Goal: Task Accomplishment & Management: Use online tool/utility

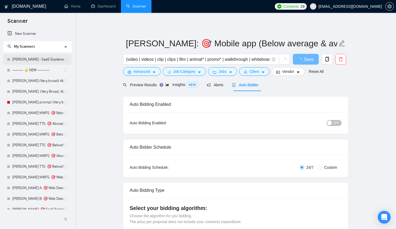
click at [35, 62] on link "[PERSON_NAME] - SaaS Explainer Video" at bounding box center [37, 59] width 51 height 11
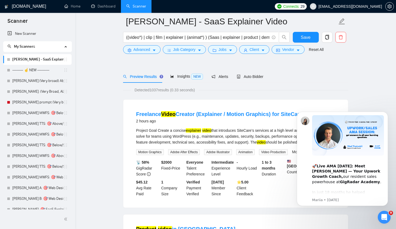
scroll to position [25, 0]
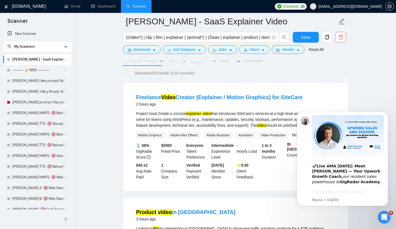
scroll to position [0, 0]
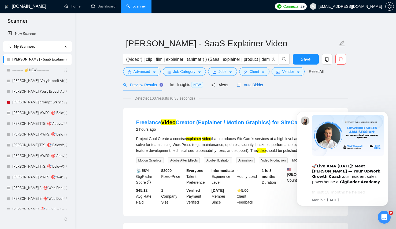
click at [253, 86] on span "Auto Bidder" at bounding box center [250, 85] width 27 height 4
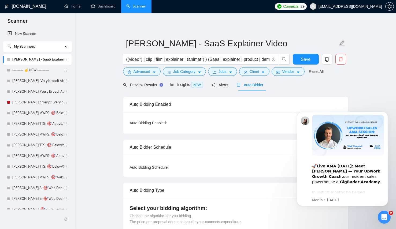
checkbox input "true"
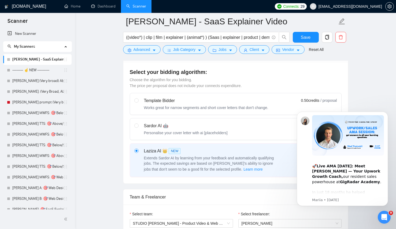
scroll to position [141, 0]
drag, startPoint x: 387, startPoint y: 114, endPoint x: 387, endPoint y: 139, distance: 25.8
click at [387, 114] on icon "Dismiss notification" at bounding box center [386, 113] width 2 height 2
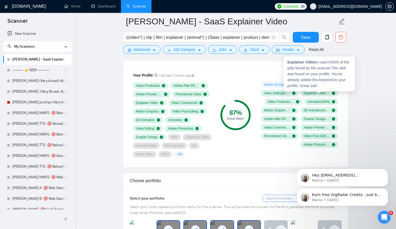
scroll to position [359, 0]
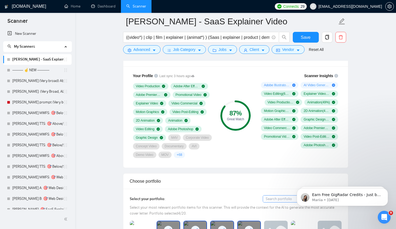
click at [177, 157] on span "+ 68" at bounding box center [179, 155] width 5 height 4
click at [241, 161] on div "87 % Great Match" at bounding box center [236, 116] width 36 height 92
click at [314, 74] on span "Scanner Insights" at bounding box center [318, 76] width 29 height 4
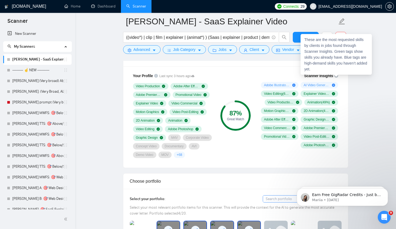
click at [335, 76] on icon "info-circle" at bounding box center [336, 76] width 4 height 4
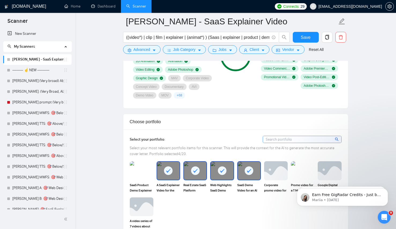
scroll to position [421, 0]
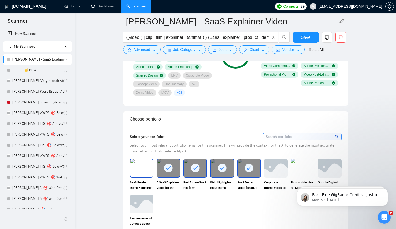
click at [146, 175] on img at bounding box center [141, 168] width 23 height 18
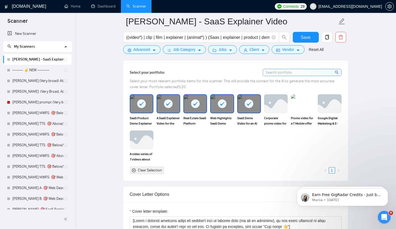
scroll to position [489, 0]
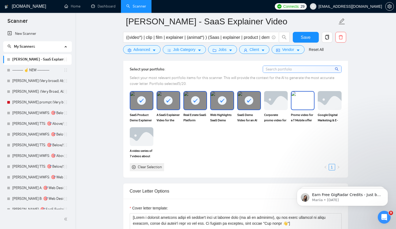
click at [298, 109] on img at bounding box center [303, 101] width 23 height 18
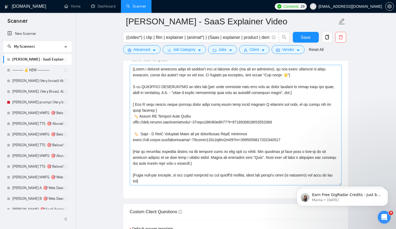
scroll to position [636, 0]
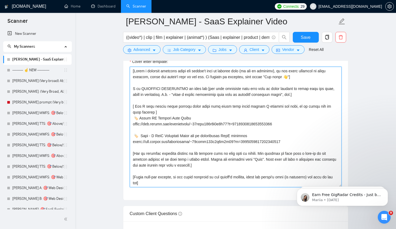
click at [290, 80] on textarea "Cover letter template:" at bounding box center [236, 127] width 212 height 121
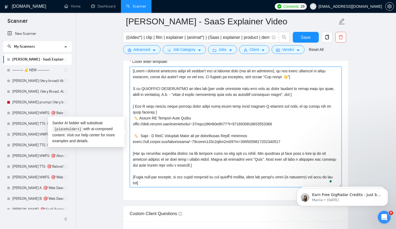
click at [290, 80] on textarea "Cover letter template:" at bounding box center [236, 127] width 212 height 121
click at [252, 91] on textarea "Cover letter template:" at bounding box center [236, 127] width 212 height 121
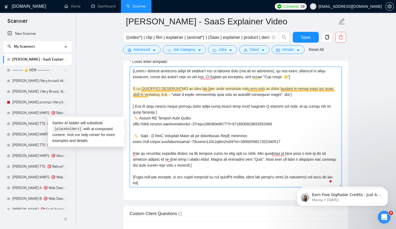
click at [169, 95] on textarea "Cover letter template:" at bounding box center [236, 127] width 212 height 121
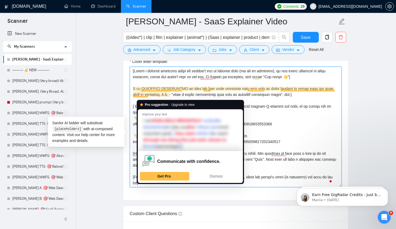
click at [207, 93] on textarea "Cover letter template:" at bounding box center [236, 127] width 212 height 121
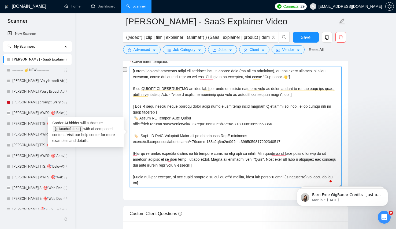
drag, startPoint x: 188, startPoint y: 97, endPoint x: 135, endPoint y: 97, distance: 53.4
click at [135, 97] on textarea "Cover letter template:" at bounding box center [236, 127] width 212 height 121
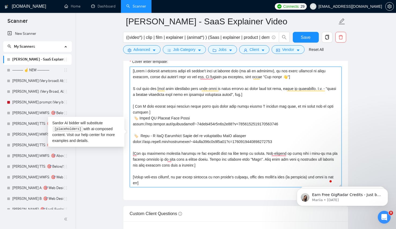
click at [164, 108] on textarea "Cover letter template:" at bounding box center [236, 127] width 212 height 121
click at [302, 99] on textarea "Cover letter template:" at bounding box center [236, 127] width 212 height 121
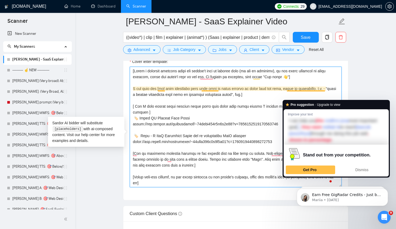
drag, startPoint x: 268, startPoint y: 98, endPoint x: 279, endPoint y: 105, distance: 12.4
click at [268, 98] on textarea "Cover letter template:" at bounding box center [236, 127] width 212 height 121
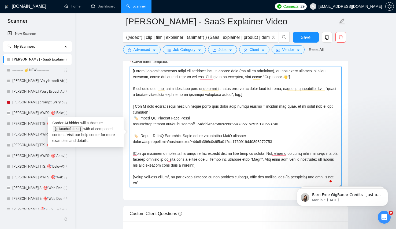
click at [281, 106] on textarea "Cover letter template:" at bounding box center [236, 127] width 212 height 121
click at [275, 102] on textarea "Cover letter template:" at bounding box center [236, 127] width 212 height 121
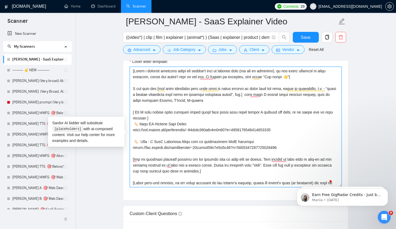
click at [278, 117] on textarea "Cover letter template:" at bounding box center [236, 127] width 212 height 121
drag, startPoint x: 149, startPoint y: 107, endPoint x: 127, endPoint y: 107, distance: 21.5
click at [127, 107] on div "Cover letter template:" at bounding box center [235, 126] width 225 height 148
click at [241, 113] on textarea "Cover letter template:" at bounding box center [236, 127] width 212 height 121
click at [202, 109] on textarea "Cover letter template:" at bounding box center [236, 127] width 212 height 121
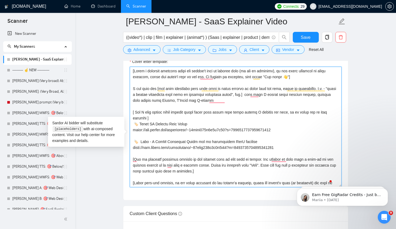
click at [264, 116] on textarea "Cover letter template:" at bounding box center [236, 127] width 212 height 121
click at [261, 113] on textarea "Cover letter template:" at bounding box center [236, 127] width 212 height 121
click at [256, 111] on textarea "Cover letter template:" at bounding box center [236, 127] width 212 height 121
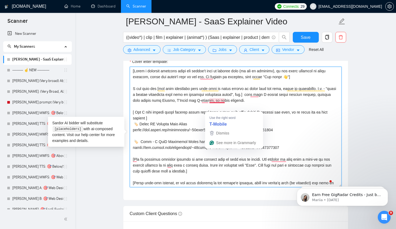
click at [226, 111] on textarea "Cover letter template:" at bounding box center [236, 127] width 212 height 121
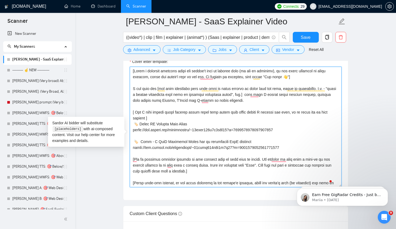
click at [305, 108] on textarea "Cover letter template:" at bounding box center [236, 127] width 212 height 121
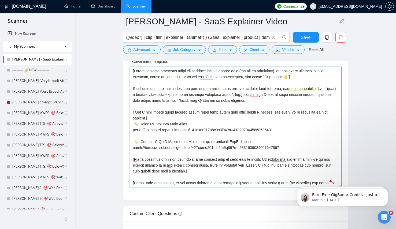
click at [242, 111] on textarea "Cover letter template:" at bounding box center [236, 127] width 212 height 121
type textarea "[Write a personal greeting using the client's name or company name (if any is p…"
click at [308, 106] on textarea "Cover letter template:" at bounding box center [236, 127] width 212 height 121
click at [220, 94] on textarea "Cover letter template:" at bounding box center [236, 127] width 212 height 121
click at [207, 81] on textarea "Cover letter template:" at bounding box center [236, 127] width 212 height 121
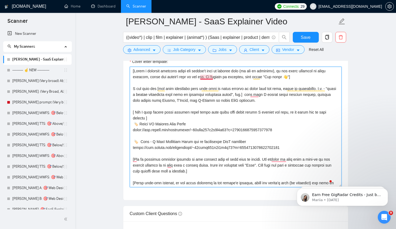
click at [207, 84] on textarea "Cover letter template:" at bounding box center [236, 127] width 212 height 121
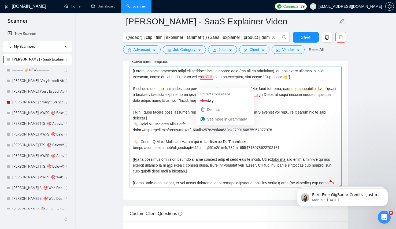
click at [172, 91] on textarea "Cover letter template:" at bounding box center [236, 127] width 212 height 121
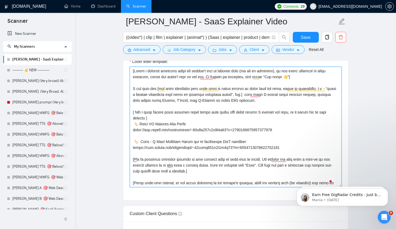
click at [240, 116] on textarea "Cover letter template:" at bounding box center [236, 127] width 212 height 121
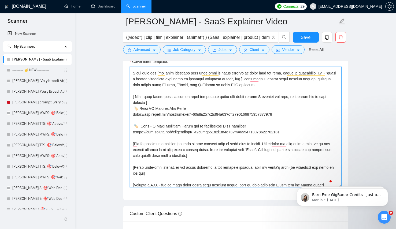
scroll to position [0, 0]
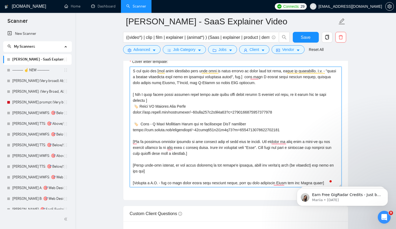
click at [191, 128] on textarea "Cover letter template:" at bounding box center [236, 127] width 212 height 121
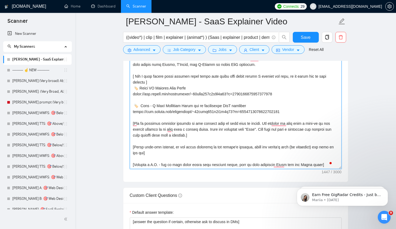
click at [146, 138] on textarea "Cover letter template:" at bounding box center [236, 109] width 212 height 121
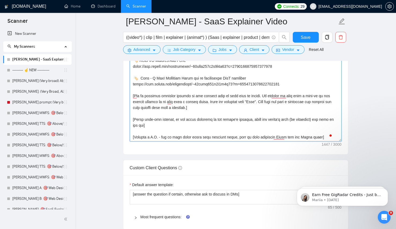
scroll to position [684, 0]
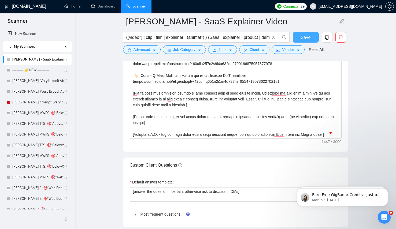
click at [297, 40] on button "Save" at bounding box center [306, 37] width 26 height 11
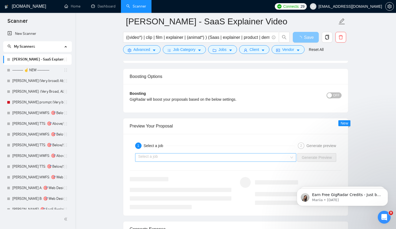
scroll to position [1027, 0]
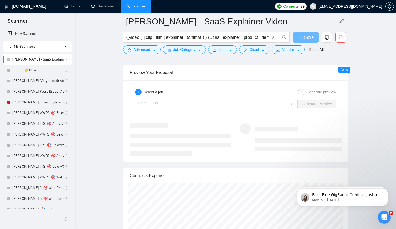
click at [243, 108] on input "search" at bounding box center [213, 104] width 151 height 8
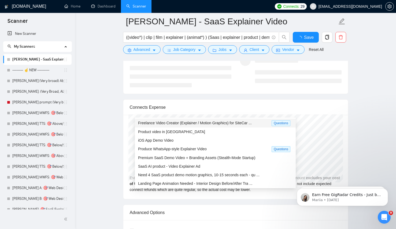
checkbox input "true"
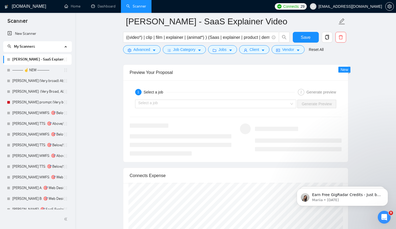
click at [184, 111] on div "Select a job Generate Preview" at bounding box center [235, 104] width 213 height 13
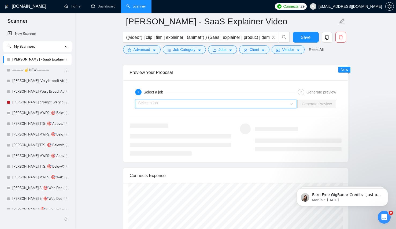
click at [184, 108] on input "search" at bounding box center [213, 104] width 151 height 8
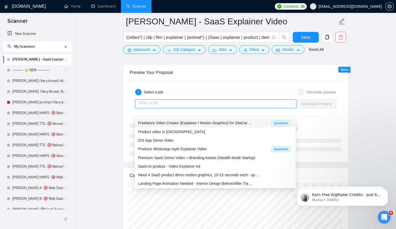
click at [185, 120] on div "Freelance Video Creator (Explainer / Motion Graphics) for SiteCar ..." at bounding box center [205, 123] width 134 height 6
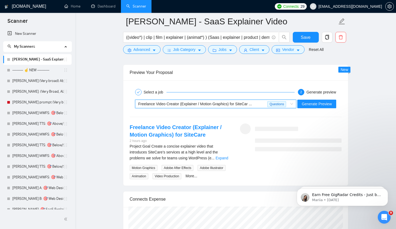
click at [225, 161] on div "Project Goal Create a concise explainer video that introduces SiteCare’s servic…" at bounding box center [181, 153] width 102 height 18
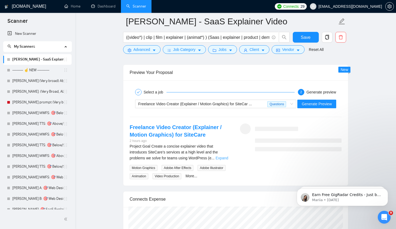
click at [226, 160] on link "Expand" at bounding box center [222, 158] width 13 height 4
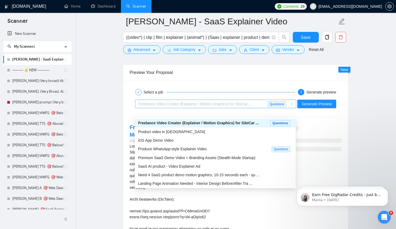
click at [290, 108] on span "Freelance Video Creator (Explainer / Motion Graphics) for SiteCar ... Questions" at bounding box center [215, 104] width 155 height 8
click at [196, 137] on div "iOS App Demo Video" at bounding box center [215, 140] width 161 height 9
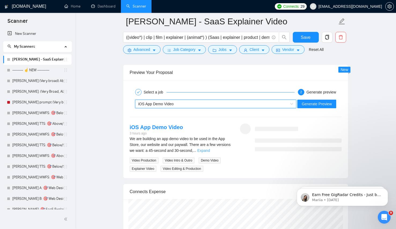
click at [210, 153] on link "Expand" at bounding box center [203, 151] width 13 height 4
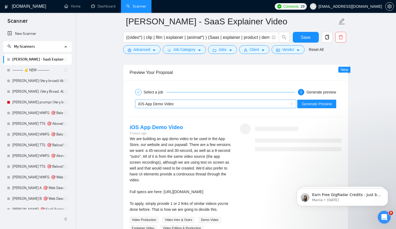
click at [225, 108] on div "iOS App Demo Video" at bounding box center [213, 104] width 150 height 8
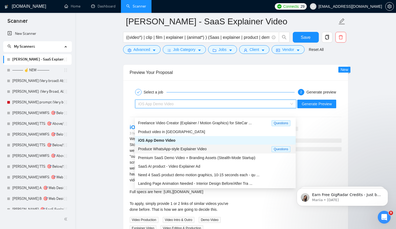
click at [163, 152] on div "Produce WhatsApp-style Explainer Video" at bounding box center [205, 149] width 134 height 6
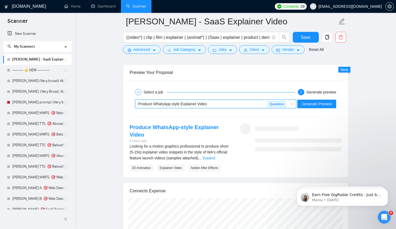
click at [218, 157] on div "Looking for a motion graphics professional to produce short (5-15s) explainer v…" at bounding box center [181, 153] width 102 height 18
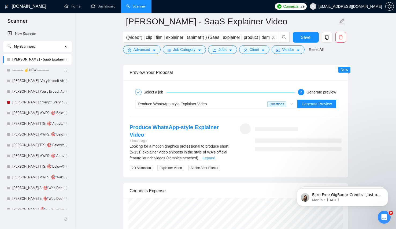
click at [215, 158] on link "Expand" at bounding box center [209, 158] width 13 height 4
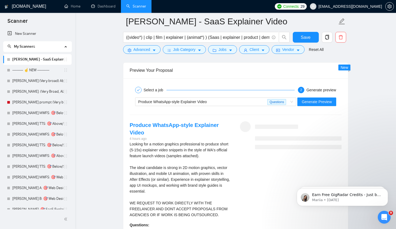
scroll to position [1031, 0]
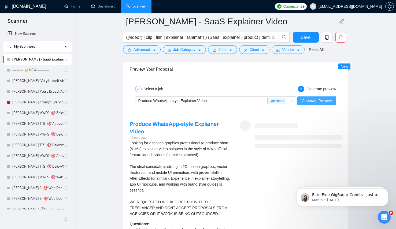
click at [317, 104] on span "Generate Preview" at bounding box center [317, 101] width 30 height 6
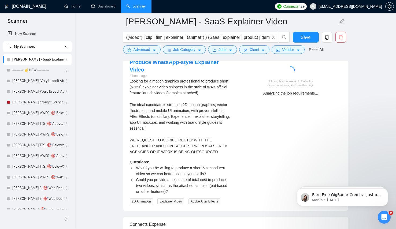
scroll to position [1091, 0]
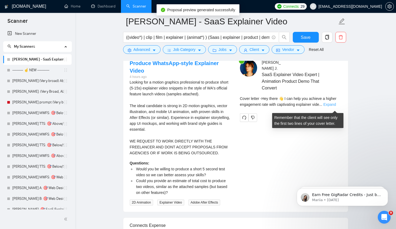
click at [332, 107] on link "Expand" at bounding box center [329, 104] width 13 height 4
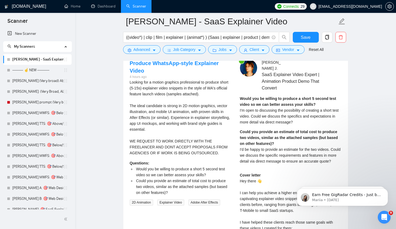
click at [300, 115] on div "Would you be willing to produce a short 5 second test video so we can better as…" at bounding box center [291, 111] width 102 height 30
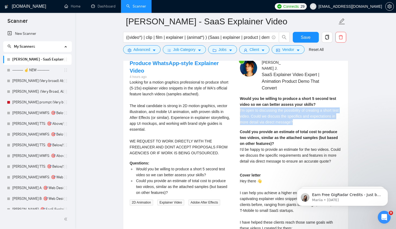
click at [300, 115] on div "Would you be willing to produce a short 5 second test video so we can better as…" at bounding box center [291, 111] width 102 height 30
click at [282, 124] on span "I'm open to discussing the possibility of creating a short test video. Could we…" at bounding box center [289, 116] width 99 height 16
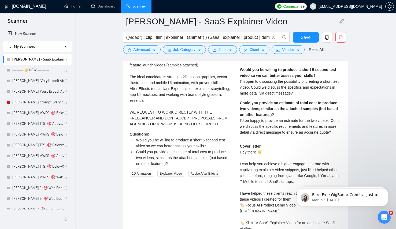
scroll to position [1131, 0]
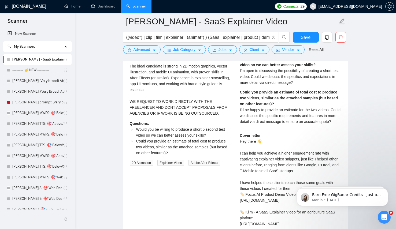
click at [292, 156] on div "Cover letter Hey there 👋 I can help you achieve a higher engagement rate with c…" at bounding box center [291, 207] width 102 height 148
click at [321, 125] on div "Could you provide an estimate of total cost to produce two videos, similar as t…" at bounding box center [291, 106] width 102 height 35
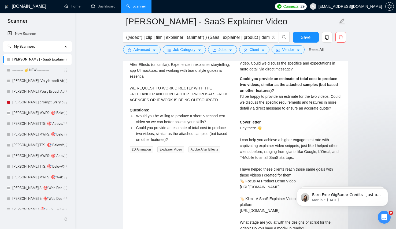
scroll to position [1146, 0]
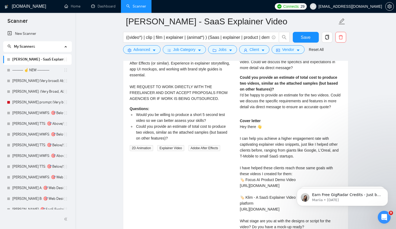
click at [310, 141] on div "Cover letter Hey there 👋 I can help you achieve a higher engagement rate with c…" at bounding box center [291, 192] width 102 height 148
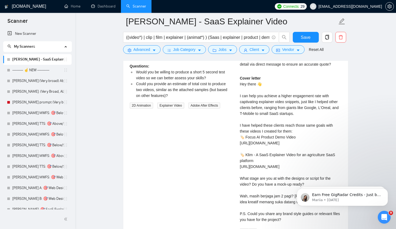
scroll to position [1189, 0]
click at [310, 141] on div "Cover letter Hey there 👋 I can help you achieve a higher engagement rate with c…" at bounding box center [291, 149] width 102 height 148
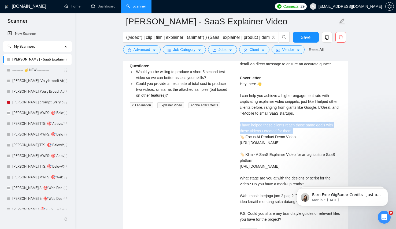
click at [310, 141] on div "Cover letter Hey there 👋 I can help you achieve a higher engagement rate with c…" at bounding box center [291, 149] width 102 height 148
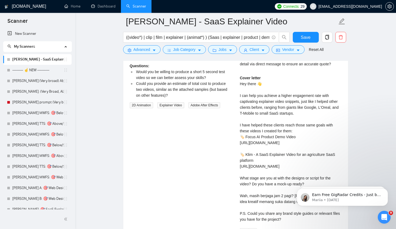
click at [284, 111] on div "Cover letter Hey there 👋 I can help you achieve a higher engagement rate with c…" at bounding box center [291, 149] width 102 height 148
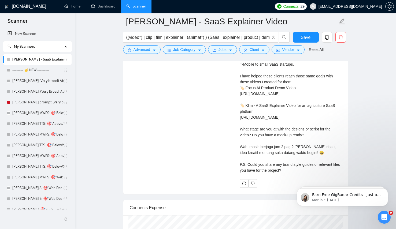
scroll to position [1238, 0]
click at [269, 173] on div "Cover letter Hey there 👋 I can help you achieve a higher engagement rate with c…" at bounding box center [291, 100] width 102 height 148
click at [219, 160] on div "Produce WhatsApp-style Explainer Video 4 hours ago Looking for a motion graphic…" at bounding box center [236, 50] width 220 height 275
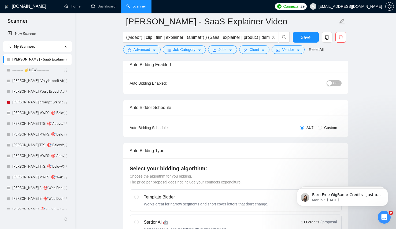
scroll to position [0, 0]
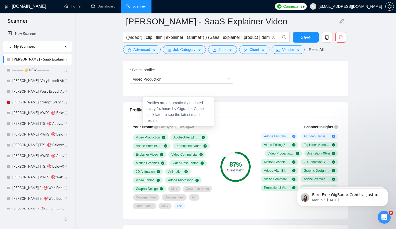
scroll to position [308, 0]
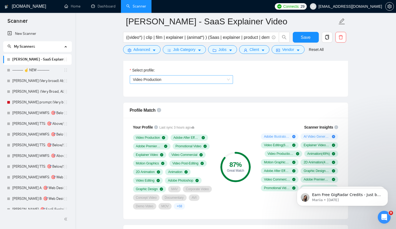
click at [170, 80] on span "Video Production" at bounding box center [181, 80] width 97 height 8
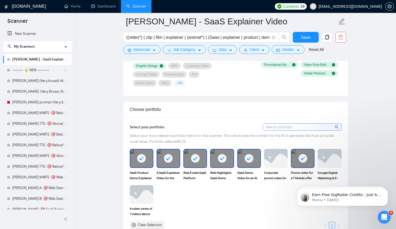
scroll to position [432, 0]
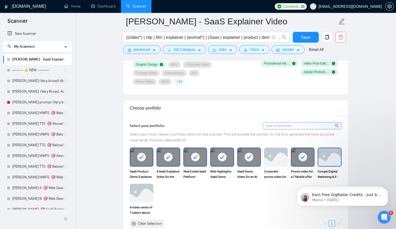
click at [330, 166] on img at bounding box center [329, 157] width 23 height 18
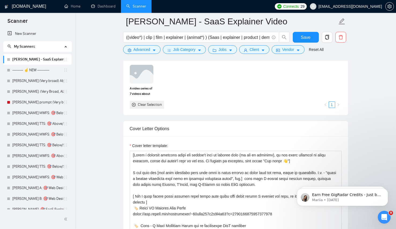
scroll to position [554, 0]
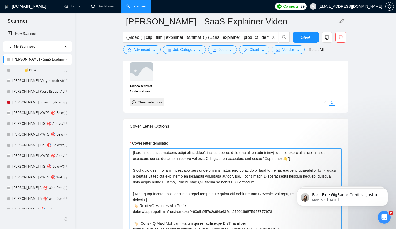
click at [209, 164] on textarea "Cover letter template:" at bounding box center [236, 209] width 212 height 121
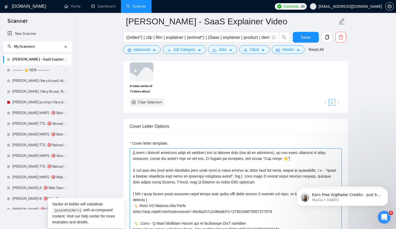
click at [209, 164] on textarea "Cover letter template:" at bounding box center [236, 209] width 212 height 121
click at [190, 180] on textarea "Cover letter template:" at bounding box center [236, 209] width 212 height 121
click at [163, 181] on textarea "Cover letter template:" at bounding box center [236, 209] width 212 height 121
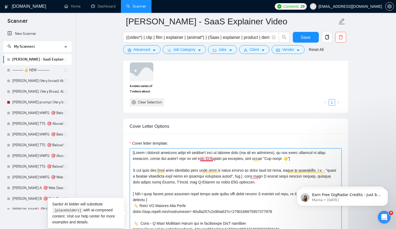
click at [205, 167] on textarea "Cover letter template:" at bounding box center [236, 209] width 212 height 121
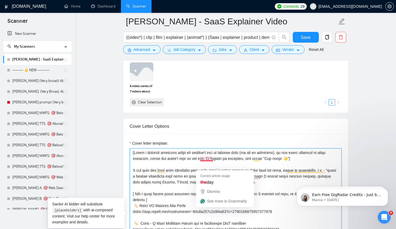
click at [155, 190] on textarea "Cover letter template:" at bounding box center [236, 209] width 212 height 121
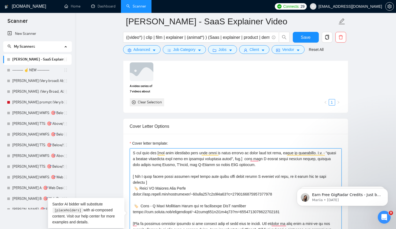
scroll to position [18, 0]
click at [269, 189] on textarea "Cover letter template:" at bounding box center [236, 209] width 212 height 121
click at [265, 170] on textarea "Cover letter template:" at bounding box center [236, 209] width 212 height 121
click at [266, 168] on textarea "Cover letter template:" at bounding box center [236, 209] width 212 height 121
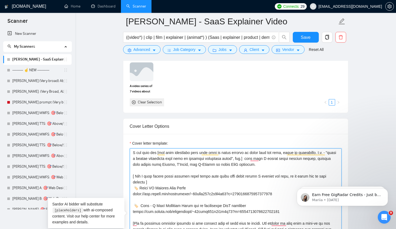
click at [266, 168] on textarea "Cover letter template:" at bounding box center [236, 209] width 212 height 121
click at [329, 168] on textarea "Cover letter template:" at bounding box center [236, 209] width 212 height 121
click at [291, 169] on textarea "Cover letter template:" at bounding box center [236, 209] width 212 height 121
click at [297, 168] on textarea "Cover letter template:" at bounding box center [236, 209] width 212 height 121
drag, startPoint x: 298, startPoint y: 168, endPoint x: 290, endPoint y: 168, distance: 8.6
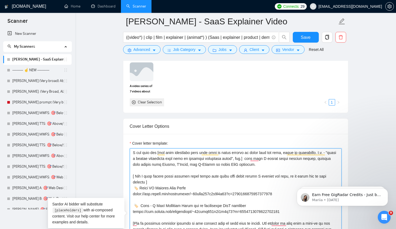
click at [290, 168] on textarea "Cover letter template:" at bounding box center [236, 209] width 212 height 121
drag, startPoint x: 312, startPoint y: 166, endPoint x: 328, endPoint y: 167, distance: 16.1
click at [328, 167] on textarea "Cover letter template:" at bounding box center [236, 209] width 212 height 121
click at [268, 169] on textarea "Cover letter template:" at bounding box center [236, 209] width 212 height 121
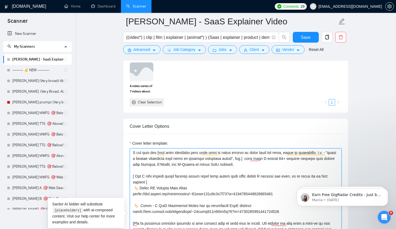
click at [268, 169] on textarea "Cover letter template:" at bounding box center [236, 209] width 212 height 121
click at [181, 168] on textarea "Cover letter template:" at bounding box center [236, 209] width 212 height 121
click at [210, 181] on textarea "Cover letter template:" at bounding box center [236, 209] width 212 height 121
click at [214, 175] on textarea "Cover letter template:" at bounding box center [236, 209] width 212 height 121
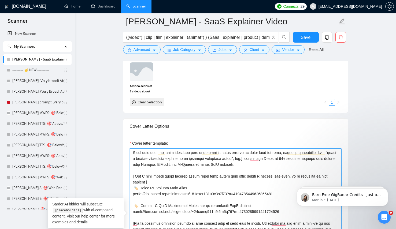
click at [214, 175] on textarea "Cover letter template:" at bounding box center [236, 209] width 212 height 121
click at [275, 174] on textarea "Cover letter template:" at bounding box center [236, 209] width 212 height 121
click at [242, 175] on textarea "Cover letter template:" at bounding box center [236, 209] width 212 height 121
click at [286, 168] on textarea "Cover letter template:" at bounding box center [236, 209] width 212 height 121
click at [133, 174] on textarea "Cover letter template:" at bounding box center [236, 209] width 212 height 121
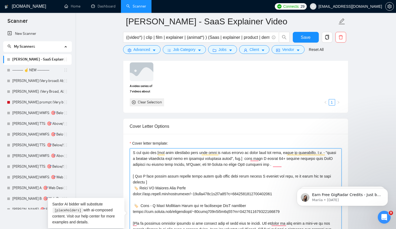
click at [229, 175] on textarea "Cover letter template:" at bounding box center [236, 209] width 212 height 121
drag, startPoint x: 231, startPoint y: 173, endPoint x: 292, endPoint y: 176, distance: 60.4
click at [292, 176] on textarea "Cover letter template:" at bounding box center [236, 209] width 212 height 121
click at [217, 174] on textarea "Cover letter template:" at bounding box center [236, 209] width 212 height 121
click at [231, 175] on textarea "Cover letter template:" at bounding box center [236, 209] width 212 height 121
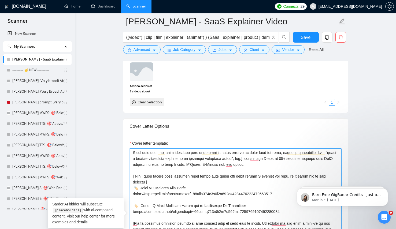
click at [172, 192] on textarea "Cover letter template:" at bounding box center [236, 209] width 212 height 121
click at [180, 195] on textarea "Cover letter template:" at bounding box center [236, 209] width 212 height 121
click at [182, 186] on textarea "Cover letter template:" at bounding box center [236, 209] width 212 height 121
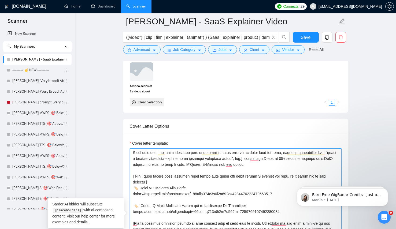
click at [182, 186] on textarea "Cover letter template:" at bounding box center [236, 209] width 212 height 121
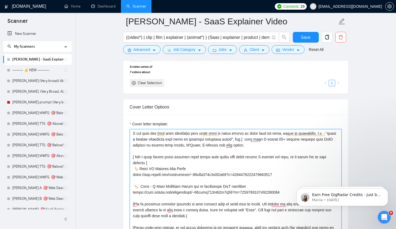
scroll to position [575, 0]
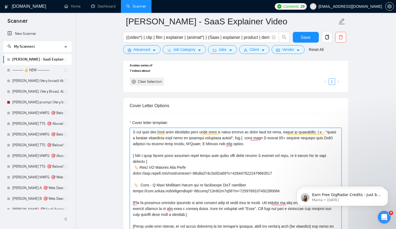
click at [241, 163] on textarea "Cover letter template:" at bounding box center [236, 188] width 212 height 121
click at [265, 174] on textarea "Cover letter template:" at bounding box center [236, 188] width 212 height 121
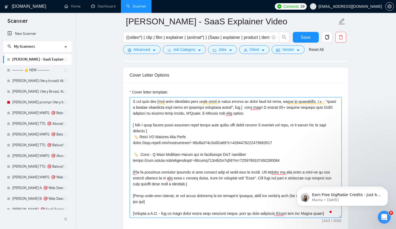
scroll to position [608, 0]
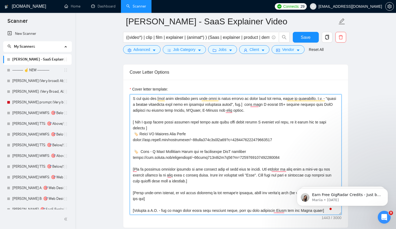
click at [231, 130] on textarea "Cover letter template:" at bounding box center [236, 154] width 212 height 121
click at [221, 130] on textarea "Cover letter template:" at bounding box center [236, 154] width 212 height 121
click at [212, 130] on textarea "Cover letter template:" at bounding box center [236, 154] width 212 height 121
click at [203, 133] on textarea "Cover letter template:" at bounding box center [236, 154] width 212 height 121
drag, startPoint x: 202, startPoint y: 130, endPoint x: 225, endPoint y: 132, distance: 23.1
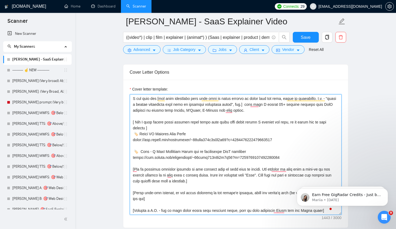
click at [225, 132] on textarea "Cover letter template:" at bounding box center [236, 154] width 212 height 121
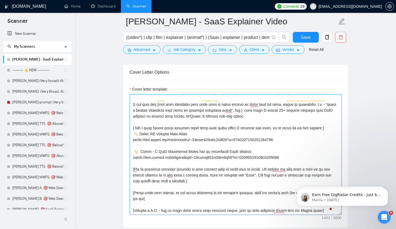
scroll to position [12, 0]
click at [324, 144] on textarea "Cover letter template:" at bounding box center [236, 154] width 212 height 121
click at [319, 141] on textarea "Cover letter template:" at bounding box center [236, 154] width 212 height 121
click at [336, 137] on textarea "Cover letter template:" at bounding box center [236, 154] width 212 height 121
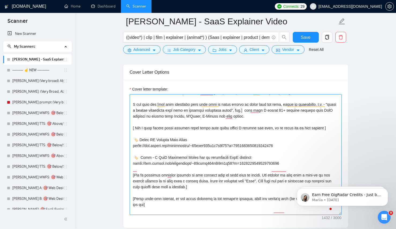
scroll to position [18, 0]
click at [201, 121] on textarea "Cover letter template:" at bounding box center [236, 154] width 212 height 121
click at [174, 139] on textarea "Cover letter template:" at bounding box center [236, 154] width 212 height 121
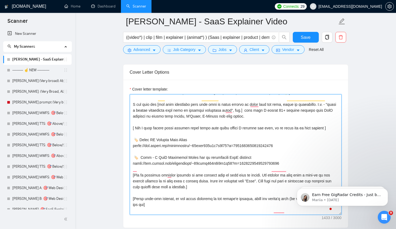
click at [260, 150] on textarea "Cover letter template:" at bounding box center [236, 154] width 212 height 121
drag, startPoint x: 198, startPoint y: 136, endPoint x: 209, endPoint y: 137, distance: 11.5
click at [198, 136] on textarea "Cover letter template:" at bounding box center [236, 154] width 212 height 121
click at [222, 139] on textarea "Cover letter template:" at bounding box center [236, 154] width 212 height 121
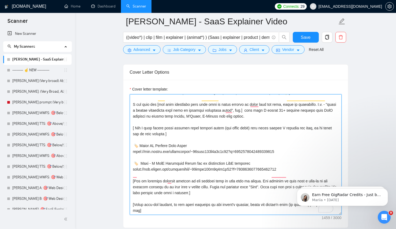
click at [293, 167] on textarea "Cover letter template:" at bounding box center [236, 154] width 212 height 121
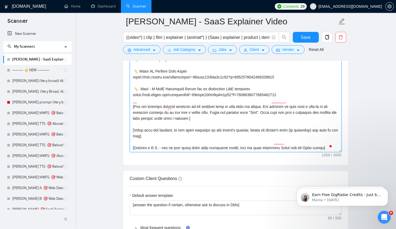
scroll to position [684, 0]
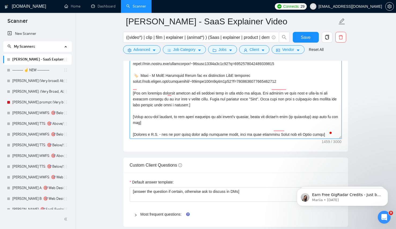
click at [175, 128] on textarea "Cover letter template:" at bounding box center [236, 78] width 212 height 121
click at [253, 115] on textarea "Cover letter template:" at bounding box center [236, 78] width 212 height 121
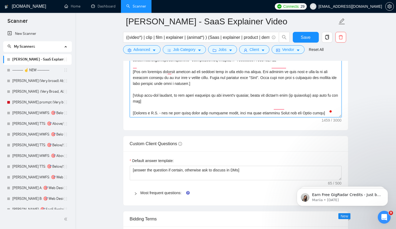
click at [253, 115] on textarea "Cover letter template:" at bounding box center [236, 57] width 212 height 121
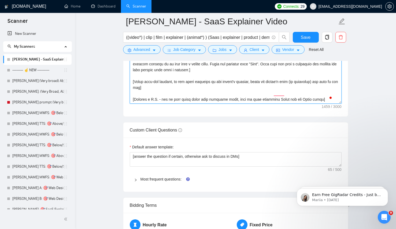
scroll to position [723, 0]
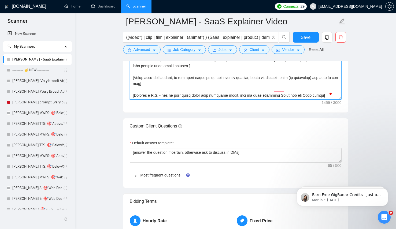
click at [259, 91] on textarea "Cover letter template:" at bounding box center [236, 39] width 212 height 121
click at [180, 87] on textarea "Cover letter template:" at bounding box center [236, 39] width 212 height 121
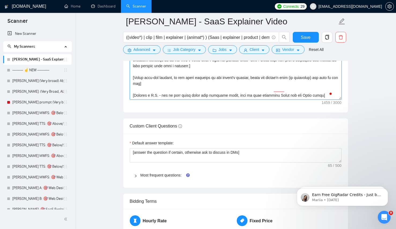
click at [260, 87] on textarea "Cover letter template:" at bounding box center [236, 39] width 212 height 121
click at [186, 100] on textarea "Cover letter template:" at bounding box center [236, 39] width 212 height 121
click at [277, 96] on textarea "Cover letter template:" at bounding box center [236, 39] width 212 height 121
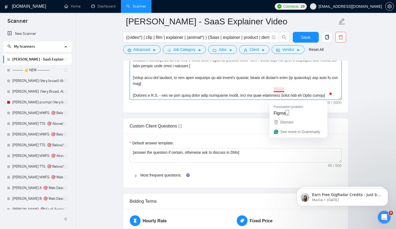
click at [306, 90] on textarea "Cover letter template:" at bounding box center [236, 39] width 212 height 121
click at [322, 100] on textarea "Cover letter template:" at bounding box center [236, 39] width 212 height 121
click at [317, 100] on textarea "Cover letter template:" at bounding box center [236, 39] width 212 height 121
type textarea "[Write a personal greeting using the client's name or company name (if any is p…"
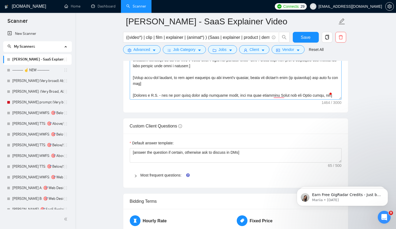
click at [359, 112] on main "Lenka - SaaS Explainer Video ((video*) | clip | film | explainer | (animat*) ) …" at bounding box center [236, 189] width 304 height 1783
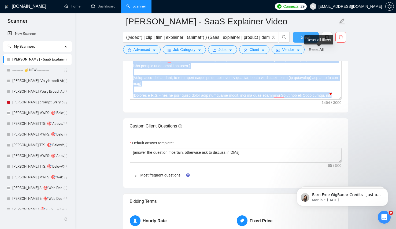
click at [300, 38] on button "Save" at bounding box center [306, 37] width 26 height 11
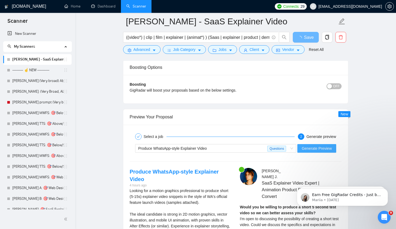
click at [321, 153] on button "Generate Preview" at bounding box center [316, 148] width 39 height 9
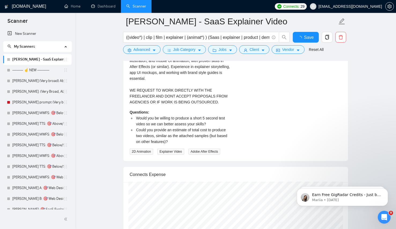
checkbox input "true"
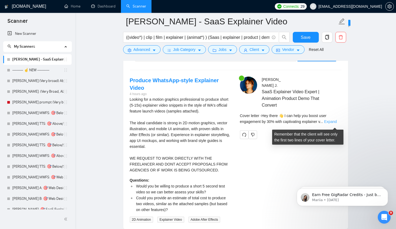
click at [332, 124] on link "Expand" at bounding box center [330, 122] width 13 height 4
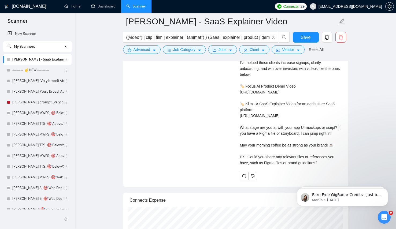
scroll to position [1251, 0]
click at [293, 150] on div "Cover letter Hey there 👋 I can help you boost user engagement by 30% with capti…" at bounding box center [291, 89] width 102 height 153
click at [296, 139] on div "Cover letter Hey there 👋 I can help you boost user engagement by 30% with capti…" at bounding box center [291, 89] width 102 height 153
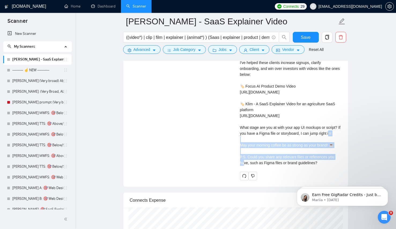
click at [296, 139] on div "Cover letter Hey there 👋 I can help you boost user engagement by 30% with capti…" at bounding box center [291, 89] width 102 height 153
click at [298, 144] on div "Cover letter Hey there 👋 I can help you boost user engagement by 30% with capti…" at bounding box center [291, 89] width 102 height 153
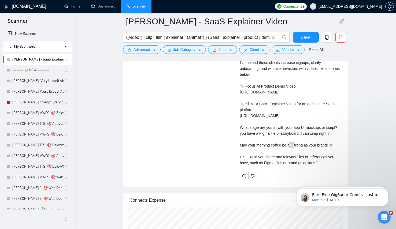
click at [298, 144] on div "Cover letter Hey there 👋 I can help you boost user engagement by 30% with capti…" at bounding box center [291, 89] width 102 height 153
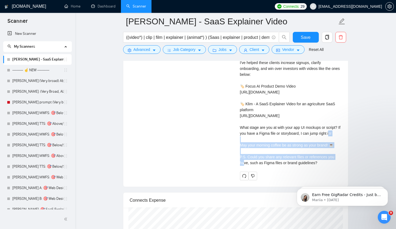
click at [298, 144] on div "Cover letter Hey there 👋 I can help you boost user engagement by 30% with capti…" at bounding box center [291, 89] width 102 height 153
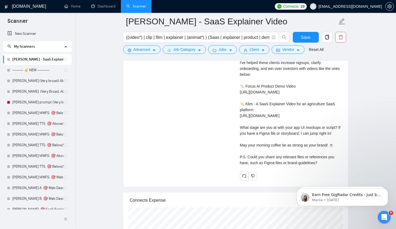
click at [290, 160] on div "Cover letter Hey there 👋 I can help you boost user engagement by 30% with capti…" at bounding box center [291, 89] width 102 height 153
click at [285, 142] on div "Cover letter Hey there 👋 I can help you boost user engagement by 30% with capti…" at bounding box center [291, 89] width 102 height 153
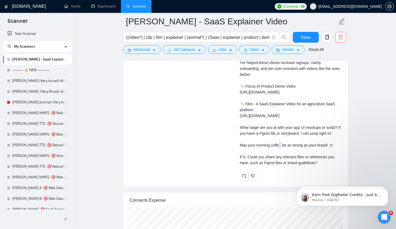
click at [285, 142] on div "Cover letter Hey there 👋 I can help you boost user engagement by 30% with capti…" at bounding box center [291, 89] width 102 height 153
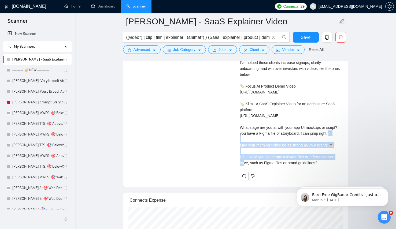
click at [285, 142] on div "Cover letter Hey there 👋 I can help you boost user engagement by 30% with capti…" at bounding box center [291, 89] width 102 height 153
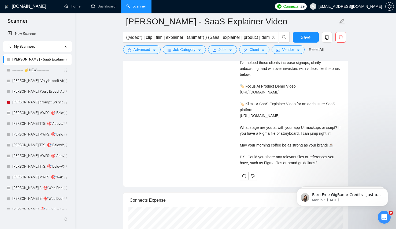
click at [276, 166] on div "Cover letter Hey there 👋 I can help you boost user engagement by 30% with capti…" at bounding box center [291, 89] width 102 height 153
click at [277, 166] on div "Cover letter Hey there 👋 I can help you boost user engagement by 30% with capti…" at bounding box center [291, 89] width 102 height 153
click at [282, 166] on div "Cover letter Hey there 👋 I can help you boost user engagement by 30% with capti…" at bounding box center [291, 89] width 102 height 153
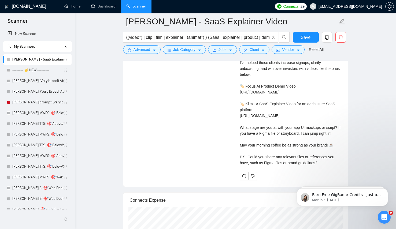
click at [282, 166] on div "Cover letter Hey there 👋 I can help you boost user engagement by 30% with capti…" at bounding box center [291, 89] width 102 height 153
click at [287, 145] on div "Cover letter Hey there 👋 I can help you boost user engagement by 30% with capti…" at bounding box center [291, 89] width 102 height 153
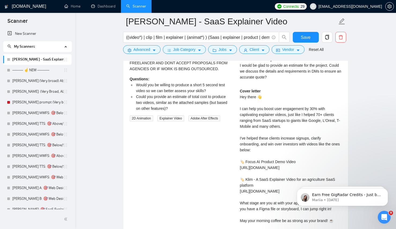
scroll to position [1139, 0]
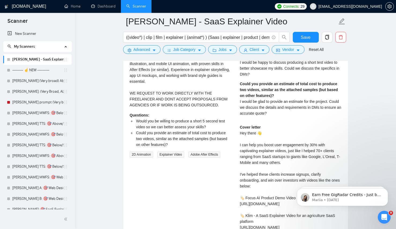
click at [170, 79] on div "Looking for a motion graphics professional to produce short (5-15s) explainer v…" at bounding box center [181, 69] width 102 height 77
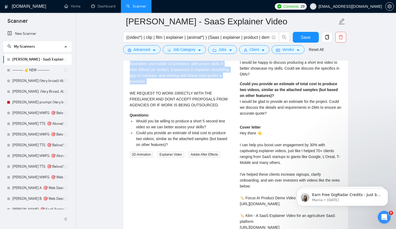
click at [170, 79] on div "Looking for a motion graphics professional to produce short (5-15s) explainer v…" at bounding box center [181, 69] width 102 height 77
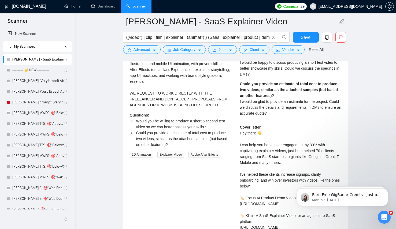
click at [204, 137] on li "Could you provide an estimate of total cost to produce two videos, similar as t…" at bounding box center [183, 139] width 96 height 18
click at [204, 106] on div "Looking for a motion graphics professional to produce short (5-15s) explainer v…" at bounding box center [181, 69] width 102 height 77
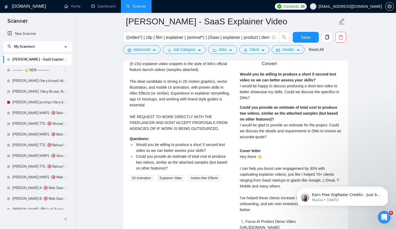
scroll to position [1115, 0]
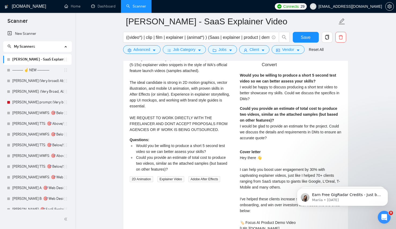
click at [293, 95] on span "I would be happy to discuss producing a short test video to better showcase my …" at bounding box center [290, 93] width 100 height 16
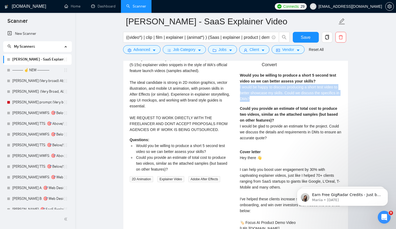
click at [293, 95] on span "I would be happy to discuss producing a short test video to better showcase my …" at bounding box center [290, 93] width 100 height 16
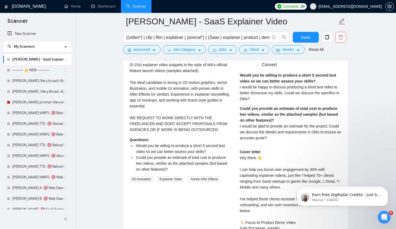
click at [292, 117] on strong "Could you provide an estimate of total cost to produce two videos, similar as t…" at bounding box center [289, 114] width 98 height 16
click at [284, 98] on div "Would you be willing to produce a short 5 second test video so we can better as…" at bounding box center [291, 87] width 102 height 30
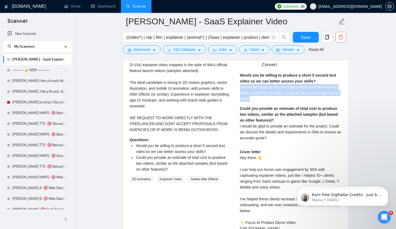
click at [284, 98] on div "Would you be willing to produce a short 5 second test video so we can better as…" at bounding box center [291, 87] width 102 height 30
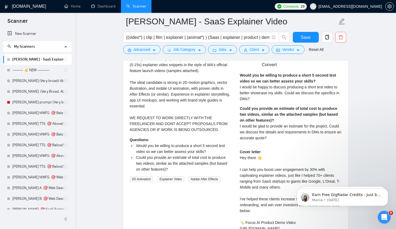
click at [298, 120] on div "Could you provide an estimate of total cost to produce two videos, similar as t…" at bounding box center [291, 123] width 102 height 35
click at [285, 135] on span "I would be glad to provide an estimate for the project. Could we discuss the de…" at bounding box center [290, 132] width 101 height 16
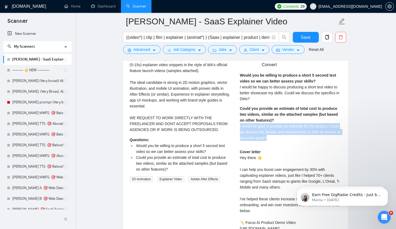
click at [285, 135] on span "I would be glad to provide an estimate for the project. Could we discuss the de…" at bounding box center [290, 132] width 101 height 16
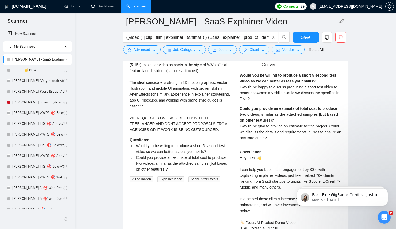
click at [291, 153] on div "Cover letter Hey there 👋 I can help you boost user engagement by 30% with capti…" at bounding box center [291, 225] width 102 height 153
click at [285, 128] on span "I would be glad to provide an estimate for the project. Could we discuss the de…" at bounding box center [290, 132] width 101 height 16
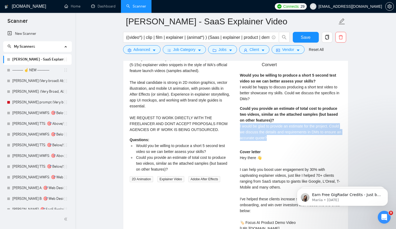
click at [285, 128] on span "I would be glad to provide an estimate for the project. Could we discuss the de…" at bounding box center [290, 132] width 101 height 16
click at [295, 144] on div "Would you be willing to produce a short 5 second test video so we can better as…" at bounding box center [291, 108] width 102 height 72
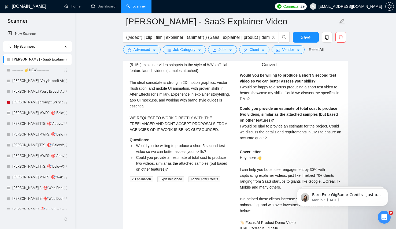
click at [295, 141] on div "Could you provide an estimate of total cost to produce two videos, similar as t…" at bounding box center [291, 123] width 102 height 35
click at [300, 122] on div "Could you provide an estimate of total cost to produce two videos, similar as t…" at bounding box center [291, 123] width 102 height 35
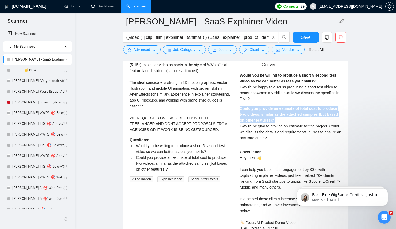
click at [300, 122] on div "Could you provide an estimate of total cost to produce two videos, similar as t…" at bounding box center [291, 123] width 102 height 35
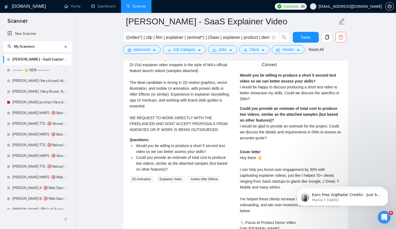
click at [296, 137] on div "Could you provide an estimate of total cost to produce two videos, similar as t…" at bounding box center [291, 123] width 102 height 35
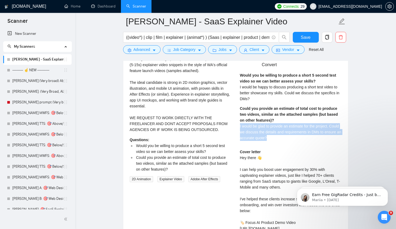
click at [296, 137] on div "Could you provide an estimate of total cost to produce two videos, similar as t…" at bounding box center [291, 123] width 102 height 35
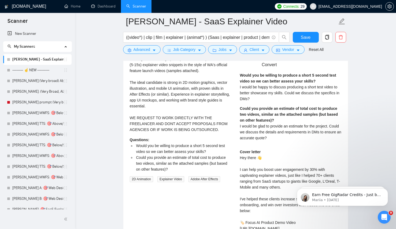
click at [296, 153] on div "Cover letter Hey there 👋 I can help you boost user engagement by 30% with capti…" at bounding box center [291, 225] width 102 height 153
click at [312, 33] on button "Save" at bounding box center [306, 37] width 26 height 11
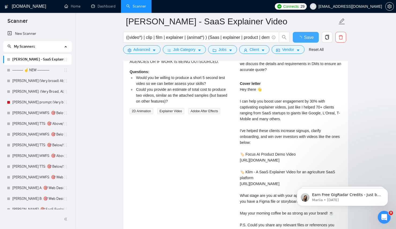
checkbox input "true"
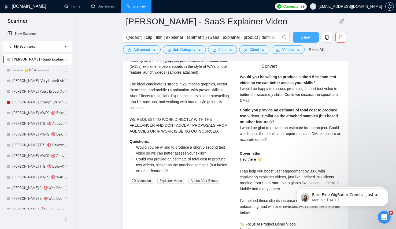
scroll to position [986, 0]
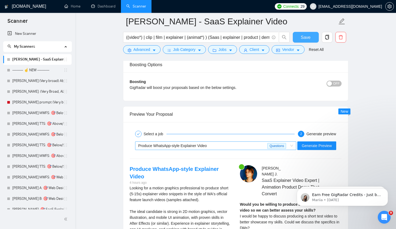
click at [207, 148] on span "Produce WhatsApp-style Explainer Video" at bounding box center [172, 146] width 69 height 4
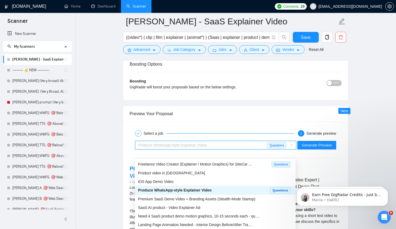
scroll to position [987, 0]
click at [182, 195] on div "Premium SaaS Demo Video + Branding Assets (Stealth-Mode Startup)" at bounding box center [215, 198] width 161 height 9
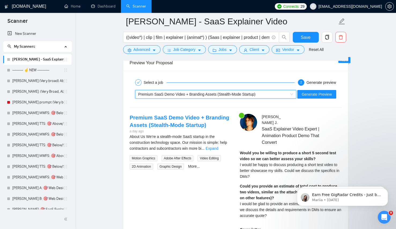
scroll to position [1049, 0]
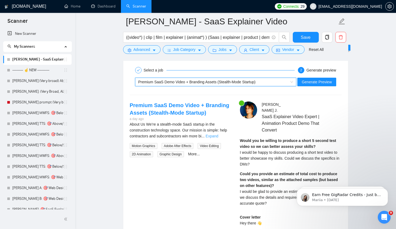
click at [218, 138] on link "Expand" at bounding box center [212, 136] width 13 height 4
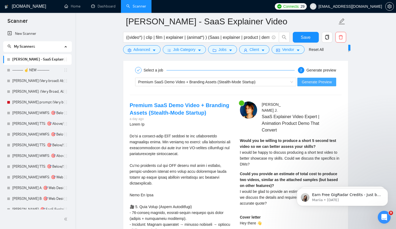
click at [310, 85] on span "Generate Preview" at bounding box center [317, 82] width 30 height 6
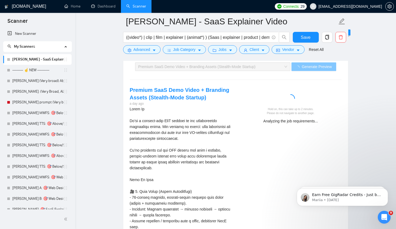
scroll to position [1067, 0]
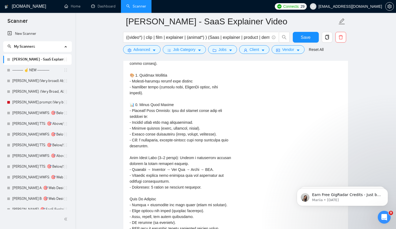
scroll to position [1334, 0]
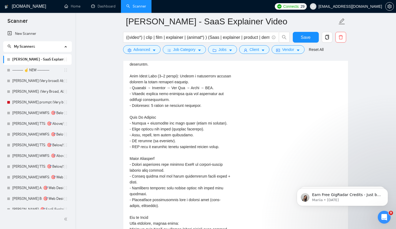
click at [190, 146] on div "About Us\a\aWe’re a stealth-mode SaaS startup in the construction technology sp…" at bounding box center [181, 49] width 102 height 425
click at [186, 114] on div "About Us\a\aWe’re a stealth-mode SaaS startup in the construction technology sp…" at bounding box center [181, 49] width 102 height 425
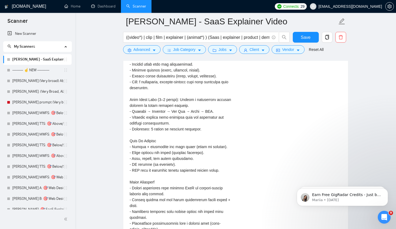
scroll to position [1023, 0]
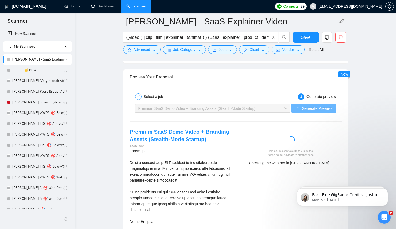
click at [161, 143] on h4 "Premium SaaS Demo Video + Branding Assets (Stealth-Mode Startup)" at bounding box center [181, 135] width 102 height 15
click at [252, 147] on div at bounding box center [290, 141] width 97 height 11
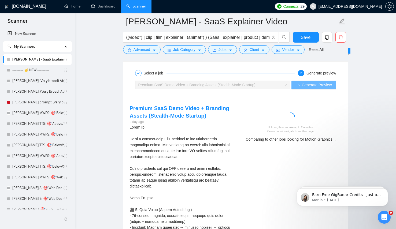
scroll to position [1047, 0]
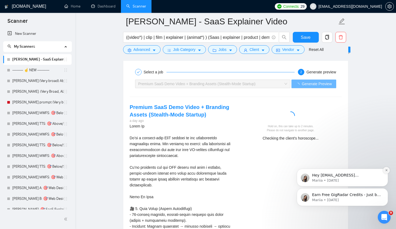
click at [386, 170] on icon "Dismiss notification" at bounding box center [386, 170] width 3 height 3
click at [386, 191] on icon "Dismiss notification" at bounding box center [386, 190] width 3 height 3
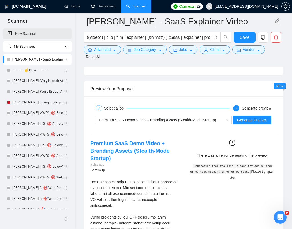
scroll to position [1151, 0]
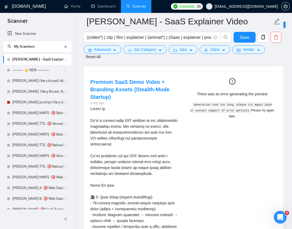
click at [204, 89] on div at bounding box center [232, 83] width 85 height 11
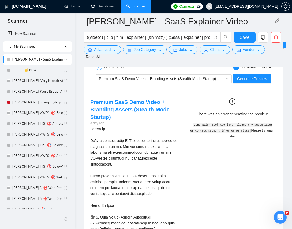
scroll to position [1130, 0]
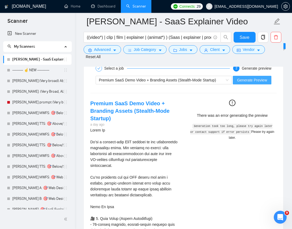
click at [238, 83] on span "Generate Preview" at bounding box center [252, 80] width 30 height 6
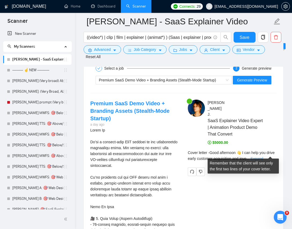
click at [263, 157] on link "Expand" at bounding box center [257, 159] width 13 height 4
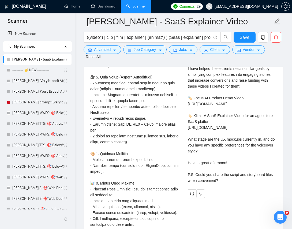
scroll to position [1270, 0]
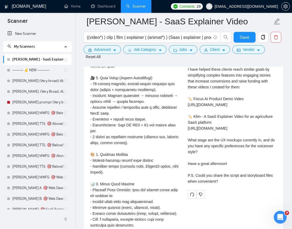
click at [156, 110] on div "About Us\a\aWe’re a stealth-mode SaaS startup in the construction technology sp…" at bounding box center [134, 214] width 89 height 454
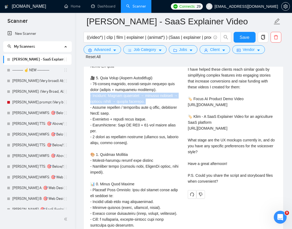
click at [156, 110] on div "About Us\a\aWe’re a stealth-mode SaaS startup in the construction technology sp…" at bounding box center [134, 214] width 89 height 454
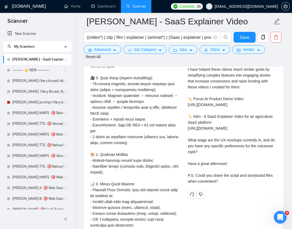
click at [153, 97] on div "About Us\a\aWe’re a stealth-mode SaaS startup in the construction technology sp…" at bounding box center [134, 214] width 89 height 454
click at [147, 113] on div "About Us\a\aWe’re a stealth-mode SaaS startup in the construction technology sp…" at bounding box center [134, 214] width 89 height 454
click at [150, 101] on div "About Us\a\aWe’re a stealth-mode SaaS startup in the construction technology sp…" at bounding box center [134, 214] width 89 height 454
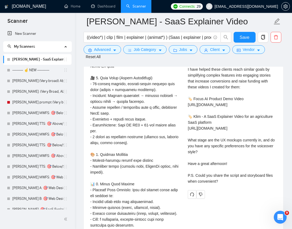
click at [150, 101] on div "About Us\a\aWe’re a stealth-mode SaaS startup in the construction technology sp…" at bounding box center [134, 214] width 89 height 454
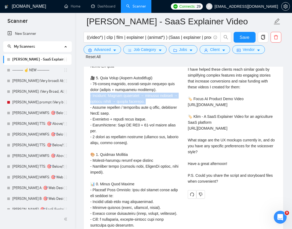
click at [150, 101] on div "About Us\a\aWe’re a stealth-mode SaaS startup in the construction technology sp…" at bounding box center [134, 214] width 89 height 454
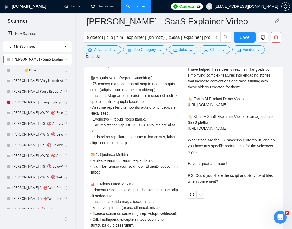
click at [138, 130] on div "About Us\a\aWe’re a stealth-mode SaaS startup in the construction technology sp…" at bounding box center [134, 214] width 89 height 454
click at [139, 101] on div "About Us\a\aWe’re a stealth-mode SaaS startup in the construction technology sp…" at bounding box center [134, 214] width 89 height 454
click at [150, 143] on div "About Us\a\aWe’re a stealth-mode SaaS startup in the construction technology sp…" at bounding box center [134, 214] width 89 height 454
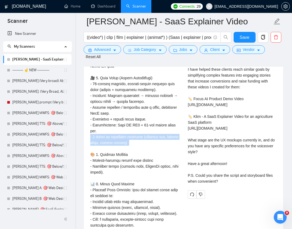
click at [150, 143] on div "About Us\a\aWe’re a stealth-mode SaaS startup in the construction technology sp…" at bounding box center [134, 214] width 89 height 454
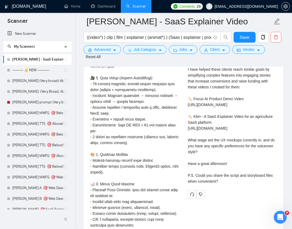
click at [148, 108] on div "About Us\a\aWe’re a stealth-mode SaaS startup in the construction technology sp…" at bounding box center [134, 214] width 89 height 454
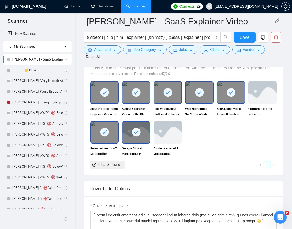
scroll to position [674, 0]
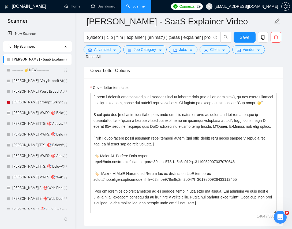
click at [104, 90] on div "Cover letter template:" at bounding box center [184, 152] width 200 height 148
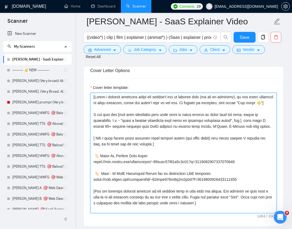
click at [184, 156] on textarea "Cover letter template:" at bounding box center [183, 153] width 187 height 121
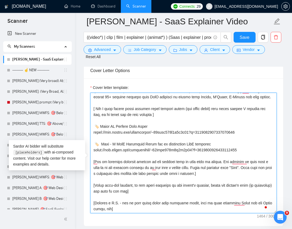
scroll to position [41, 0]
click at [195, 211] on textarea "Cover letter template:" at bounding box center [183, 153] width 187 height 121
click at [144, 214] on textarea "Cover letter template:" at bounding box center [183, 153] width 187 height 121
click at [148, 214] on textarea "Cover letter template:" at bounding box center [183, 153] width 187 height 121
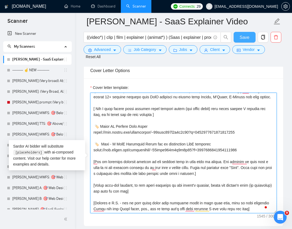
type textarea "[Write a personal greeting using the client's name or company name (if any is p…"
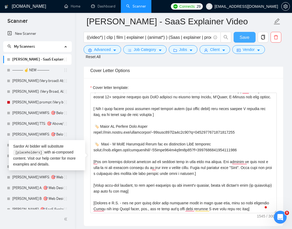
click at [243, 33] on button "Save" at bounding box center [245, 37] width 22 height 11
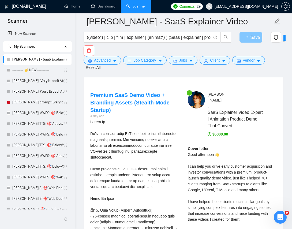
scroll to position [1148, 0]
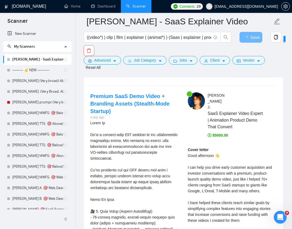
click at [260, 76] on span "Generate Preview" at bounding box center [252, 73] width 30 height 6
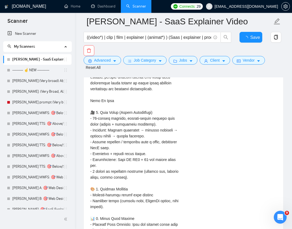
checkbox input "true"
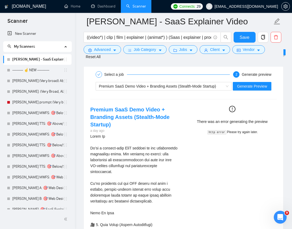
scroll to position [1123, 0]
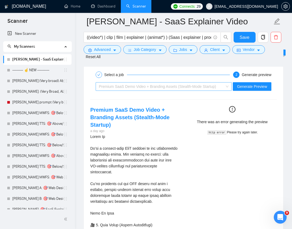
click at [165, 89] on span "Premium SaaS Demo Video + Branding Assets (Stealth-Mode Startup)" at bounding box center [157, 86] width 117 height 4
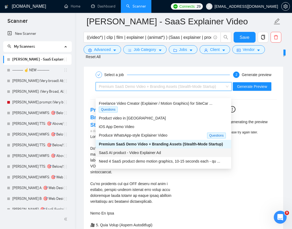
click at [138, 151] on span "SaaS AI product - Video Explainer Ad" at bounding box center [130, 153] width 62 height 4
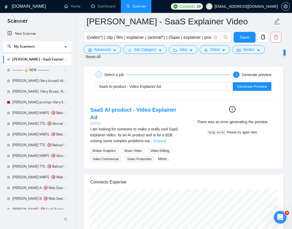
click at [167, 143] on link "Expand" at bounding box center [160, 141] width 13 height 4
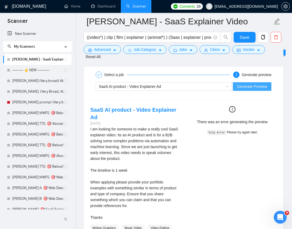
click at [242, 90] on span "Generate Preview" at bounding box center [252, 87] width 30 height 6
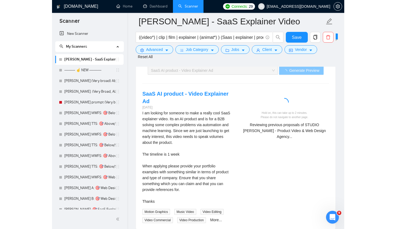
scroll to position [1154, 0]
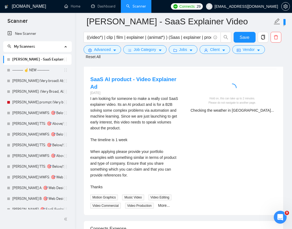
click at [210, 163] on div "SaaS AI product - Video Explainer Ad 2 days ago I am looking for someone to mak…" at bounding box center [183, 142] width 195 height 133
click at [212, 197] on div "SaaS AI product - Video Explainer Ad 2 days ago I am looking for someone to mak…" at bounding box center [183, 142] width 195 height 133
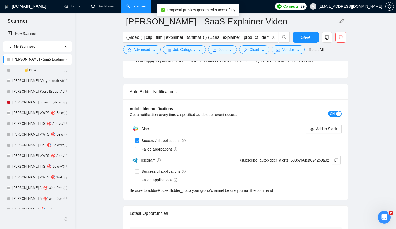
scroll to position [1071, 0]
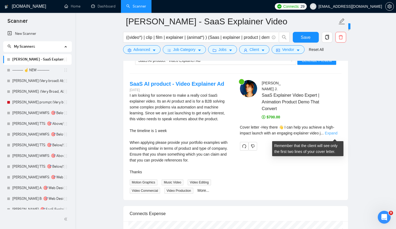
click at [333, 135] on link "Expand" at bounding box center [331, 133] width 13 height 4
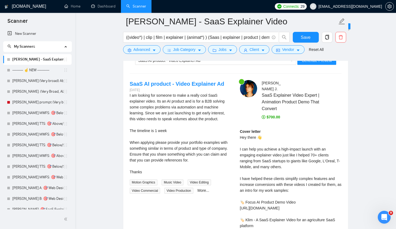
click at [286, 193] on div "Cover letter Hey there 👋 I can help you achieve a high-impact launch with an en…" at bounding box center [291, 203] width 102 height 148
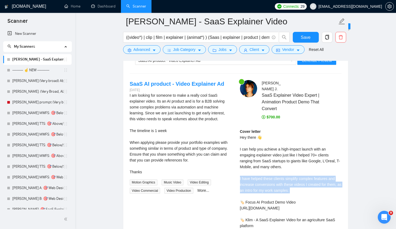
click at [286, 193] on div "Cover letter Hey there 👋 I can help you achieve a high-impact launch with an en…" at bounding box center [291, 203] width 102 height 148
click at [323, 180] on div "Cover letter Hey there 👋 I can help you achieve a high-impact launch with an en…" at bounding box center [291, 203] width 102 height 148
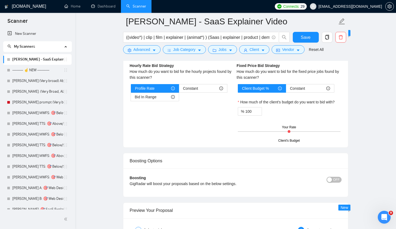
scroll to position [601, 0]
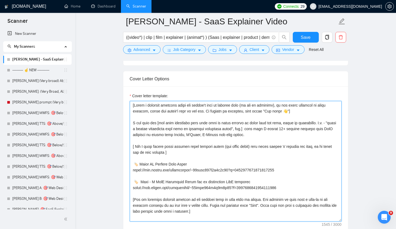
click at [257, 158] on textarea "Cover letter template:" at bounding box center [236, 161] width 212 height 121
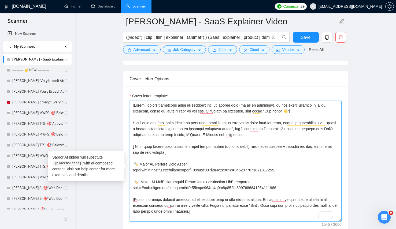
click at [267, 160] on textarea "Cover letter template:" at bounding box center [236, 161] width 212 height 121
click at [321, 157] on textarea "Cover letter template:" at bounding box center [236, 161] width 212 height 121
click at [322, 156] on textarea "Cover letter template:" at bounding box center [236, 161] width 212 height 121
drag, startPoint x: 317, startPoint y: 155, endPoint x: 177, endPoint y: 163, distance: 140.3
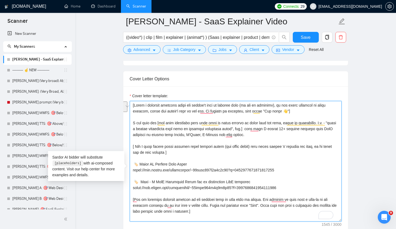
click at [177, 163] on textarea "Cover letter template:" at bounding box center [236, 161] width 212 height 121
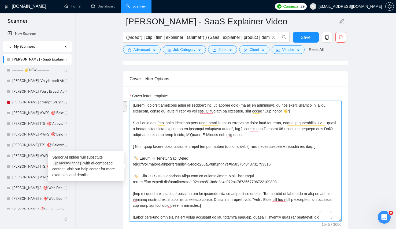
type textarea "[Write a personal greeting using the client's name or company name (if any is p…"
click at [218, 157] on textarea "Cover letter template:" at bounding box center [236, 161] width 212 height 121
click at [218, 156] on textarea "Cover letter template:" at bounding box center [236, 161] width 212 height 121
click at [341, 162] on textarea "Cover letter template:" at bounding box center [236, 161] width 212 height 121
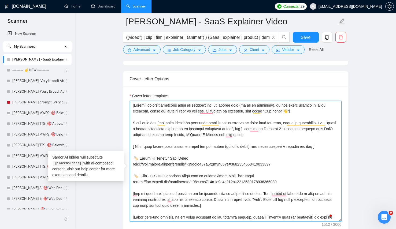
click at [329, 152] on textarea "Cover letter template:" at bounding box center [236, 161] width 212 height 121
click at [317, 167] on textarea "Cover letter template:" at bounding box center [236, 161] width 212 height 121
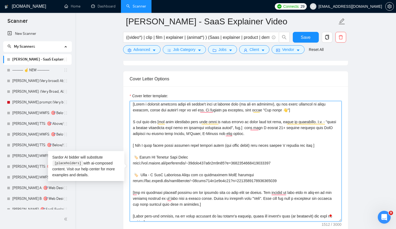
click at [230, 180] on textarea "Cover letter template:" at bounding box center [236, 161] width 212 height 121
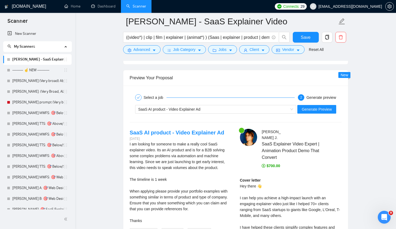
scroll to position [1126, 0]
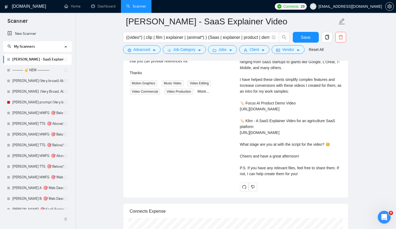
scroll to position [1173, 0]
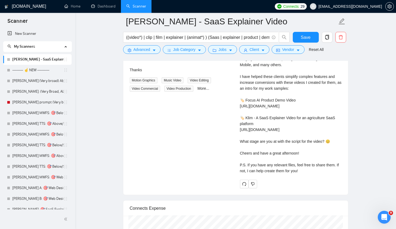
click at [293, 189] on div "Lenka J . SaaS Explainer Video Expert | Animation Product Demo That Convert $70…" at bounding box center [291, 83] width 110 height 211
click at [287, 174] on div "Cover letter Hey there 👋 I can help you achieve a high-impact launch with an en…" at bounding box center [291, 101] width 102 height 148
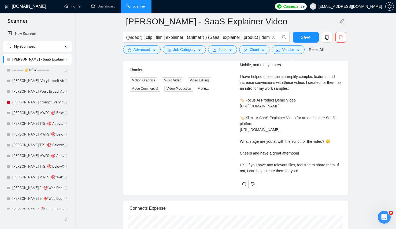
click at [311, 174] on div "Cover letter Hey there 👋 I can help you achieve a high-impact launch with an en…" at bounding box center [291, 101] width 102 height 148
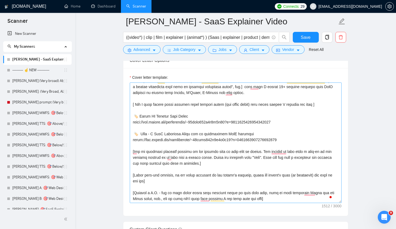
scroll to position [622, 0]
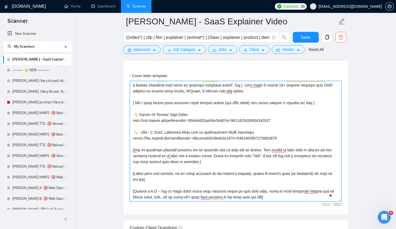
click at [210, 200] on textarea "Cover letter template:" at bounding box center [236, 141] width 212 height 121
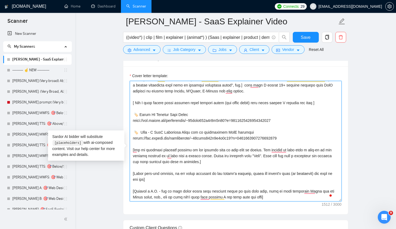
click at [210, 200] on textarea "Cover letter template:" at bounding box center [236, 141] width 212 height 121
click at [262, 176] on textarea "Cover letter template:" at bounding box center [236, 141] width 212 height 121
click at [262, 193] on textarea "Cover letter template:" at bounding box center [236, 141] width 212 height 121
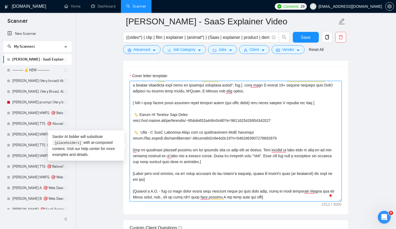
click at [262, 193] on textarea "Cover letter template:" at bounding box center [236, 141] width 212 height 121
click at [263, 200] on textarea "Cover letter template:" at bounding box center [236, 141] width 212 height 121
click at [265, 198] on textarea "Cover letter template:" at bounding box center [236, 141] width 212 height 121
click at [278, 202] on textarea "Cover letter template:" at bounding box center [236, 141] width 212 height 121
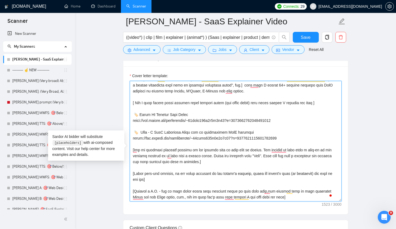
click at [176, 202] on textarea "Cover letter template:" at bounding box center [236, 141] width 212 height 121
click at [184, 185] on textarea "Cover letter template:" at bounding box center [236, 141] width 212 height 121
click at [176, 202] on textarea "Cover letter template:" at bounding box center [236, 141] width 212 height 121
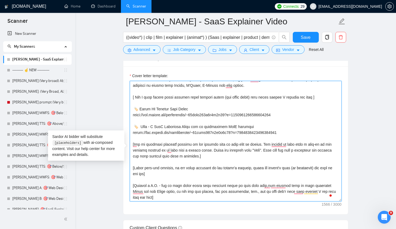
scroll to position [0, 0]
click at [300, 200] on textarea "Cover letter template:" at bounding box center [236, 141] width 212 height 121
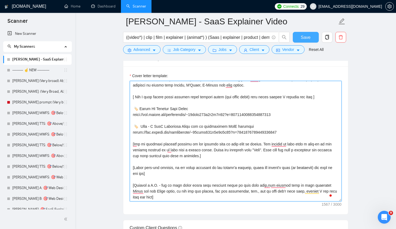
type textarea "[Write a personal greeting using the client's name or company name (if any is p…"
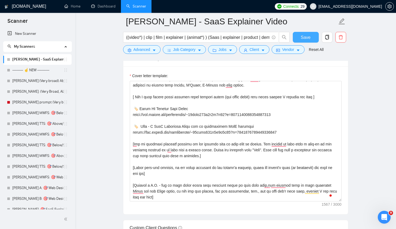
click at [306, 37] on span "Save" at bounding box center [306, 37] width 10 height 7
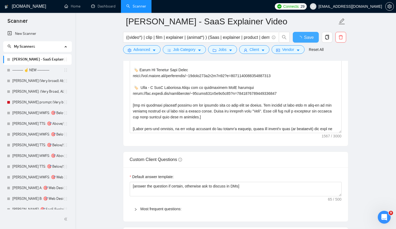
checkbox input "true"
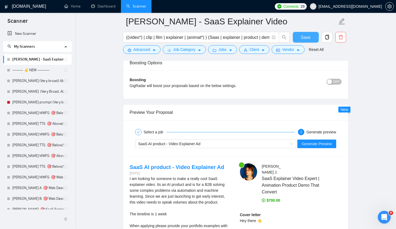
scroll to position [1026, 0]
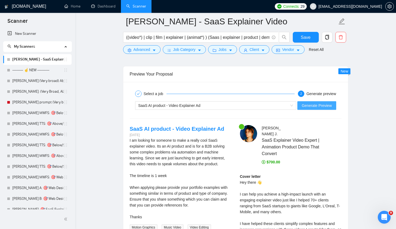
click at [300, 110] on button "Generate Preview" at bounding box center [316, 105] width 39 height 9
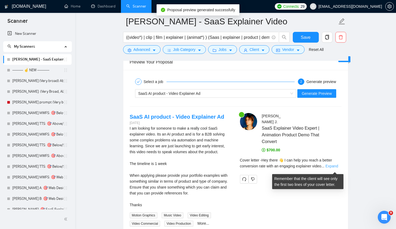
click at [333, 168] on link "Expand" at bounding box center [332, 166] width 13 height 4
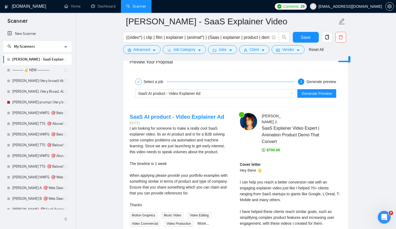
scroll to position [1062, 0]
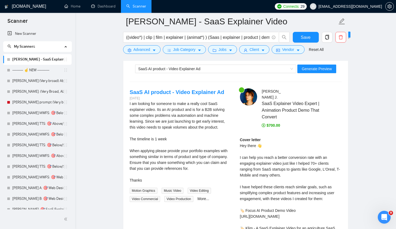
click at [333, 169] on div "Cover letter Hey there 👋 I can help you reach a better conversion rate with an …" at bounding box center [291, 216] width 102 height 159
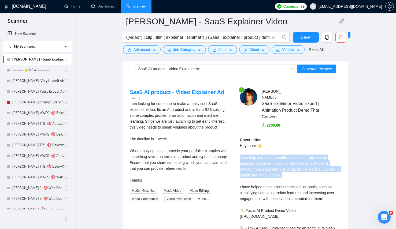
click at [333, 169] on div "Cover letter Hey there 👋 I can help you reach a better conversion rate with an …" at bounding box center [291, 216] width 102 height 159
click at [336, 165] on div "Cover letter Hey there 👋 I can help you reach a better conversion rate with an …" at bounding box center [291, 216] width 102 height 159
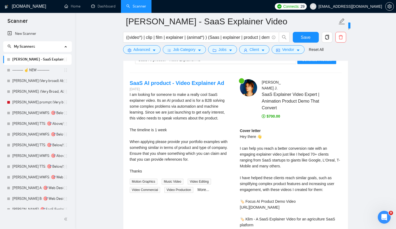
scroll to position [1074, 0]
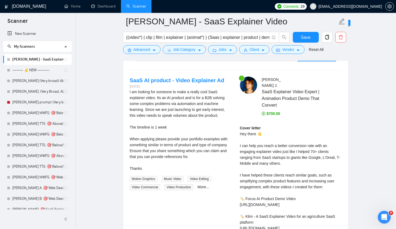
click at [305, 190] on div "Cover letter Hey there 👋 I can help you reach a better conversion rate with an …" at bounding box center [291, 204] width 102 height 159
click at [307, 181] on div "Cover letter Hey there 👋 I can help you reach a better conversion rate with an …" at bounding box center [291, 204] width 102 height 159
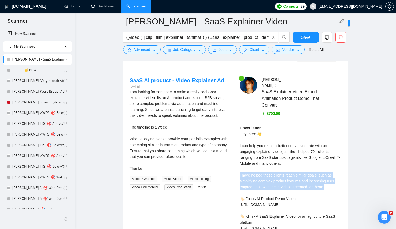
click at [307, 181] on div "Cover letter Hey there 👋 I can help you reach a better conversion rate with an …" at bounding box center [291, 204] width 102 height 159
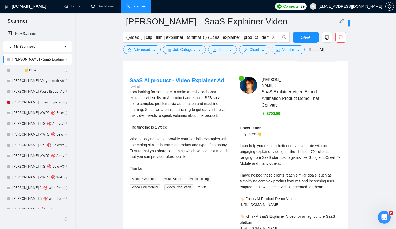
click at [347, 156] on div "Select a job 2 Generate preview SaaS AI product - Video Explainer Ad Generate P…" at bounding box center [235, 170] width 225 height 272
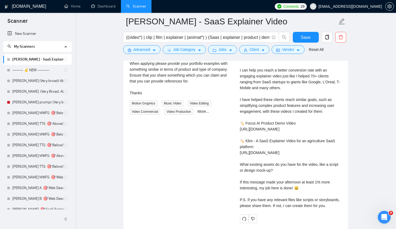
scroll to position [1153, 0]
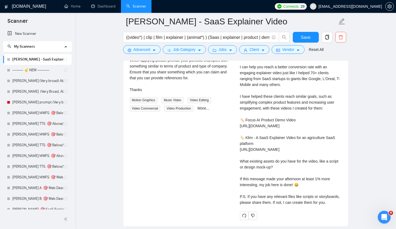
click at [306, 182] on div "Cover letter Hey there 👋 I can help you reach a better conversion rate with an …" at bounding box center [291, 125] width 102 height 159
click at [314, 170] on div "Cover letter Hey there 👋 I can help you reach a better conversion rate with an …" at bounding box center [291, 125] width 102 height 159
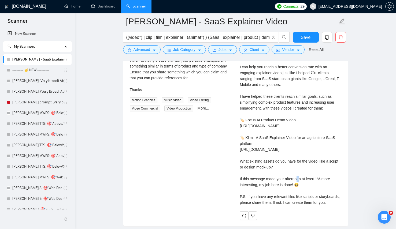
click at [314, 170] on div "Cover letter Hey there 👋 I can help you reach a better conversion rate with an …" at bounding box center [291, 125] width 102 height 159
click at [302, 189] on div "Cover letter Hey there 👋 I can help you reach a better conversion rate with an …" at bounding box center [291, 125] width 102 height 159
click at [302, 168] on div "Cover letter Hey there 👋 I can help you reach a better conversion rate with an …" at bounding box center [291, 125] width 102 height 159
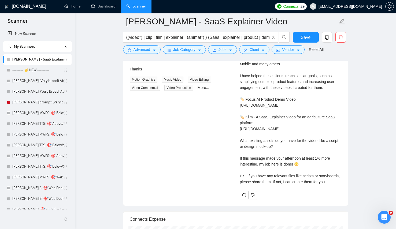
scroll to position [1174, 0]
click at [302, 169] on div "Cover letter Hey there 👋 I can help you reach a better conversion rate with an …" at bounding box center [291, 104] width 102 height 159
click at [269, 177] on div "Cover letter Hey there 👋 I can help you reach a better conversion rate with an …" at bounding box center [291, 104] width 102 height 159
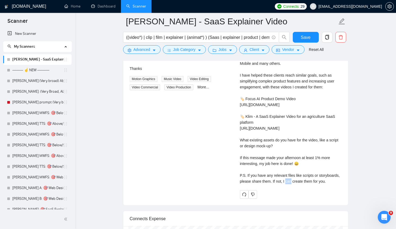
click at [269, 177] on div "Cover letter Hey there 👋 I can help you reach a better conversion rate with an …" at bounding box center [291, 104] width 102 height 159
click at [323, 178] on div "Cover letter Hey there 👋 I can help you reach a better conversion rate with an …" at bounding box center [291, 104] width 102 height 159
click at [284, 185] on div "Cover letter Hey there 👋 I can help you reach a better conversion rate with an …" at bounding box center [291, 104] width 102 height 159
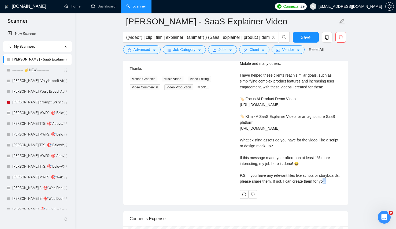
click at [284, 185] on div "Cover letter Hey there 👋 I can help you reach a better conversion rate with an …" at bounding box center [291, 104] width 102 height 159
click at [285, 169] on div "Cover letter Hey there 👋 I can help you reach a better conversion rate with an …" at bounding box center [291, 104] width 102 height 159
click at [284, 185] on div "Cover letter Hey there 👋 I can help you reach a better conversion rate with an …" at bounding box center [291, 104] width 102 height 159
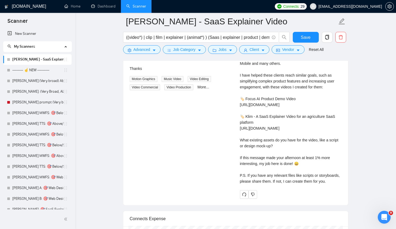
click at [299, 166] on div "Cover letter Hey there 👋 I can help you reach a better conversion rate with an …" at bounding box center [291, 104] width 102 height 159
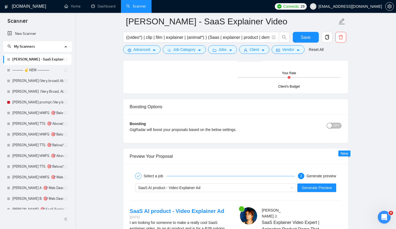
scroll to position [528, 0]
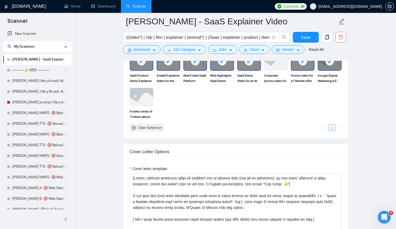
click at [230, 138] on div "Select your portfolio: Select your most relevant portfolio items for this scann…" at bounding box center [235, 79] width 225 height 119
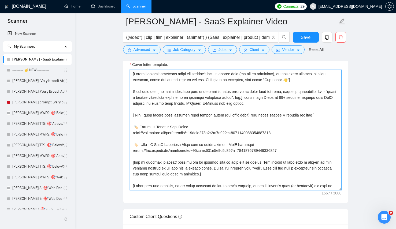
click at [230, 144] on textarea "Cover letter template:" at bounding box center [236, 130] width 212 height 121
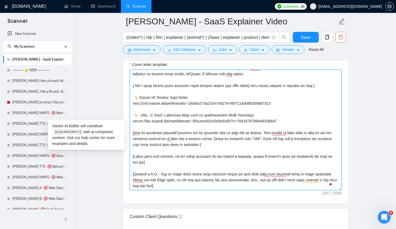
scroll to position [30, 0]
click at [168, 190] on textarea "Cover letter template:" at bounding box center [236, 130] width 212 height 121
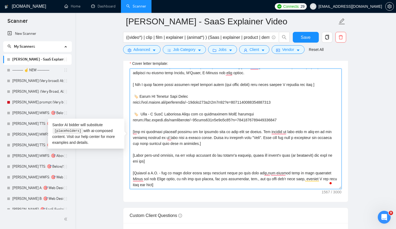
scroll to position [1, 0]
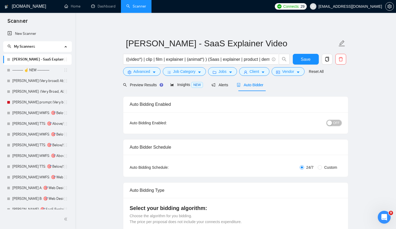
drag, startPoint x: 339, startPoint y: 120, endPoint x: 350, endPoint y: 157, distance: 38.4
click at [339, 120] on span "OFF" at bounding box center [336, 123] width 6 height 6
click at [303, 62] on span "Save" at bounding box center [306, 59] width 10 height 7
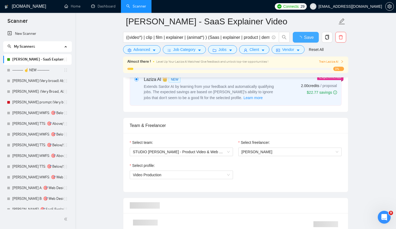
checkbox input "true"
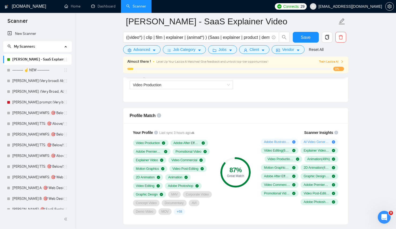
click at [157, 115] on icon "info-circle" at bounding box center [159, 115] width 4 height 4
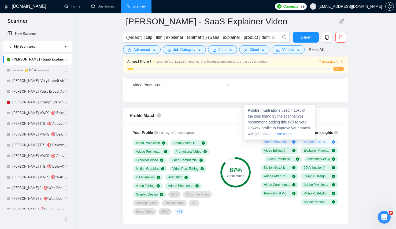
click at [293, 141] on icon "plus-circle" at bounding box center [293, 142] width 3 height 3
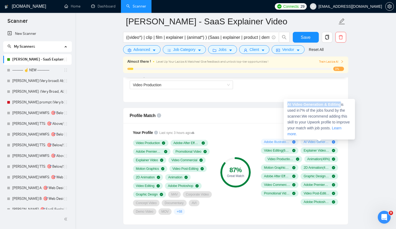
drag, startPoint x: 342, startPoint y: 104, endPoint x: 288, endPoint y: 104, distance: 54.2
click at [288, 104] on span "AI Video Generation & Editing is used in 7 % of the jobs found by the scanner. …" at bounding box center [319, 119] width 62 height 34
copy strong "AI Video Generation & Editing"
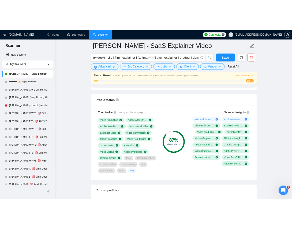
scroll to position [340, 0]
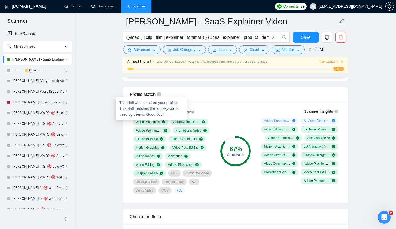
click at [156, 122] on span "Video Production" at bounding box center [148, 122] width 24 height 4
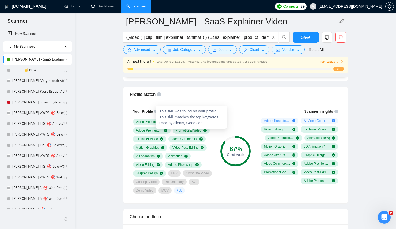
click at [157, 119] on div "This skill was found on your profile. This skill matches the top keywords used …" at bounding box center [191, 117] width 71 height 23
click at [133, 127] on div "Your Profile Last sync 3 hours ago Video Production Adobe After Effects Adobe P…" at bounding box center [173, 151] width 86 height 92
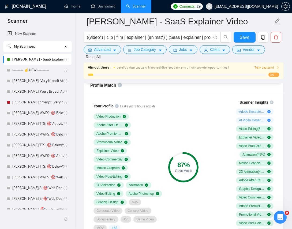
scroll to position [358, 0]
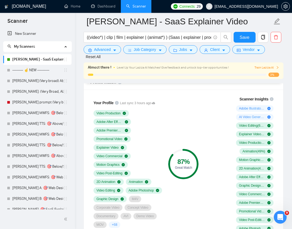
click at [274, 125] on div "Scanner Insights Adobe Illustrator ( 15 %) AI Video Generation & Editing ( 7 %)…" at bounding box center [239, 164] width 75 height 142
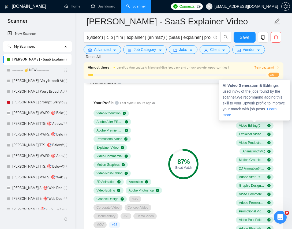
click at [269, 119] on icon "plus-circle" at bounding box center [269, 117] width 3 height 3
drag, startPoint x: 222, startPoint y: 86, endPoint x: 278, endPoint y: 84, distance: 55.5
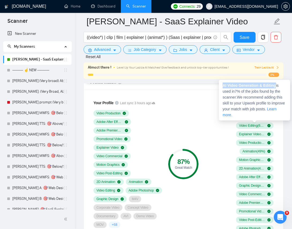
click at [278, 84] on div "AI Video Generation & Editing is used in 7 % of the jobs found by the scanner. …" at bounding box center [254, 100] width 71 height 41
copy strong "AI Video Generation & Editing"
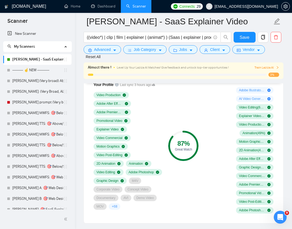
scroll to position [378, 0]
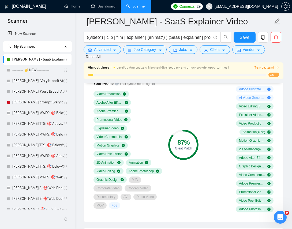
click at [129, 174] on span "Adobe Photoshop" at bounding box center [141, 171] width 25 height 4
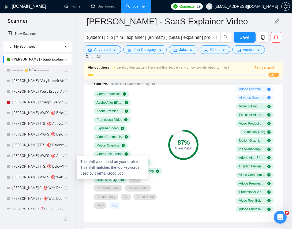
click at [129, 174] on span "Adobe Photoshop" at bounding box center [141, 171] width 25 height 4
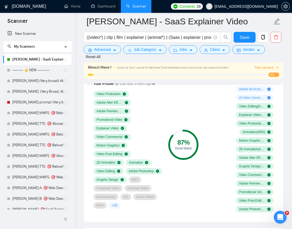
click at [113, 95] on span "Video Production" at bounding box center [109, 94] width 24 height 4
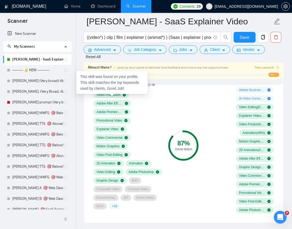
scroll to position [377, 0]
click at [113, 95] on span "Video Production" at bounding box center [109, 95] width 24 height 4
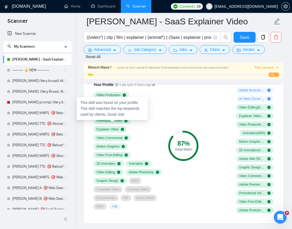
click at [165, 130] on div "Your Profile Last sync 3 hours ago Video Production Adobe After Effects Adobe P…" at bounding box center [127, 146] width 75 height 135
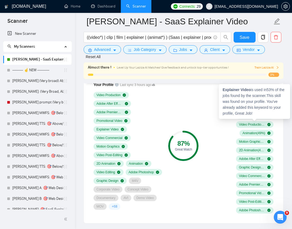
click at [193, 115] on div "87 % Great Match" at bounding box center [184, 146] width 32 height 142
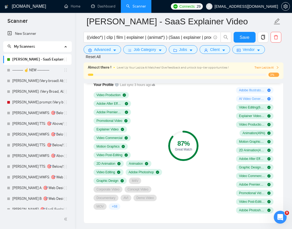
click at [198, 116] on div "87 % Great Match" at bounding box center [184, 146] width 32 height 142
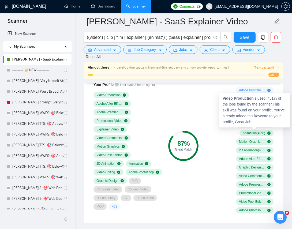
click at [216, 134] on div "Adobe Illustrator ( 15 %) AI Video Generation & Editing ( 7 %) Video Editing ( …" at bounding box center [239, 150] width 69 height 127
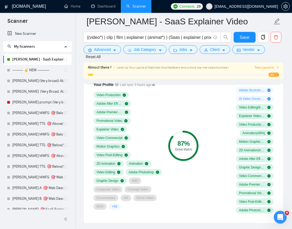
click at [142, 200] on span "Demo Video" at bounding box center [145, 198] width 17 height 4
click at [100, 209] on span "MOV" at bounding box center [100, 207] width 7 height 4
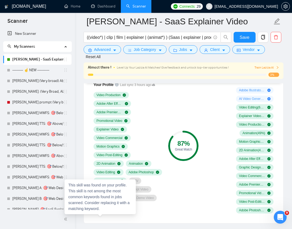
click at [148, 180] on div "Video Production Adobe After Effects Adobe Premiere Pro Promotional Video Expla…" at bounding box center [128, 151] width 69 height 118
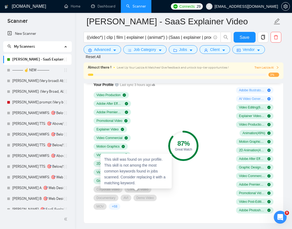
click at [159, 197] on div "Video Production Adobe After Effects Adobe Premiere Pro Promotional Video Expla…" at bounding box center [128, 151] width 69 height 118
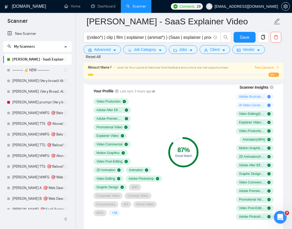
scroll to position [371, 0]
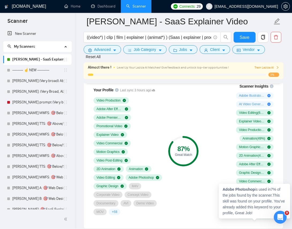
click at [204, 217] on div "Scanner Insights Adobe Illustrator ( 15 %) AI Video Generation & Editing ( 7 %)…" at bounding box center [239, 151] width 75 height 142
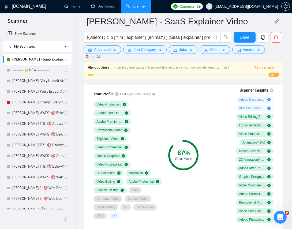
scroll to position [368, 0]
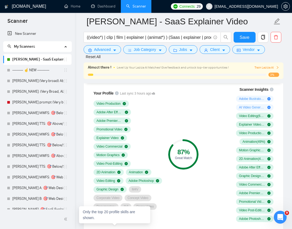
click at [113, 218] on span "+ 68" at bounding box center [114, 215] width 5 height 4
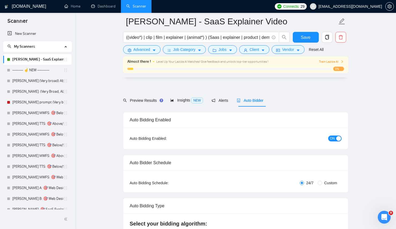
scroll to position [0, 0]
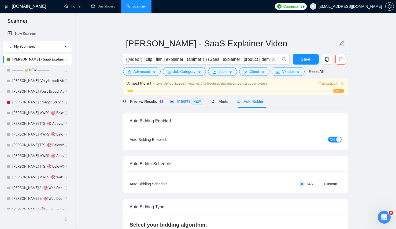
click at [193, 103] on span "NEW" at bounding box center [197, 102] width 12 height 6
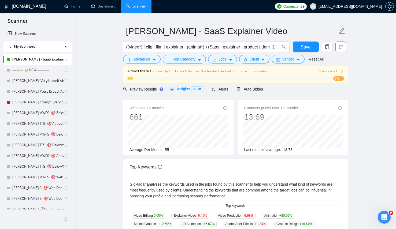
scroll to position [24, 0]
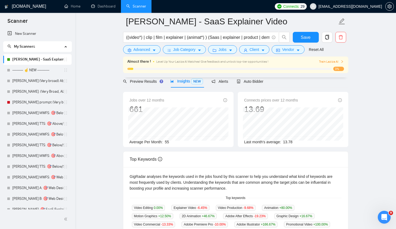
click at [164, 84] on div "Preview Results Insights NEW Alerts Auto Bidder" at bounding box center [193, 81] width 141 height 13
click at [144, 72] on div "Almost there ! Level Up Your Laziza AI Matches! Give feedback and unlock top-ti…" at bounding box center [235, 65] width 225 height 17
click at [142, 84] on div "Preview Results" at bounding box center [142, 82] width 39 height 6
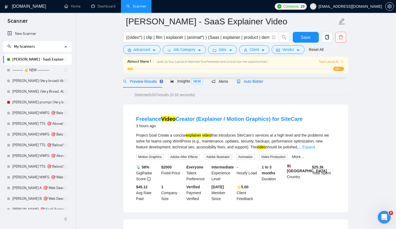
click at [263, 79] on span "Auto Bidder" at bounding box center [250, 81] width 27 height 4
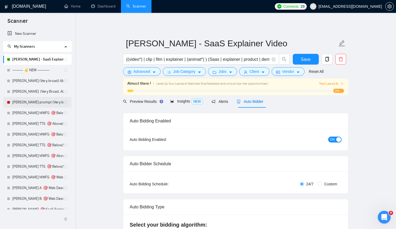
click at [31, 102] on link "[PERSON_NAME] prompt (Very broad) Design" at bounding box center [37, 102] width 51 height 11
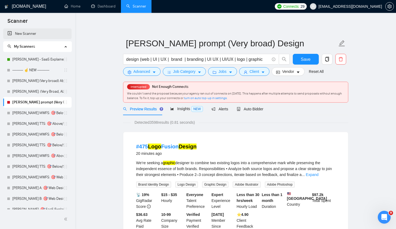
click at [40, 34] on link "New Scanner" at bounding box center [38, 33] width 60 height 11
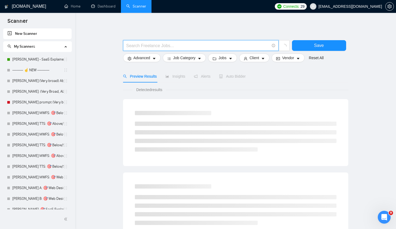
click at [171, 46] on input "text" at bounding box center [197, 45] width 143 height 7
type input "design* ( UI UX"
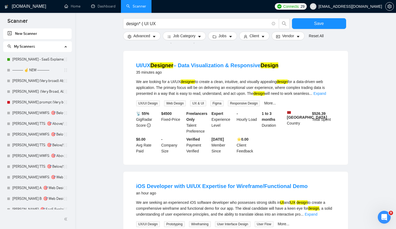
scroll to position [115, 0]
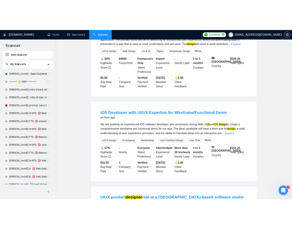
scroll to position [0, 0]
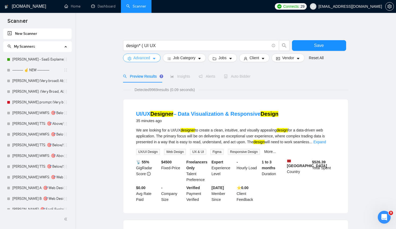
click at [136, 60] on span "Advanced" at bounding box center [142, 58] width 17 height 6
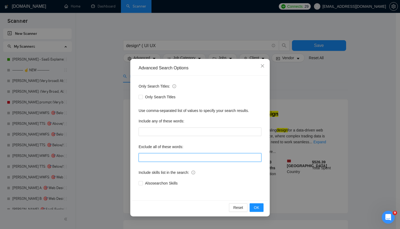
click at [161, 161] on input "text" at bounding box center [200, 157] width 123 height 9
type input "dev, developer, developing"
click at [262, 203] on div "Reset OK" at bounding box center [200, 208] width 136 height 14
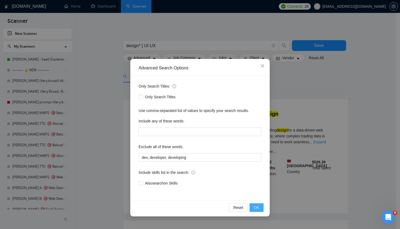
click at [260, 208] on button "OK" at bounding box center [257, 208] width 14 height 9
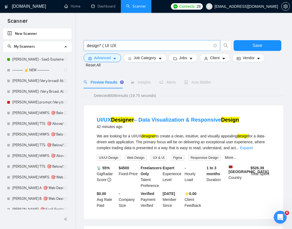
click at [128, 43] on input "design* ( UI UX" at bounding box center [149, 45] width 124 height 7
click at [48, 58] on link "[PERSON_NAME] - SaaS Explainer Video" at bounding box center [37, 59] width 51 height 11
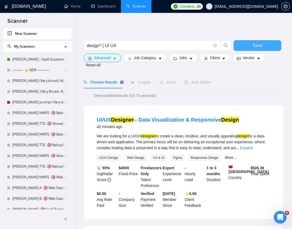
click at [257, 46] on span "Save" at bounding box center [258, 45] width 10 height 7
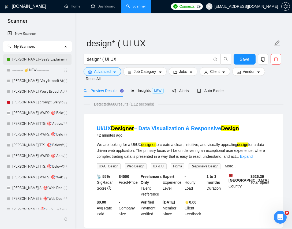
click at [47, 56] on link "[PERSON_NAME] - SaaS Explainer Video" at bounding box center [37, 59] width 51 height 11
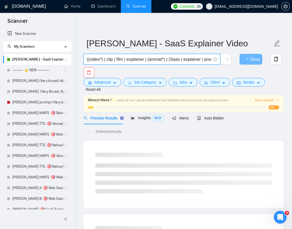
click at [117, 60] on input "((video*) | clip | film | explainer | (animat*) ) (Saas | explainer | product |…" at bounding box center [149, 59] width 124 height 7
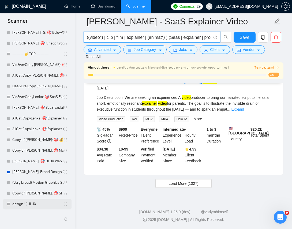
scroll to position [1196, 0]
click at [33, 204] on link "design* ( UI UX" at bounding box center [37, 204] width 51 height 11
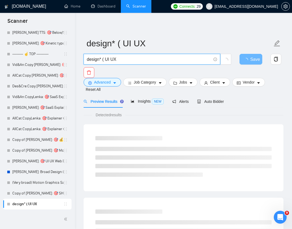
click at [124, 61] on input "design* ( UI UX" at bounding box center [149, 59] width 124 height 7
paste input "|"
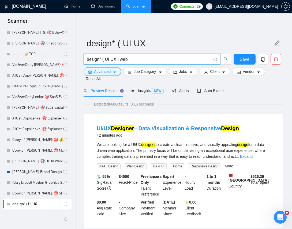
paste input "|"
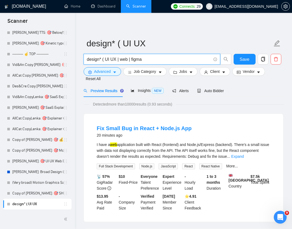
click at [201, 117] on div "Fix Small Bug in React + Node.js App 20 minutes ago I have a web application bu…" at bounding box center [184, 168] width 200 height 108
click at [244, 157] on link "Expand" at bounding box center [237, 157] width 13 height 4
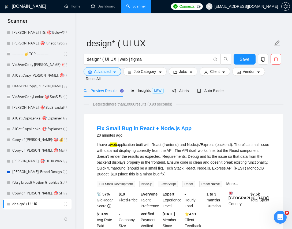
click at [185, 142] on div "I have a web application built with React (frontend) and Node.js/Express (backe…" at bounding box center [184, 159] width 174 height 35
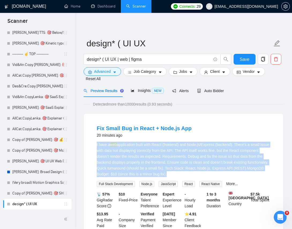
click at [185, 142] on div "I have a web application built with React (frontend) and Node.js/Express (backe…" at bounding box center [184, 159] width 174 height 35
click at [196, 158] on div "I have a web application built with React (frontend) and Node.js/Express (backe…" at bounding box center [184, 159] width 174 height 35
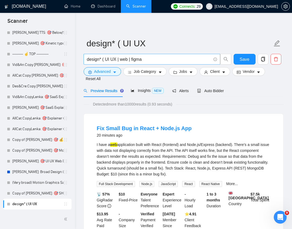
click at [127, 60] on input "design* ( UI UX | web | figma" at bounding box center [149, 59] width 124 height 7
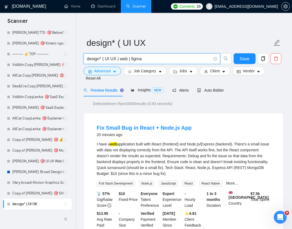
scroll to position [1, 0]
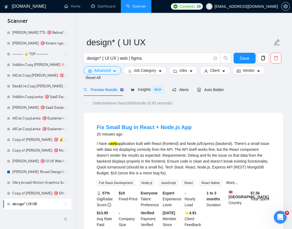
click at [193, 136] on div "Fix Small Bug in React + Node.js App 20 minutes ago" at bounding box center [184, 131] width 174 height 14
click at [203, 150] on div "I have a web application built with React (frontend) and Node.js/Express (backe…" at bounding box center [184, 158] width 174 height 35
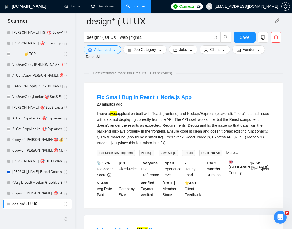
scroll to position [0, 0]
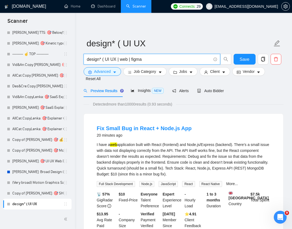
click at [129, 61] on input "design* ( UI UX | web | figma" at bounding box center [149, 59] width 124 height 7
click at [128, 60] on input "design* ( UI UX | web | figma" at bounding box center [149, 59] width 124 height 7
click at [159, 143] on div "I have a web application built with React (frontend) and Node.js/Express (backe…" at bounding box center [184, 159] width 174 height 35
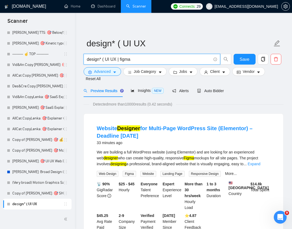
click at [145, 60] on input "design* ( UI UX | figma" at bounding box center [149, 59] width 124 height 7
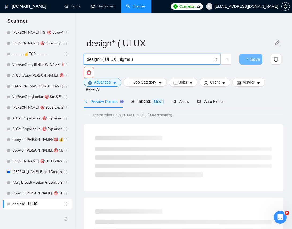
type input "design* ( UI UX | figma )"
click at [225, 75] on div "design* ( UI UX | figma ) Save" at bounding box center [183, 66] width 200 height 24
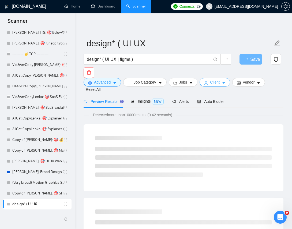
click at [222, 78] on button "Client" at bounding box center [215, 82] width 31 height 9
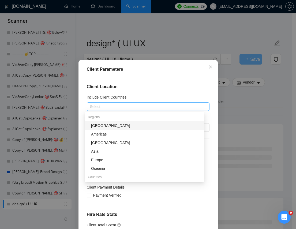
click at [115, 107] on div at bounding box center [145, 107] width 115 height 6
click at [128, 89] on h4 "Client Location" at bounding box center [148, 87] width 123 height 6
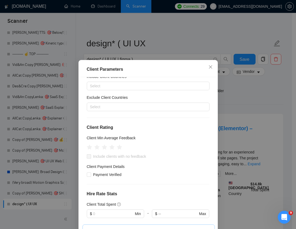
scroll to position [25, 0]
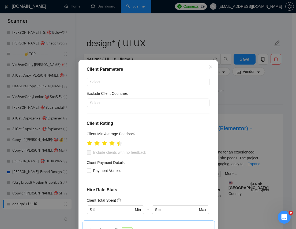
drag, startPoint x: 116, startPoint y: 144, endPoint x: 196, endPoint y: 152, distance: 79.6
click at [117, 144] on icon "star" at bounding box center [120, 143] width 6 height 5
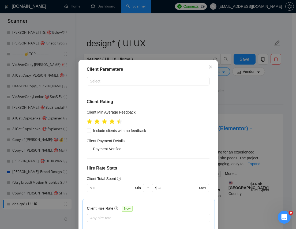
scroll to position [49, 0]
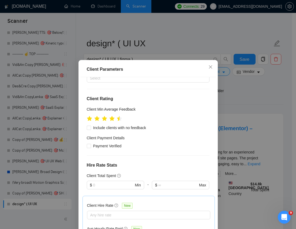
click at [233, 112] on div "Client Parameters Client Location Include Client Countries Select Exclude Clien…" at bounding box center [148, 114] width 296 height 229
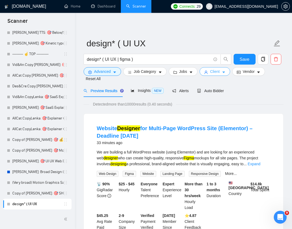
click at [208, 72] on icon "user" at bounding box center [206, 73] width 4 height 4
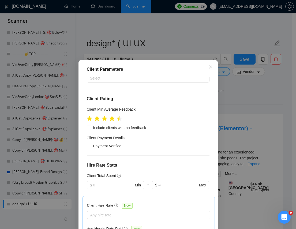
click at [236, 120] on div "Client Parameters Client Location Include Client Countries Select Exclude Clien…" at bounding box center [148, 114] width 296 height 229
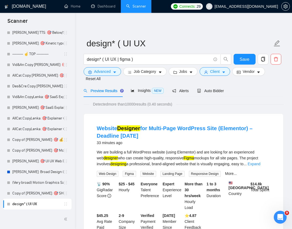
click at [221, 81] on div "Advanced Job Category Jobs Client Vendor Reset All" at bounding box center [183, 74] width 200 height 14
click at [220, 73] on span "Client" at bounding box center [215, 72] width 10 height 6
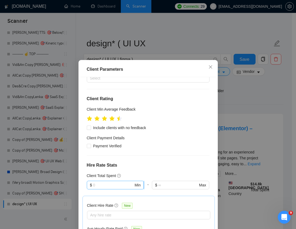
click at [124, 187] on input "text" at bounding box center [113, 185] width 41 height 6
click at [98, 200] on div "$1,000" at bounding box center [113, 204] width 56 height 9
type input "1000"
click at [137, 156] on div at bounding box center [148, 156] width 123 height 0
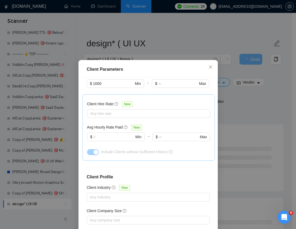
scroll to position [154, 0]
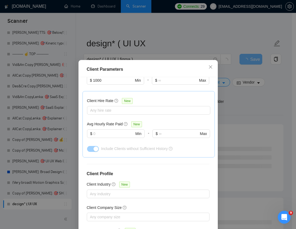
click at [123, 140] on div at bounding box center [116, 141] width 58 height 6
click at [121, 136] on input "text" at bounding box center [113, 134] width 41 height 6
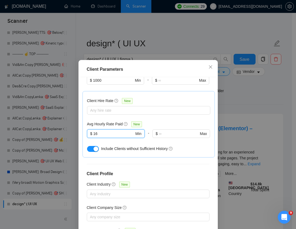
click at [178, 121] on div "Avg Hourly Rate Paid New" at bounding box center [148, 124] width 123 height 6
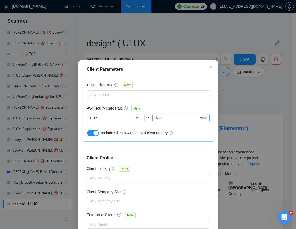
scroll to position [174, 0]
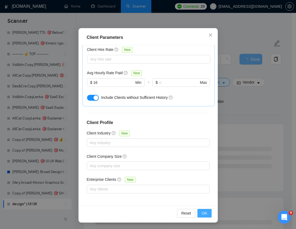
click at [202, 211] on span "OK" at bounding box center [204, 214] width 5 height 6
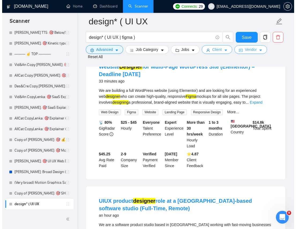
scroll to position [0, 0]
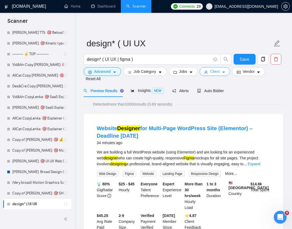
click at [224, 73] on button "Client" at bounding box center [215, 71] width 31 height 9
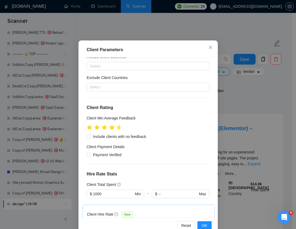
scroll to position [137, 0]
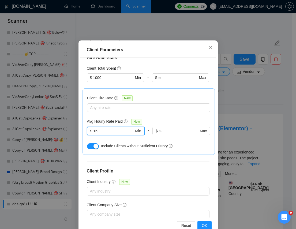
click at [98, 129] on input "16" at bounding box center [113, 131] width 41 height 6
type input "20"
click at [165, 119] on div "Avg Hourly Rate Paid New" at bounding box center [148, 122] width 123 height 6
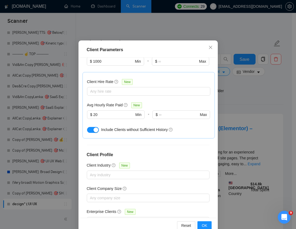
scroll to position [174, 0]
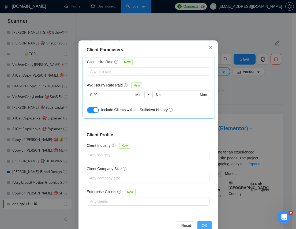
click at [203, 223] on span "OK" at bounding box center [204, 226] width 5 height 6
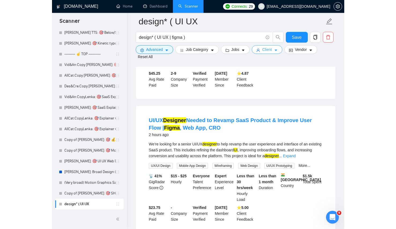
scroll to position [0, 0]
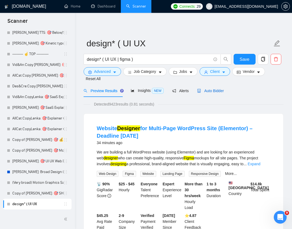
click at [209, 89] on span "Auto Bidder" at bounding box center [210, 91] width 27 height 4
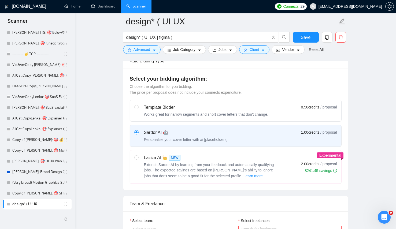
click at [202, 161] on div "Laziza AI 👑 NEW" at bounding box center [211, 158] width 134 height 6
click at [138, 159] on input "radio" at bounding box center [136, 158] width 4 height 4
radio input "true"
radio input "false"
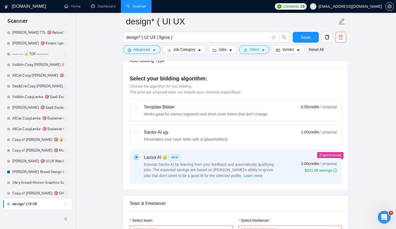
scroll to position [237, 0]
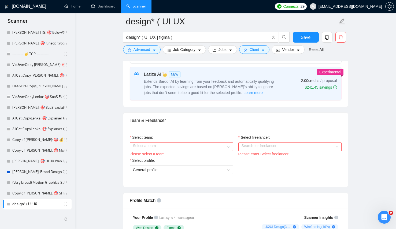
click at [193, 151] on input "Select team:" at bounding box center [179, 147] width 93 height 8
click at [171, 167] on div "STUDIO [PERSON_NAME] - Product Video & Web Design Agency" at bounding box center [181, 163] width 103 height 9
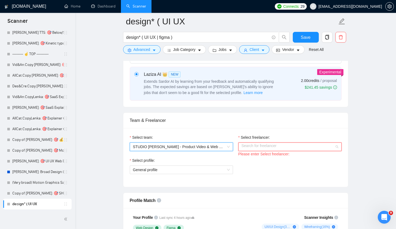
click at [280, 151] on div "Search for freelancer" at bounding box center [289, 147] width 103 height 9
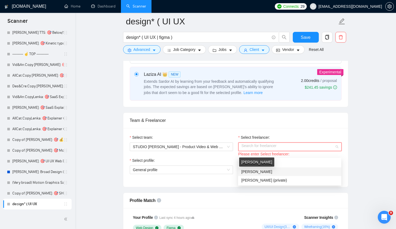
click at [264, 171] on span "Lazar Mijanovic" at bounding box center [256, 172] width 31 height 4
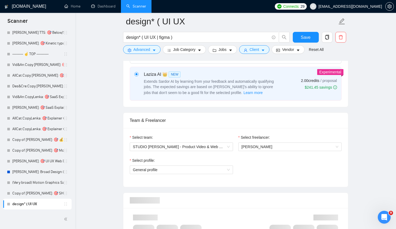
click at [229, 166] on div "Select profile:" at bounding box center [181, 162] width 103 height 8
click at [227, 173] on span "General profile" at bounding box center [181, 170] width 97 height 8
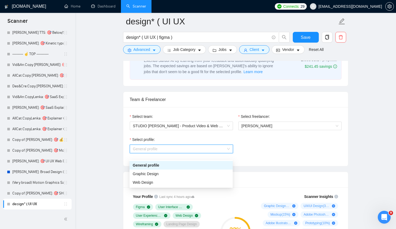
scroll to position [262, 0]
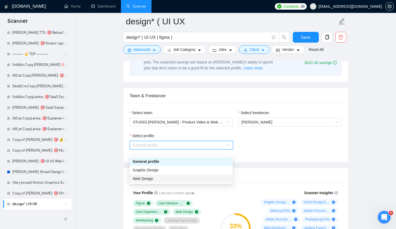
click at [171, 181] on div "Web Design" at bounding box center [181, 179] width 97 height 6
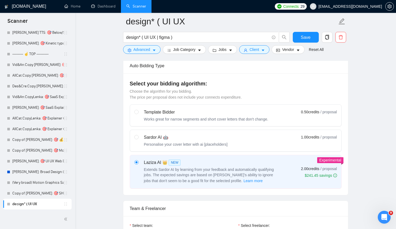
scroll to position [0, 0]
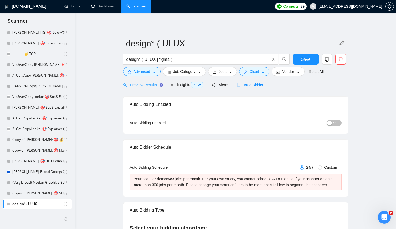
click at [145, 90] on div "Preview Results" at bounding box center [142, 85] width 39 height 13
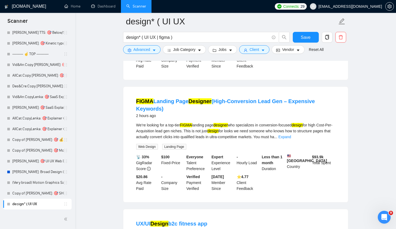
scroll to position [510, 0]
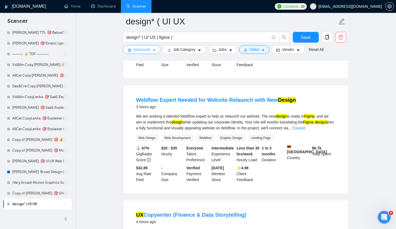
click at [126, 49] on button "Advanced" at bounding box center [142, 49] width 38 height 9
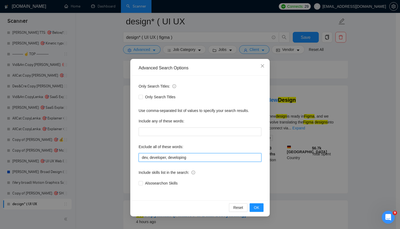
click at [201, 159] on input "dev, developer, developing" at bounding box center [200, 157] width 123 height 9
drag, startPoint x: 259, startPoint y: 210, endPoint x: 285, endPoint y: 216, distance: 26.7
click at [259, 210] on button "OK" at bounding box center [257, 208] width 14 height 9
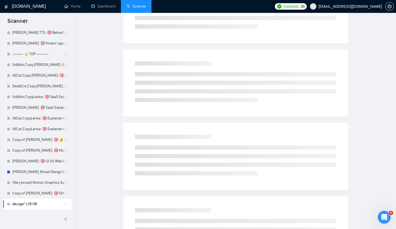
scroll to position [0, 0]
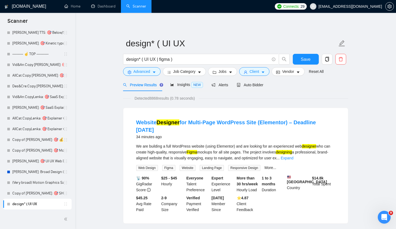
click at [132, 126] on li "Website Designer for Multi-Page WordPress Site (Elementor) – Deadline August 31…" at bounding box center [236, 166] width 212 height 103
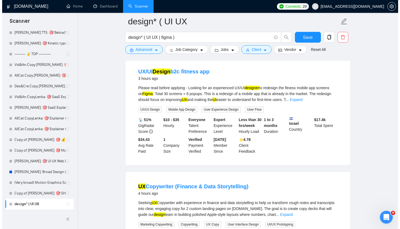
scroll to position [439, 0]
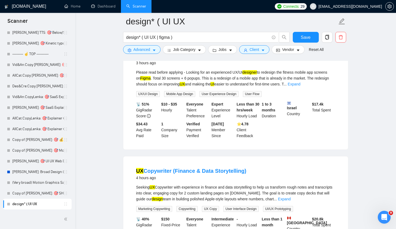
click at [145, 45] on div "design* ( UI UX | figma )" at bounding box center [206, 38] width 169 height 13
click at [146, 48] on span "Advanced" at bounding box center [142, 50] width 17 height 6
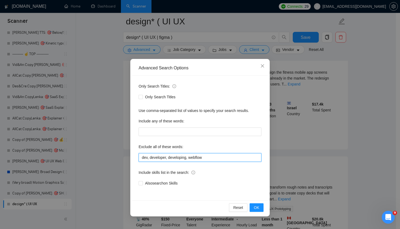
click at [216, 162] on input "dev, developer, developing, webflow" at bounding box center [200, 157] width 123 height 9
type input "dev, developer, developing, webflow, copywriter"
click at [255, 212] on button "OK" at bounding box center [257, 208] width 14 height 9
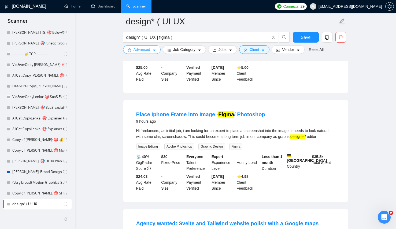
scroll to position [727, 0]
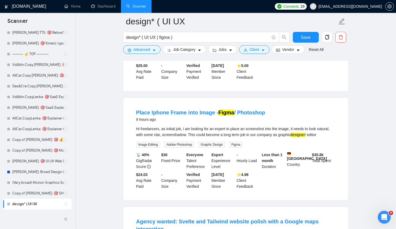
click at [190, 132] on li "Place Iphone Frame into Image - Figma / Photoshop 9 hours ago Hi freelancers, a…" at bounding box center [236, 149] width 212 height 89
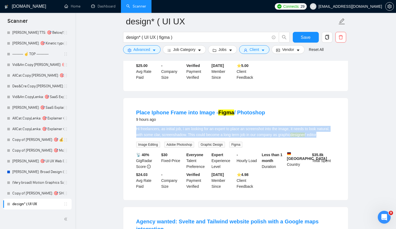
click at [190, 132] on li "Place Iphone Frame into Image - Figma / Photoshop 9 hours ago Hi freelancers, a…" at bounding box center [236, 149] width 212 height 89
click at [272, 138] on div "Hi freelancers, as initial job, i am looking for an expert to place an screensh…" at bounding box center [235, 132] width 199 height 12
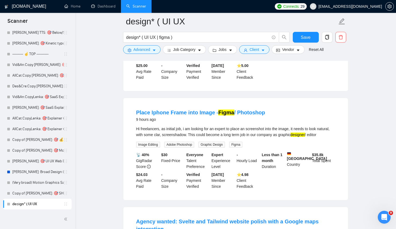
click at [172, 138] on div "Hi freelancers, as initial job, i am looking for an expert to place an screensh…" at bounding box center [235, 132] width 199 height 12
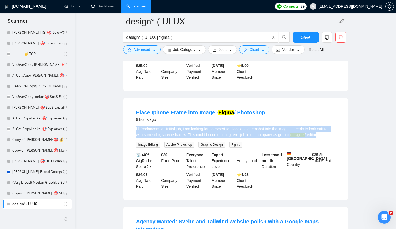
click at [172, 138] on div "Hi freelancers, as initial job, i am looking for an expert to place an screensh…" at bounding box center [235, 132] width 199 height 12
click at [231, 138] on div "Hi freelancers, as initial job, i am looking for an expert to place an screensh…" at bounding box center [235, 132] width 199 height 12
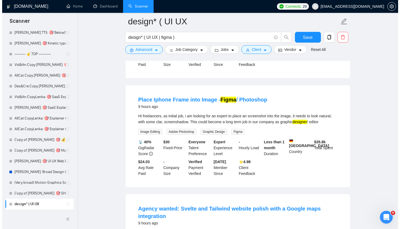
scroll to position [752, 0]
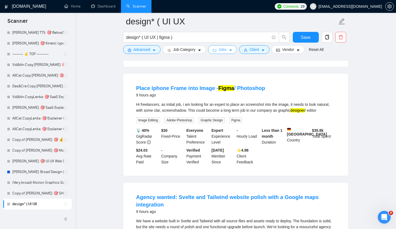
click at [226, 49] on span "Jobs" at bounding box center [223, 50] width 8 height 6
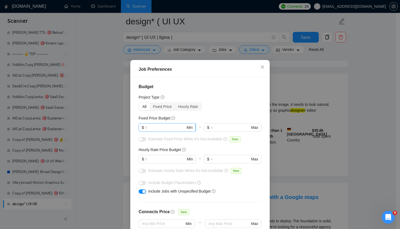
click at [147, 131] on span "$ Min" at bounding box center [167, 127] width 57 height 9
type input "500"
click at [160, 161] on input "text" at bounding box center [165, 159] width 41 height 6
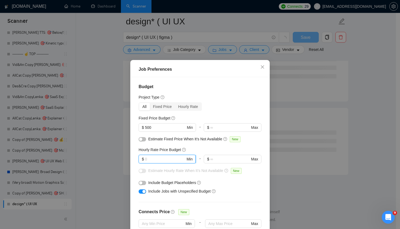
scroll to position [665, 0]
type input "25"
click at [225, 114] on div "Budget Project Type All Fixed Price Hourly Rate Fixed Price Budget $ 500 Min - …" at bounding box center [200, 157] width 136 height 161
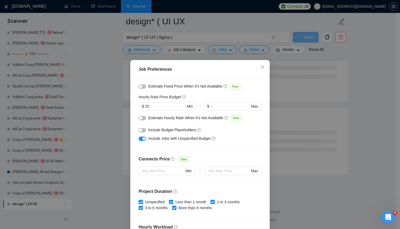
scroll to position [142, 0]
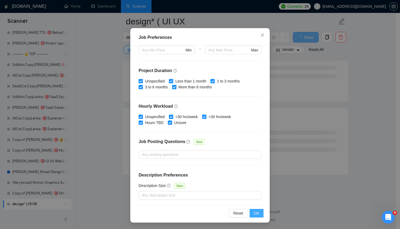
click at [255, 217] on button "OK" at bounding box center [257, 213] width 14 height 9
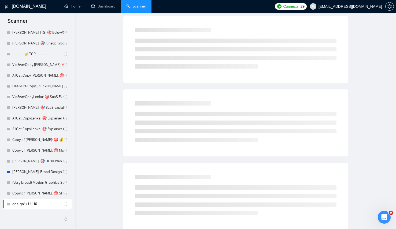
scroll to position [0, 0]
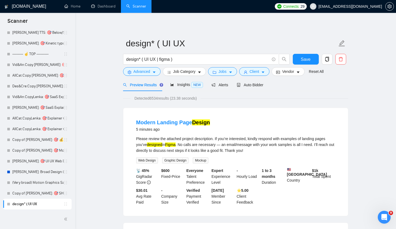
click at [176, 143] on mark "Figma" at bounding box center [170, 145] width 10 height 4
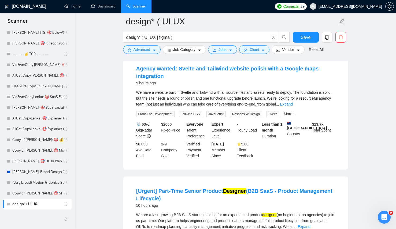
scroll to position [650, 0]
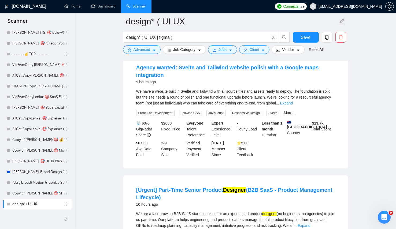
click at [261, 100] on div "We have a website built in Svelte and Tailwind with all source files and assets…" at bounding box center [235, 98] width 199 height 18
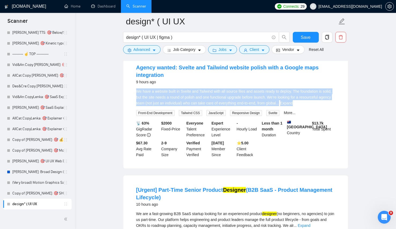
click at [261, 100] on div "We have a website built in Svelte and Tailwind with all source files and assets…" at bounding box center [235, 98] width 199 height 18
click at [235, 99] on div "We have a website built in Svelte and Tailwind with all source files and assets…" at bounding box center [235, 98] width 199 height 18
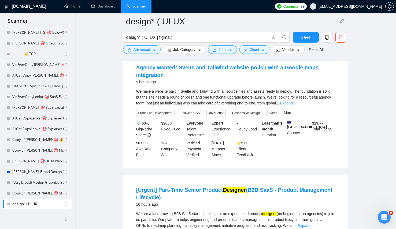
click at [293, 105] on link "Expand" at bounding box center [286, 103] width 13 height 4
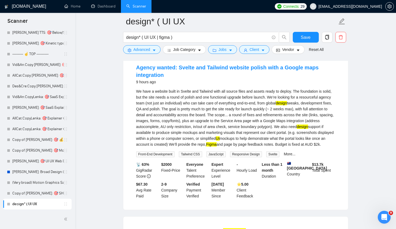
click at [241, 107] on div "We have a website built in Svelte and Tailwind with all source files and assets…" at bounding box center [235, 118] width 199 height 59
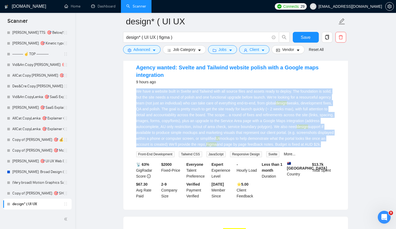
click at [241, 107] on div "We have a website built in Svelte and Tailwind with all source files and assets…" at bounding box center [235, 118] width 199 height 59
click at [234, 94] on div "We have a website built in Svelte and Tailwind with all source files and assets…" at bounding box center [235, 118] width 199 height 59
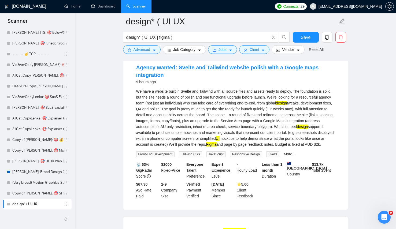
click at [234, 94] on div "We have a website built in Svelte and Tailwind with all source files and assets…" at bounding box center [235, 118] width 199 height 59
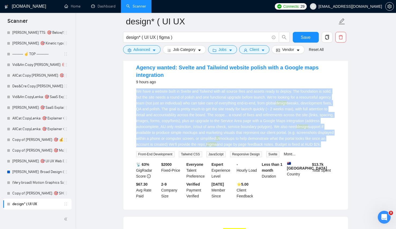
click at [234, 94] on div "We have a website built in Svelte and Tailwind with all source files and assets…" at bounding box center [235, 118] width 199 height 59
click at [192, 111] on div "We have a website built in Svelte and Tailwind with all source files and assets…" at bounding box center [235, 118] width 199 height 59
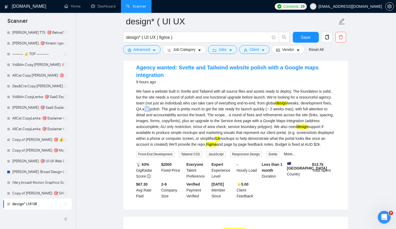
click at [192, 111] on div "We have a website built in Svelte and Tailwind with all source files and assets…" at bounding box center [235, 118] width 199 height 59
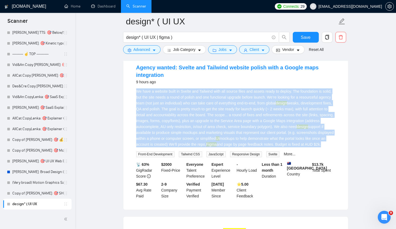
click at [192, 111] on div "We have a website built in Svelte and Tailwind with all source files and assets…" at bounding box center [235, 118] width 199 height 59
click at [251, 104] on div "We have a website built in Svelte and Tailwind with all source files and assets…" at bounding box center [235, 118] width 199 height 59
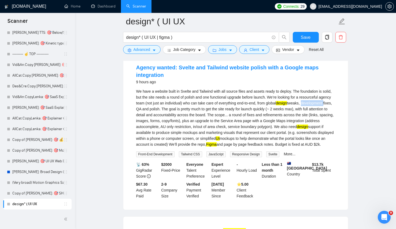
drag, startPoint x: 163, startPoint y: 111, endPoint x: 149, endPoint y: 111, distance: 13.7
click at [149, 111] on div "We have a website built in Svelte and Tailwind with all source files and assets…" at bounding box center [235, 118] width 199 height 59
copy div "development"
click at [143, 46] on button "Advanced" at bounding box center [142, 49] width 38 height 9
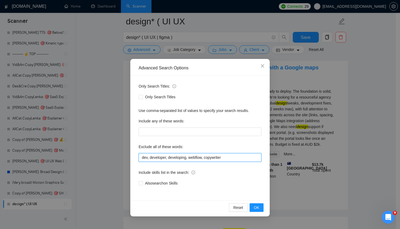
click at [223, 159] on input "dev, developer, developing, webflow, copywriter" at bounding box center [200, 157] width 123 height 9
click at [242, 159] on input "dev, developer, developing, webflow, copywriter" at bounding box center [200, 157] width 123 height 9
paste input "development"
click at [228, 158] on input "dev, developer, developing, webflow, copywriter, development" at bounding box center [200, 157] width 123 height 9
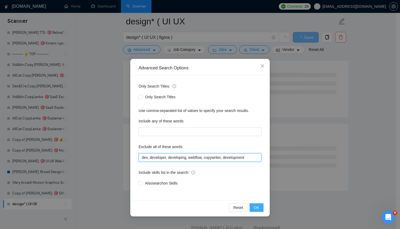
type input "dev, developer, developing, webflow, copywriter, development"
click at [257, 205] on span "OK" at bounding box center [256, 208] width 5 height 6
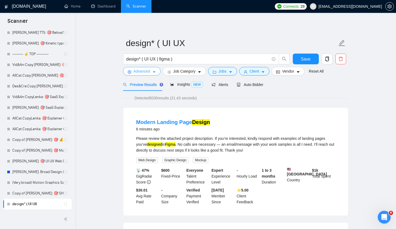
scroll to position [0, 0]
click at [260, 84] on span "Auto Bidder" at bounding box center [250, 85] width 27 height 4
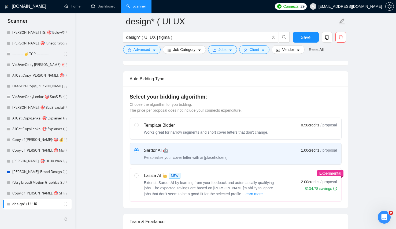
scroll to position [234, 0]
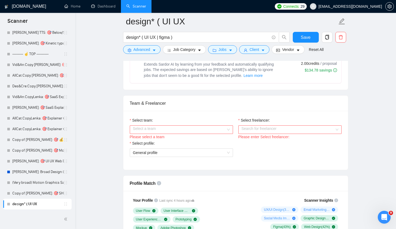
click at [150, 71] on span "Extends Sardor AI by learning from your feedback and automatically qualifying j…" at bounding box center [209, 70] width 130 height 16
click at [138, 59] on input "radio" at bounding box center [136, 57] width 4 height 4
radio input "true"
radio input "false"
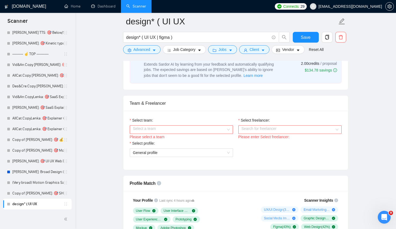
click at [210, 120] on div "Select team:" at bounding box center [181, 121] width 103 height 8
click at [212, 133] on input "Select team:" at bounding box center [179, 130] width 93 height 8
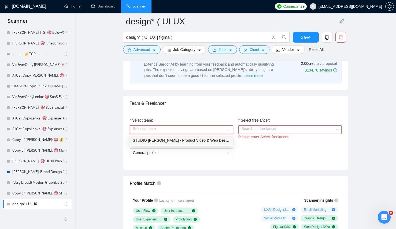
click at [188, 139] on div "STUDIO [PERSON_NAME] - Product Video & Web Design Agency" at bounding box center [181, 141] width 97 height 6
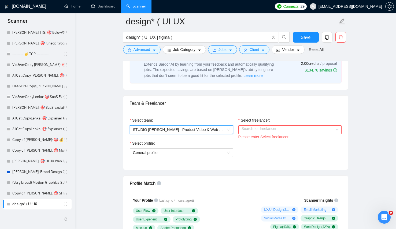
click at [260, 130] on input "Select freelancer:" at bounding box center [288, 130] width 93 height 8
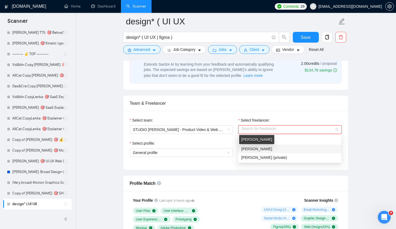
click at [257, 150] on span "Lazar Mijanovic" at bounding box center [256, 149] width 31 height 4
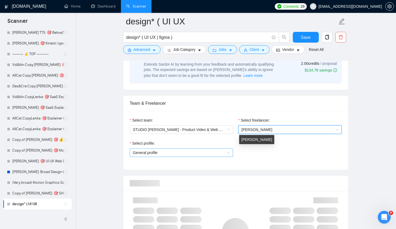
click at [208, 151] on span "General profile" at bounding box center [181, 153] width 97 height 8
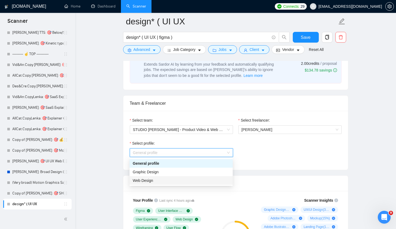
click at [170, 178] on div "Web Design" at bounding box center [181, 181] width 97 height 6
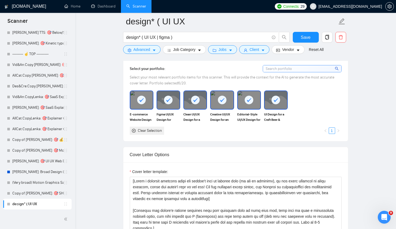
scroll to position [631, 0]
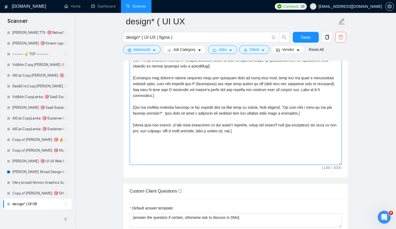
click at [242, 107] on textarea "Cover letter template:" at bounding box center [236, 104] width 212 height 121
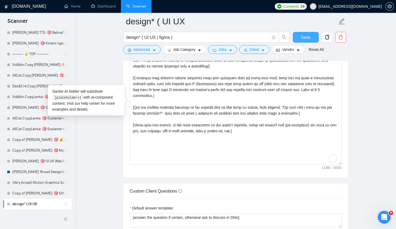
click at [307, 41] on span "Save" at bounding box center [306, 37] width 10 height 7
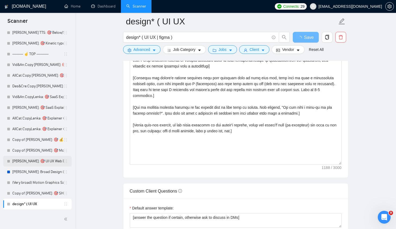
drag, startPoint x: 66, startPoint y: 204, endPoint x: 57, endPoint y: 165, distance: 40.2
click at [57, 165] on ul "Lenka - SaaS Explainer Video -------- ☝️ NEW --------- Lenka (Very broad) Above…" at bounding box center [37, 11] width 68 height 397
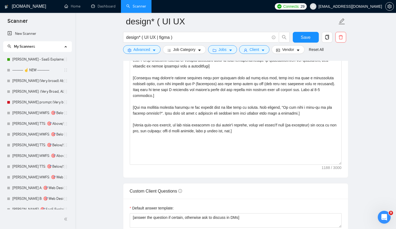
scroll to position [0, 0]
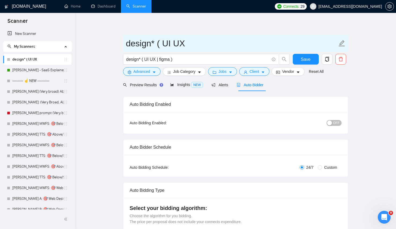
click at [156, 45] on input "design* ( UI UX" at bounding box center [231, 43] width 211 height 13
click at [142, 47] on input "design* ( UI UX" at bounding box center [231, 43] width 211 height 13
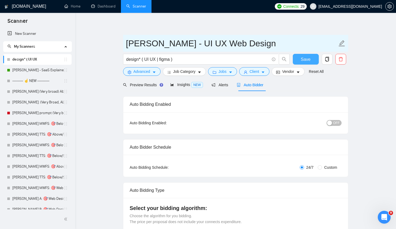
type input "[PERSON_NAME] - UI UX Web Design"
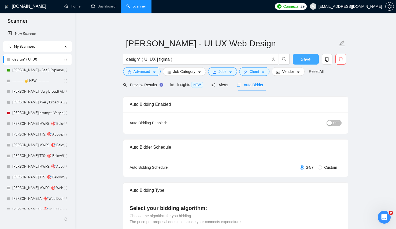
click at [314, 60] on button "Save" at bounding box center [306, 59] width 26 height 11
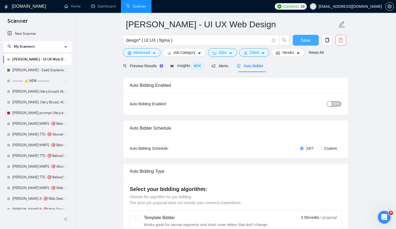
scroll to position [20, 0]
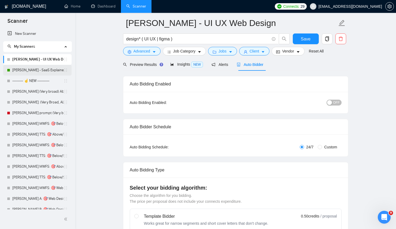
click at [43, 67] on link "[PERSON_NAME] - SaaS Explainer Video" at bounding box center [37, 70] width 51 height 11
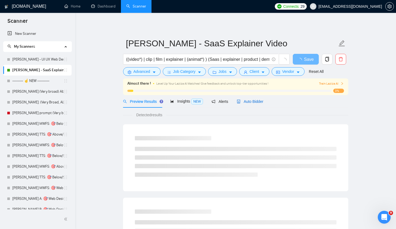
click at [253, 101] on span "Auto Bidder" at bounding box center [250, 102] width 27 height 4
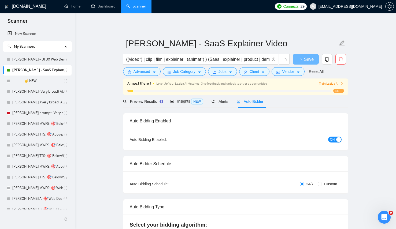
checkbox input "true"
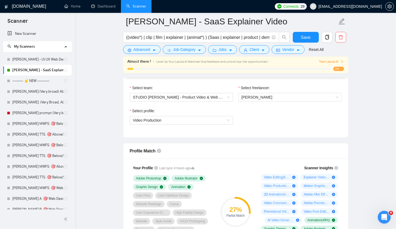
scroll to position [283, 0]
click at [310, 101] on span "[PERSON_NAME]" at bounding box center [290, 98] width 97 height 8
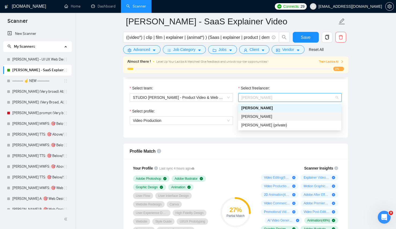
click at [280, 114] on div "Lazar Mijanovic" at bounding box center [289, 117] width 97 height 6
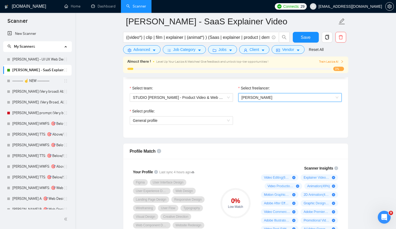
click at [251, 85] on div "Lazar Mijanovic" at bounding box center [256, 87] width 35 height 9
click at [258, 100] on span "Lazar Mijanovic" at bounding box center [257, 97] width 31 height 4
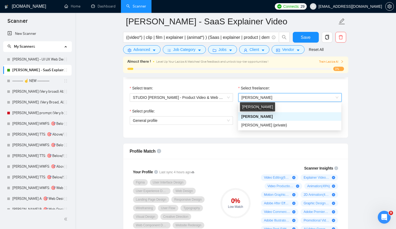
click at [258, 108] on div "Lazar Mijanovic" at bounding box center [257, 106] width 35 height 9
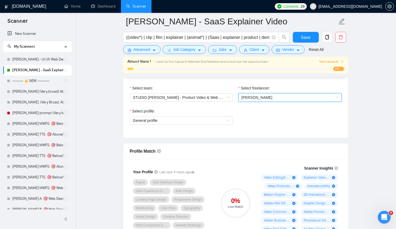
click at [272, 104] on div "Select freelancer: 948250044345692160 Lazar Mijanovic" at bounding box center [290, 96] width 109 height 23
click at [271, 94] on span "Lazar Mijanovic" at bounding box center [290, 98] width 97 height 8
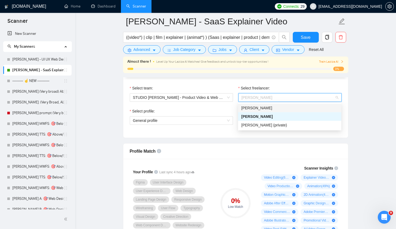
click at [270, 105] on div "[PERSON_NAME]" at bounding box center [289, 108] width 97 height 6
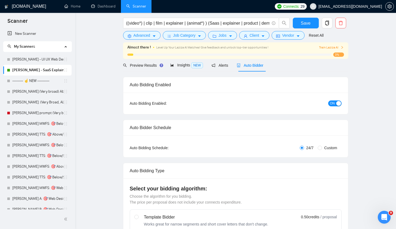
scroll to position [0, 0]
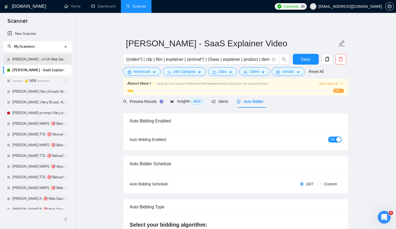
click at [37, 62] on link "[PERSON_NAME] - UI UX Web Design" at bounding box center [37, 59] width 51 height 11
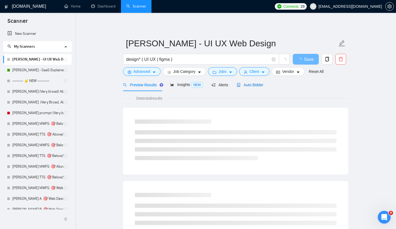
click at [262, 86] on span "Auto Bidder" at bounding box center [250, 85] width 27 height 4
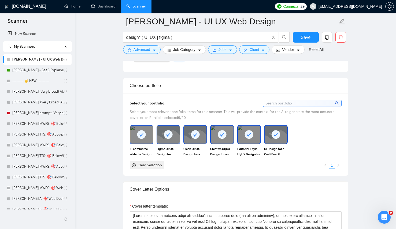
scroll to position [580, 0]
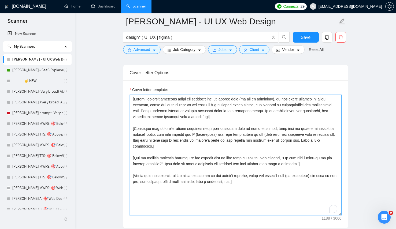
click at [202, 108] on textarea "Cover letter template:" at bounding box center [236, 155] width 212 height 121
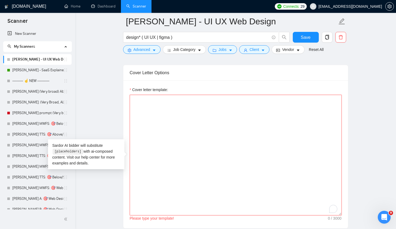
paste textarea "development"
type textarea "development"
click at [42, 66] on link "[PERSON_NAME] - SaaS Explainer Video" at bounding box center [37, 70] width 51 height 11
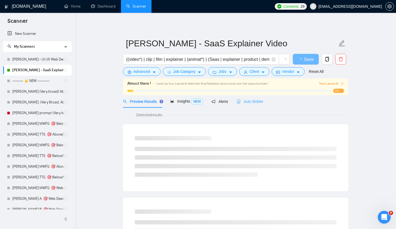
click at [254, 97] on div "Auto Bidder" at bounding box center [250, 101] width 27 height 13
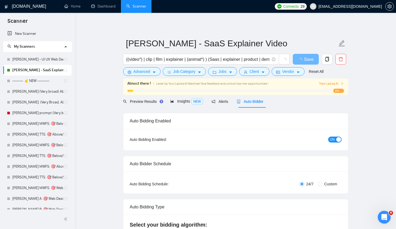
checkbox input "true"
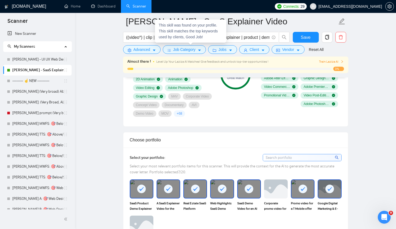
scroll to position [550, 0]
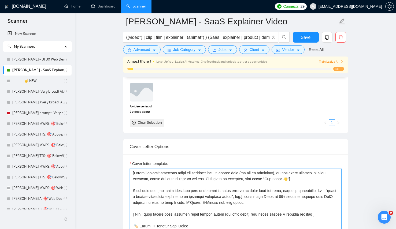
click at [197, 183] on textarea "Cover letter template:" at bounding box center [236, 229] width 212 height 121
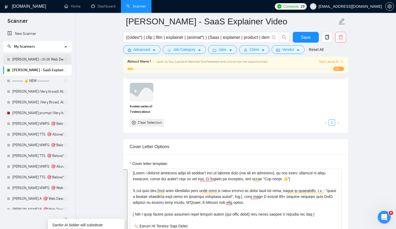
click at [33, 63] on link "[PERSON_NAME] - UI UX Web Design" at bounding box center [37, 59] width 51 height 11
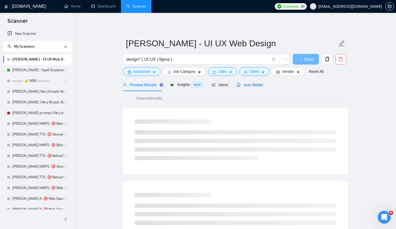
click at [262, 83] on span "Auto Bidder" at bounding box center [250, 85] width 27 height 4
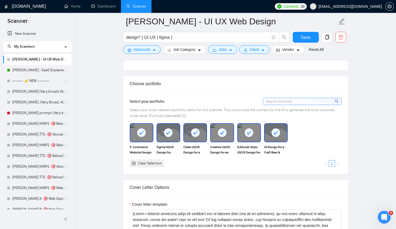
scroll to position [541, 0]
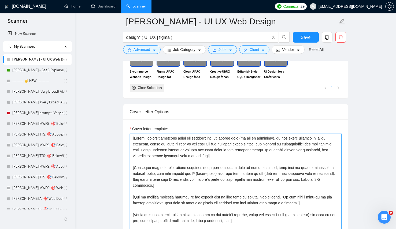
click at [202, 169] on textarea "Cover letter template:" at bounding box center [236, 194] width 212 height 121
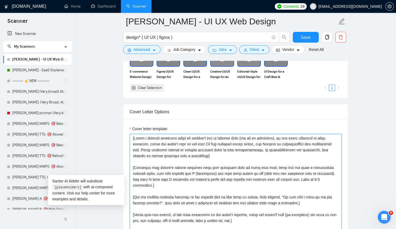
paste textarea ". If nothing is provided, just write "Hey there 👋"] I can help you [the most im…"
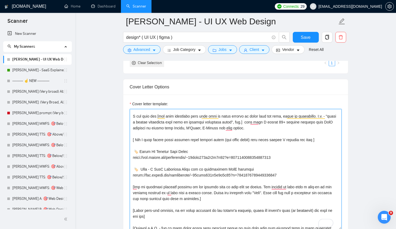
scroll to position [1, 0]
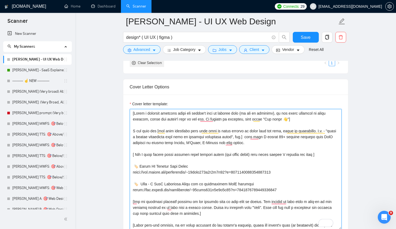
click at [202, 169] on textarea "Cover letter template:" at bounding box center [236, 169] width 212 height 121
click at [293, 116] on textarea "Cover letter template:" at bounding box center [236, 169] width 212 height 121
click at [204, 113] on textarea "Cover letter template:" at bounding box center [236, 169] width 212 height 121
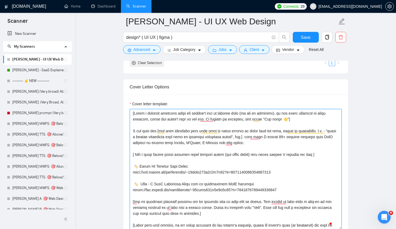
click at [153, 138] on textarea "Cover letter template:" at bounding box center [236, 169] width 212 height 121
click at [229, 140] on textarea "Cover letter template:" at bounding box center [236, 169] width 212 height 121
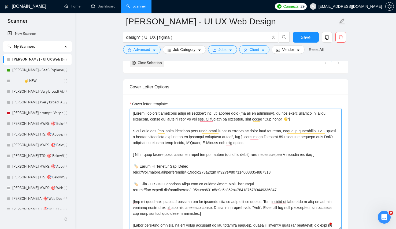
click at [201, 138] on textarea "Cover letter template:" at bounding box center [236, 169] width 212 height 121
click at [246, 137] on textarea "Cover letter template:" at bounding box center [236, 169] width 212 height 121
click at [153, 139] on textarea "Cover letter template:" at bounding box center [236, 169] width 212 height 121
drag, startPoint x: 201, startPoint y: 136, endPoint x: 247, endPoint y: 136, distance: 46.7
click at [247, 136] on textarea "Cover letter template:" at bounding box center [236, 169] width 212 height 121
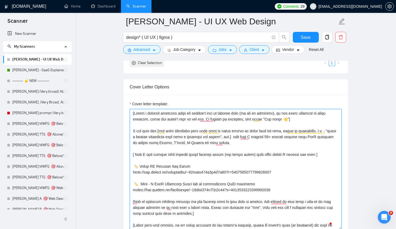
drag, startPoint x: 226, startPoint y: 138, endPoint x: 228, endPoint y: 138, distance: 2.7
click at [226, 138] on textarea "Cover letter template:" at bounding box center [236, 169] width 212 height 121
click at [303, 137] on textarea "Cover letter template:" at bounding box center [236, 169] width 212 height 121
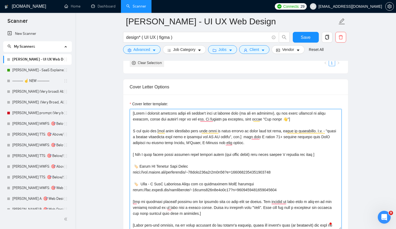
click at [274, 154] on textarea "Cover letter template:" at bounding box center [236, 169] width 212 height 121
click at [291, 134] on textarea "Cover letter template:" at bounding box center [236, 169] width 212 height 121
drag, startPoint x: 291, startPoint y: 137, endPoint x: 257, endPoint y: 147, distance: 35.9
click at [257, 147] on textarea "Cover letter template:" at bounding box center [236, 169] width 212 height 121
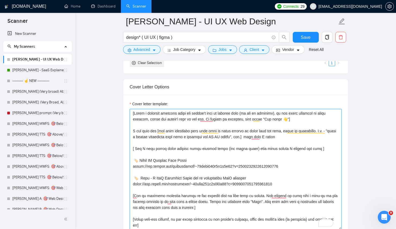
click at [328, 137] on textarea "Cover letter template:" at bounding box center [236, 169] width 212 height 121
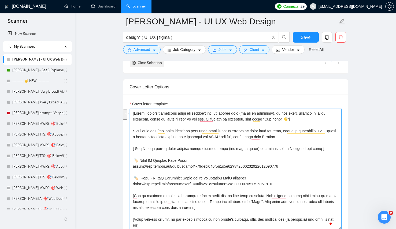
click at [317, 139] on textarea "Cover letter template:" at bounding box center [236, 169] width 212 height 121
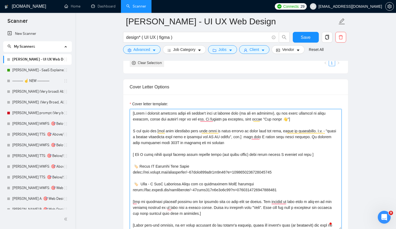
click at [178, 141] on textarea "Cover letter template:" at bounding box center [236, 169] width 212 height 121
click at [283, 133] on textarea "Cover letter template:" at bounding box center [236, 169] width 212 height 121
click at [184, 142] on textarea "Cover letter template:" at bounding box center [236, 169] width 212 height 121
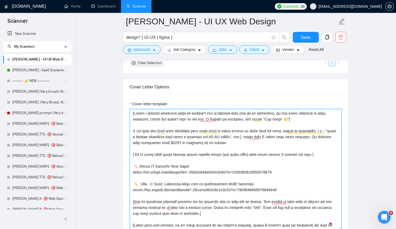
click at [222, 145] on textarea "Cover letter template:" at bounding box center [236, 169] width 212 height 121
click at [252, 146] on textarea "Cover letter template:" at bounding box center [236, 169] width 212 height 121
click at [247, 142] on textarea "Cover letter template:" at bounding box center [236, 169] width 212 height 121
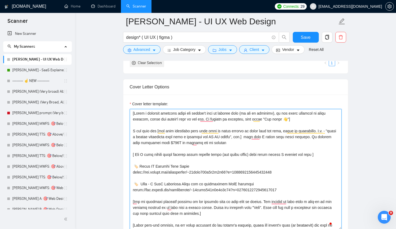
click at [307, 135] on textarea "Cover letter template:" at bounding box center [236, 169] width 212 height 121
click at [287, 147] on textarea "Cover letter template:" at bounding box center [236, 169] width 212 height 121
click at [308, 137] on textarea "Cover letter template:" at bounding box center [236, 169] width 212 height 121
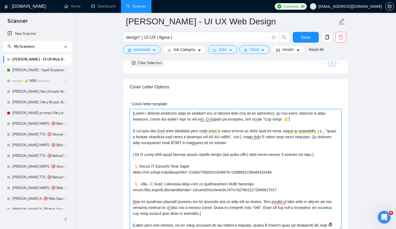
click at [322, 137] on textarea "Cover letter template:" at bounding box center [236, 169] width 212 height 121
click at [299, 139] on textarea "Cover letter template:" at bounding box center [236, 169] width 212 height 121
click at [309, 146] on textarea "Cover letter template:" at bounding box center [236, 169] width 212 height 121
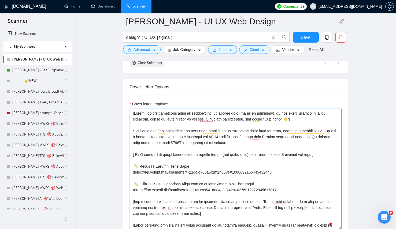
click at [322, 137] on textarea "Cover letter template:" at bounding box center [236, 169] width 212 height 121
type textarea "[Write a personal greeting using the client's name or company name (if any is p…"
click at [295, 134] on textarea "Cover letter template:" at bounding box center [236, 169] width 212 height 121
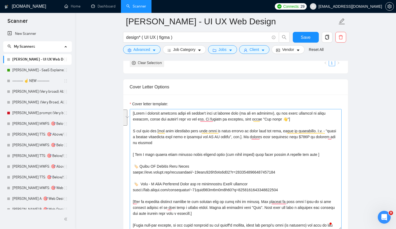
click at [200, 143] on textarea "Cover letter template:" at bounding box center [236, 169] width 212 height 121
click at [163, 142] on textarea "Cover letter template:" at bounding box center [236, 169] width 212 height 121
drag, startPoint x: 195, startPoint y: 145, endPoint x: 234, endPoint y: 143, distance: 39.0
click at [195, 145] on textarea "Cover letter template:" at bounding box center [236, 169] width 212 height 121
click at [269, 136] on textarea "Cover letter template:" at bounding box center [236, 169] width 212 height 121
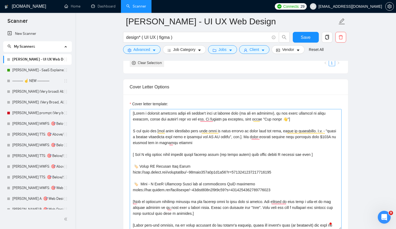
click at [305, 153] on textarea "Cover letter template:" at bounding box center [236, 169] width 212 height 121
click at [258, 149] on textarea "Cover letter template:" at bounding box center [236, 169] width 212 height 121
click at [254, 144] on textarea "Cover letter template:" at bounding box center [236, 169] width 212 height 121
click at [168, 155] on textarea "Cover letter template:" at bounding box center [236, 169] width 212 height 121
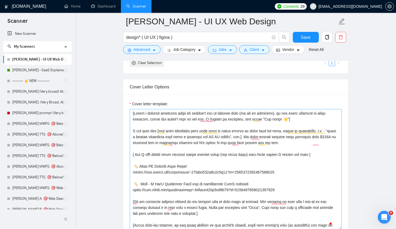
drag, startPoint x: 168, startPoint y: 155, endPoint x: 240, endPoint y: 161, distance: 72.7
click at [168, 155] on textarea "Cover letter template:" at bounding box center [236, 169] width 212 height 121
click at [244, 161] on textarea "Cover letter template:" at bounding box center [236, 169] width 212 height 121
click at [233, 143] on textarea "Cover letter template:" at bounding box center [236, 169] width 212 height 121
click at [225, 147] on textarea "Cover letter template:" at bounding box center [236, 169] width 212 height 121
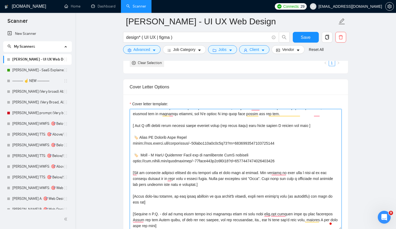
scroll to position [30, 0]
click at [215, 161] on textarea "Cover letter template:" at bounding box center [236, 169] width 212 height 121
click at [224, 180] on textarea "Cover letter template:" at bounding box center [236, 169] width 212 height 121
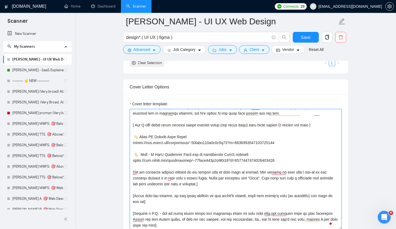
click at [177, 177] on textarea "Cover letter template:" at bounding box center [236, 169] width 212 height 121
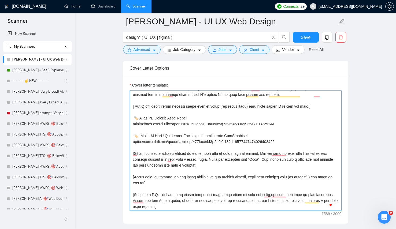
scroll to position [586, 0]
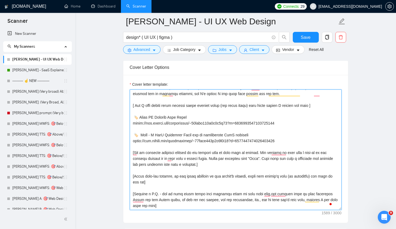
click at [183, 159] on textarea "Cover letter template:" at bounding box center [236, 150] width 212 height 121
click at [255, 163] on textarea "Cover letter template:" at bounding box center [236, 150] width 212 height 121
click at [171, 157] on textarea "Cover letter template:" at bounding box center [236, 150] width 212 height 121
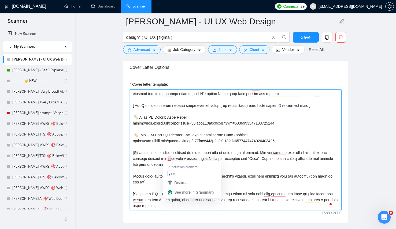
click at [256, 158] on textarea "Cover letter template:" at bounding box center [236, 150] width 212 height 121
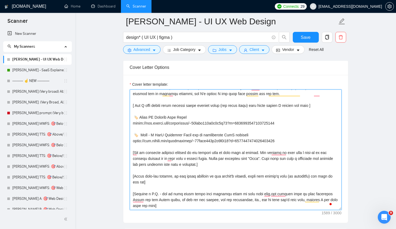
click at [275, 157] on textarea "Cover letter template:" at bounding box center [236, 150] width 212 height 121
click at [249, 166] on textarea "Cover letter template:" at bounding box center [236, 150] width 212 height 121
drag, startPoint x: 265, startPoint y: 152, endPoint x: 219, endPoint y: 158, distance: 47.0
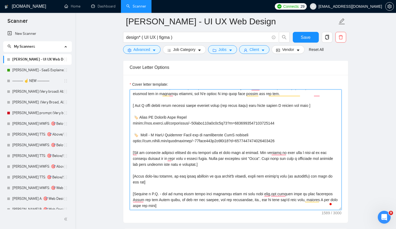
click at [219, 158] on textarea "Cover letter template:" at bounding box center [236, 150] width 212 height 121
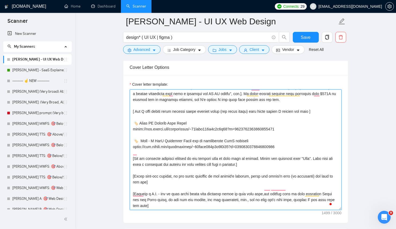
scroll to position [24, 0]
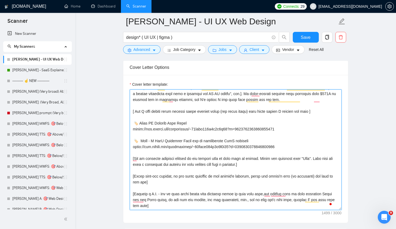
click at [326, 162] on textarea "Cover letter template:" at bounding box center [236, 150] width 212 height 121
click at [215, 157] on textarea "Cover letter template:" at bounding box center [236, 150] width 212 height 121
click at [175, 179] on textarea "Cover letter template:" at bounding box center [236, 150] width 212 height 121
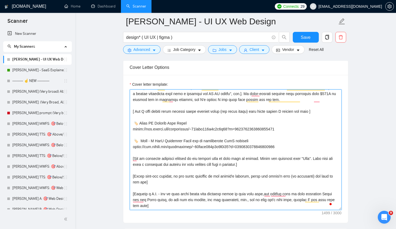
click at [175, 179] on textarea "Cover letter template:" at bounding box center [236, 150] width 212 height 121
click at [230, 156] on textarea "Cover letter template:" at bounding box center [236, 150] width 212 height 121
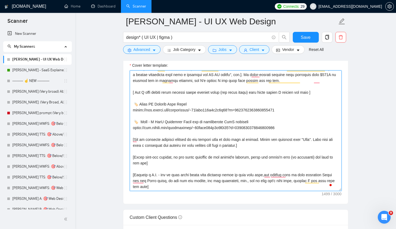
scroll to position [610, 0]
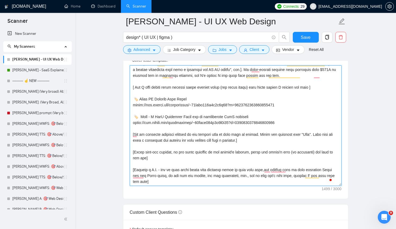
click at [153, 167] on textarea "Cover letter template:" at bounding box center [236, 125] width 212 height 121
click at [202, 175] on textarea "Cover letter template:" at bounding box center [236, 125] width 212 height 121
click at [278, 170] on textarea "Cover letter template:" at bounding box center [236, 125] width 212 height 121
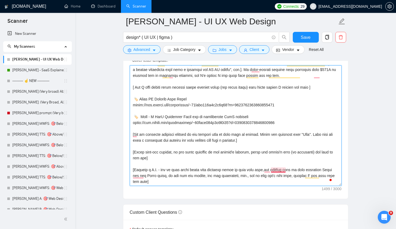
click at [208, 173] on textarea "Cover letter template:" at bounding box center [236, 125] width 212 height 121
drag, startPoint x: 266, startPoint y: 170, endPoint x: 256, endPoint y: 173, distance: 9.8
click at [256, 173] on textarea "Cover letter template:" at bounding box center [236, 125] width 212 height 121
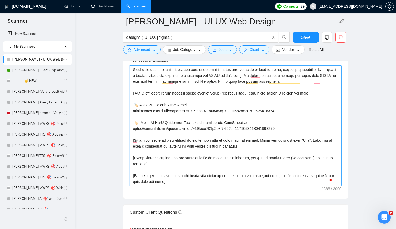
scroll to position [18, 0]
click at [227, 179] on textarea "Cover letter template:" at bounding box center [236, 125] width 212 height 121
click at [207, 168] on textarea "Cover letter template:" at bounding box center [236, 125] width 212 height 121
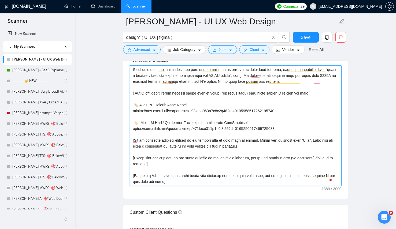
click at [266, 175] on textarea "Cover letter template:" at bounding box center [236, 125] width 212 height 121
click at [299, 149] on textarea "Cover letter template:" at bounding box center [236, 125] width 212 height 121
click at [294, 117] on textarea "Cover letter template:" at bounding box center [236, 125] width 212 height 121
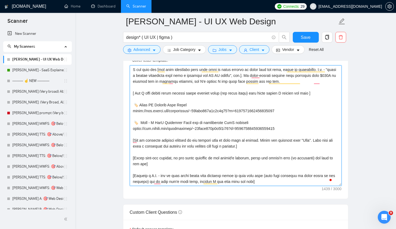
click at [267, 94] on textarea "Cover letter template:" at bounding box center [236, 125] width 212 height 121
drag, startPoint x: 285, startPoint y: 93, endPoint x: 273, endPoint y: 93, distance: 11.5
click at [273, 93] on textarea "Cover letter template:" at bounding box center [236, 125] width 212 height 121
click at [272, 92] on textarea "Cover letter template:" at bounding box center [236, 125] width 212 height 121
drag, startPoint x: 305, startPoint y: 94, endPoint x: 291, endPoint y: 92, distance: 13.8
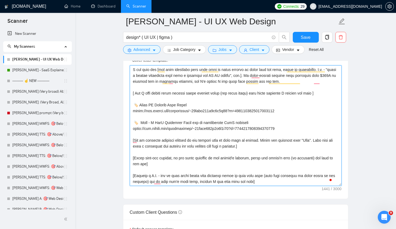
click at [291, 92] on textarea "Cover letter template:" at bounding box center [236, 125] width 212 height 121
click at [160, 88] on textarea "Cover letter template:" at bounding box center [236, 125] width 212 height 121
click at [238, 115] on textarea "Cover letter template:" at bounding box center [236, 125] width 212 height 121
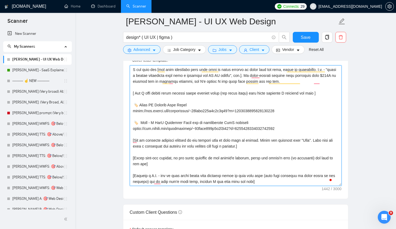
click at [190, 106] on textarea "Cover letter template:" at bounding box center [236, 125] width 212 height 121
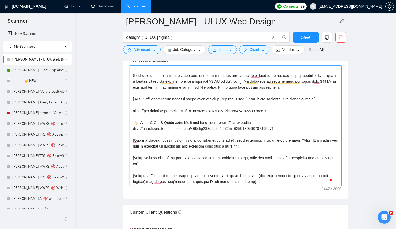
scroll to position [12, 0]
click at [163, 113] on textarea "Cover letter template:" at bounding box center [236, 125] width 212 height 121
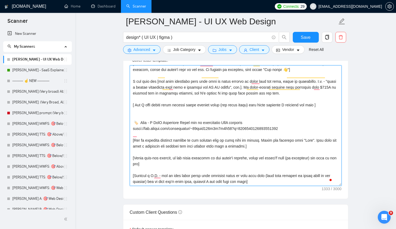
scroll to position [0, 0]
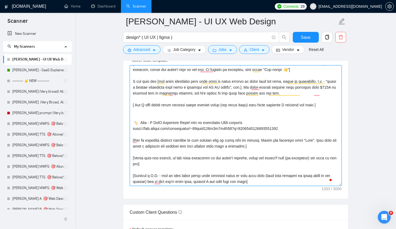
click at [165, 122] on textarea "Cover letter template:" at bounding box center [236, 125] width 212 height 121
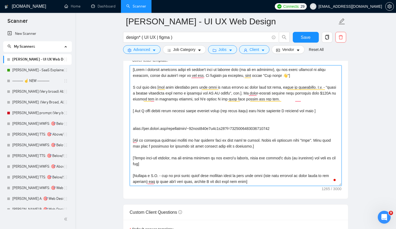
click at [164, 131] on textarea "Cover letter template:" at bounding box center [236, 125] width 212 height 121
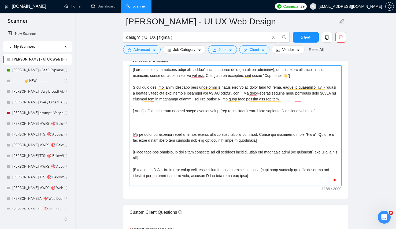
click at [143, 121] on textarea "Cover letter template:" at bounding box center [236, 125] width 212 height 121
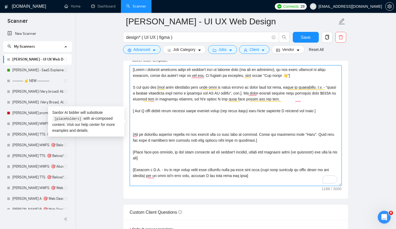
paste textarea "🏷️ E-commerce Website Design – Furniture Brand (Chaises) https://www.upwork.com…"
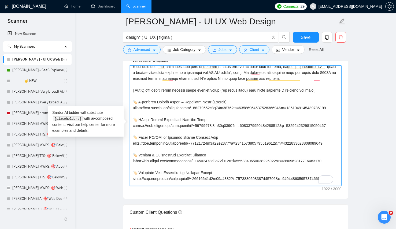
scroll to position [20, 0]
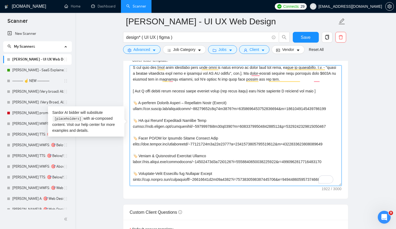
click at [207, 138] on textarea "Cover letter template:" at bounding box center [236, 125] width 212 height 121
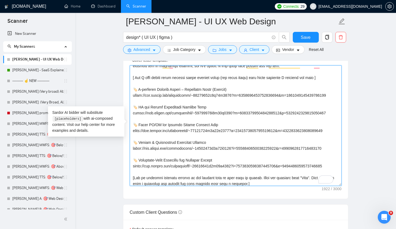
scroll to position [36, 0]
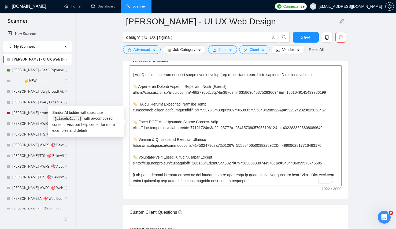
click at [207, 138] on textarea "Cover letter template:" at bounding box center [236, 125] width 212 height 121
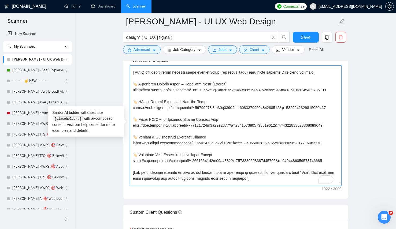
scroll to position [41, 0]
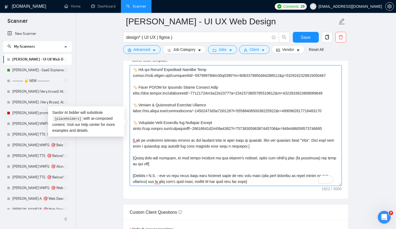
click at [207, 138] on textarea "Cover letter template:" at bounding box center [236, 125] width 212 height 121
click at [207, 108] on textarea "Cover letter template:" at bounding box center [236, 125] width 212 height 121
click at [144, 160] on textarea "Cover letter template:" at bounding box center [236, 125] width 212 height 121
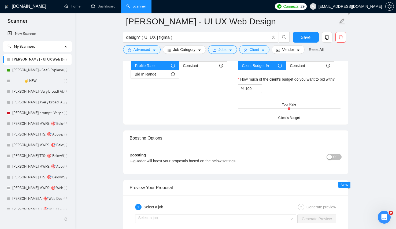
scroll to position [622, 0]
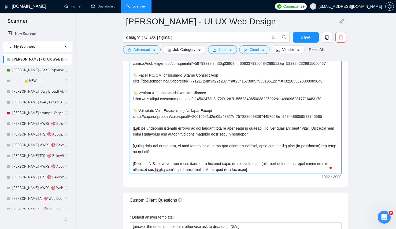
click at [178, 127] on textarea "Cover letter template:" at bounding box center [236, 113] width 212 height 121
click at [268, 145] on textarea "Cover letter template:" at bounding box center [236, 113] width 212 height 121
click at [180, 169] on textarea "Cover letter template:" at bounding box center [236, 113] width 212 height 121
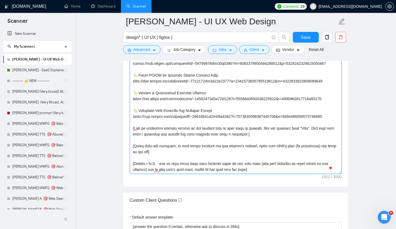
drag, startPoint x: 263, startPoint y: 170, endPoint x: 163, endPoint y: 161, distance: 101.0
click at [163, 161] on textarea "Cover letter template:" at bounding box center [236, 113] width 212 height 121
click at [160, 162] on textarea "Cover letter template:" at bounding box center [236, 113] width 212 height 121
drag, startPoint x: 161, startPoint y: 164, endPoint x: 262, endPoint y: 171, distance: 100.6
click at [262, 171] on textarea "Cover letter template:" at bounding box center [236, 113] width 212 height 121
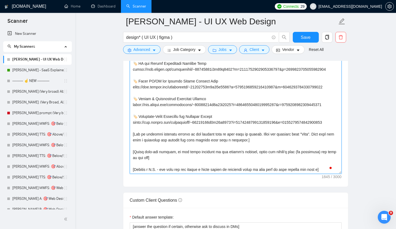
scroll to position [100, 0]
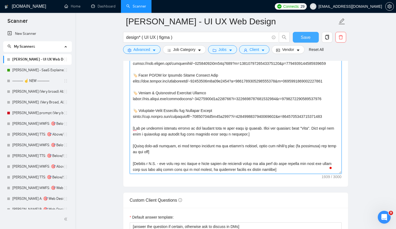
type textarea "[Write a personal greeting using the client's name or company name (if any is p…"
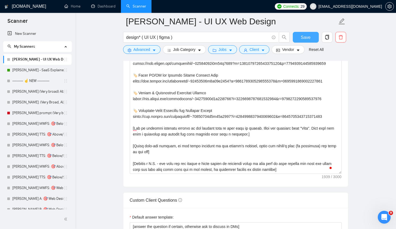
click at [301, 37] on span "Save" at bounding box center [306, 37] width 10 height 7
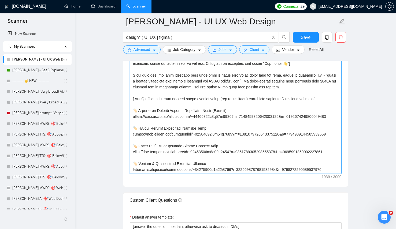
click at [288, 113] on textarea "Cover letter template:" at bounding box center [236, 113] width 212 height 121
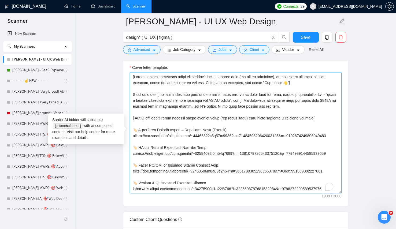
scroll to position [601, 0]
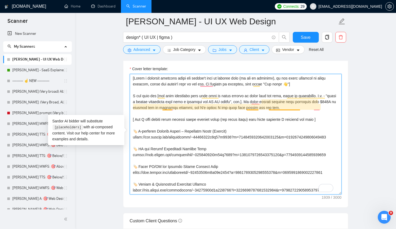
click at [281, 104] on textarea "Cover letter template:" at bounding box center [236, 134] width 212 height 121
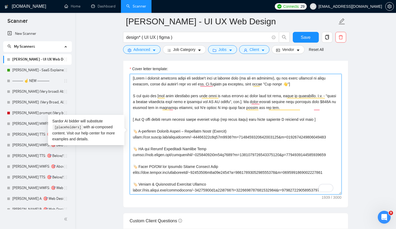
click at [328, 109] on textarea "Cover letter template:" at bounding box center [236, 134] width 212 height 121
drag, startPoint x: 267, startPoint y: 102, endPoint x: 330, endPoint y: 112, distance: 62.9
click at [330, 112] on textarea "Cover letter template:" at bounding box center [236, 134] width 212 height 121
paste textarea "I have designed 20+ best selling Figma themes, generated over $800K in client r…"
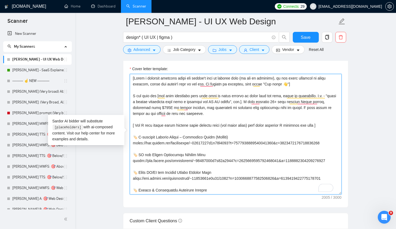
click at [249, 112] on textarea "Cover letter template:" at bounding box center [236, 134] width 212 height 121
click at [253, 113] on textarea "Cover letter template:" at bounding box center [236, 134] width 212 height 121
click at [183, 115] on textarea "Cover letter template:" at bounding box center [236, 134] width 212 height 121
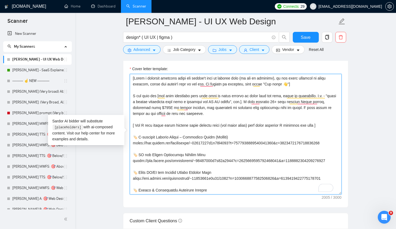
click at [183, 115] on textarea "Cover letter template:" at bounding box center [236, 134] width 212 height 121
click at [235, 118] on textarea "Cover letter template:" at bounding box center [236, 134] width 212 height 121
click at [274, 113] on textarea "Cover letter template:" at bounding box center [236, 134] width 212 height 121
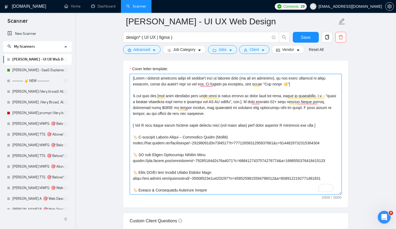
click at [161, 113] on textarea "Cover letter template:" at bounding box center [236, 134] width 212 height 121
click at [198, 116] on textarea "Cover letter template:" at bounding box center [236, 134] width 212 height 121
click at [236, 119] on textarea "Cover letter template:" at bounding box center [236, 134] width 212 height 121
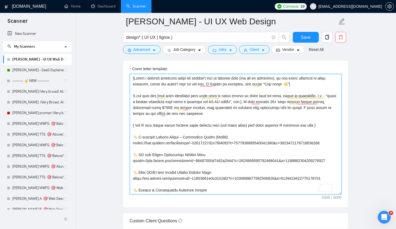
click at [176, 115] on textarea "Cover letter template:" at bounding box center [236, 134] width 212 height 121
click at [166, 114] on textarea "Cover letter template:" at bounding box center [236, 134] width 212 height 121
click at [205, 113] on textarea "Cover letter template:" at bounding box center [236, 134] width 212 height 121
click at [196, 113] on textarea "Cover letter template:" at bounding box center [236, 134] width 212 height 121
drag, startPoint x: 316, startPoint y: 109, endPoint x: 326, endPoint y: 111, distance: 10.4
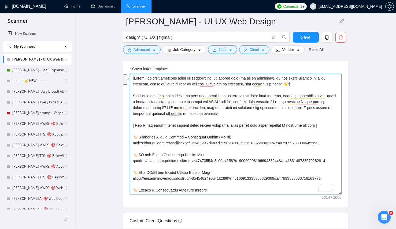
click at [326, 111] on textarea "Cover letter template:" at bounding box center [236, 134] width 212 height 121
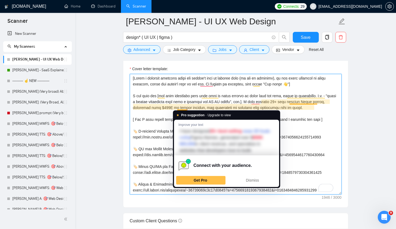
click at [298, 102] on textarea "Cover letter template:" at bounding box center [236, 134] width 212 height 121
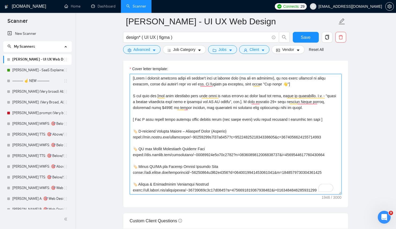
type textarea "[Write a personal greeting using the client's name or company name (if any is p…"
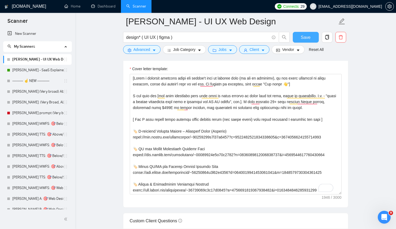
click at [301, 38] on span "Save" at bounding box center [306, 37] width 10 height 7
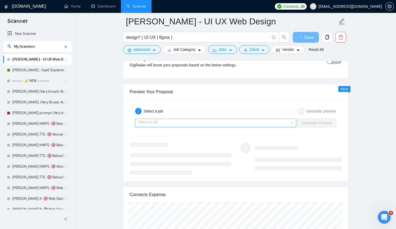
click at [231, 125] on input "search" at bounding box center [213, 123] width 151 height 8
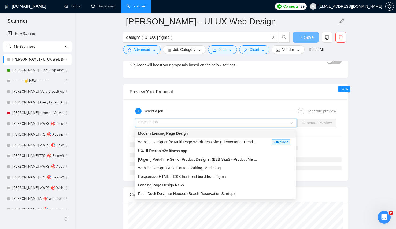
click at [230, 133] on div "Modern Landing Page Design" at bounding box center [215, 134] width 155 height 6
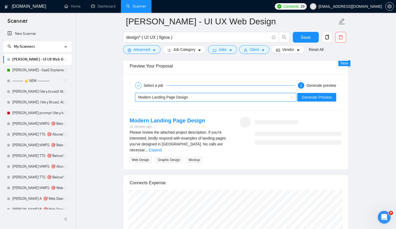
click at [215, 121] on div "Modern Landing Page Design 15 minutes ago" at bounding box center [181, 123] width 102 height 13
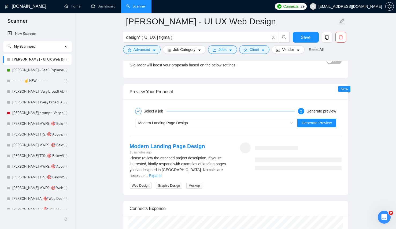
click at [224, 167] on div "Please review the attached project description. If you’re interested, kindly re…" at bounding box center [181, 167] width 102 height 24
click at [161, 174] on link "Expand" at bounding box center [155, 176] width 13 height 4
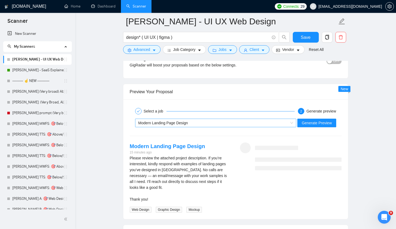
click at [199, 122] on div "Modern Landing Page Design" at bounding box center [213, 123] width 150 height 8
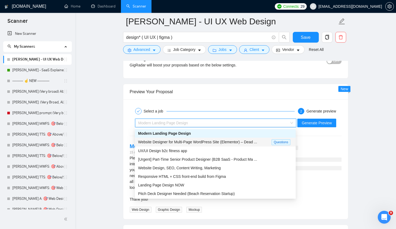
click at [185, 146] on div "Website Designer for Multi-Page WordPress Site (Elementor) – Dead ... Questions" at bounding box center [215, 142] width 161 height 9
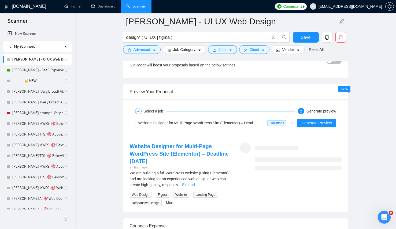
click at [225, 188] on div "We are building a full WordPress website (using Elementor) and are looking for …" at bounding box center [181, 179] width 102 height 18
click at [195, 185] on link "Expand" at bounding box center [188, 185] width 13 height 4
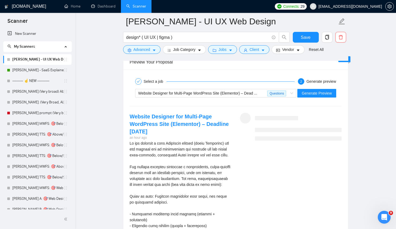
scroll to position [1014, 0]
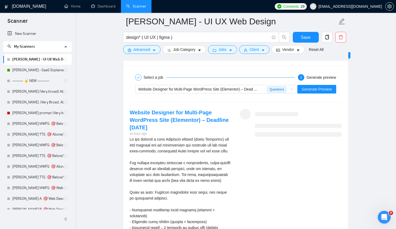
click at [313, 89] on span "Generate Preview" at bounding box center [317, 89] width 30 height 6
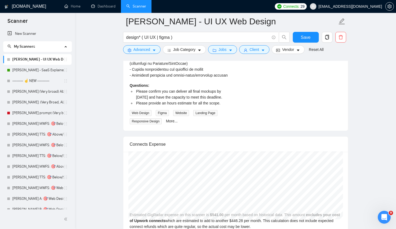
scroll to position [1272, 0]
click at [228, 102] on div "Questions: Please confirm you can deliver all final mockups by August 31 and ha…" at bounding box center [181, 2] width 102 height 247
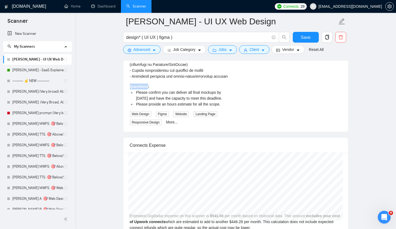
click at [228, 102] on div "Questions: Please confirm you can deliver all final mockups by August 31 and ha…" at bounding box center [181, 2] width 102 height 247
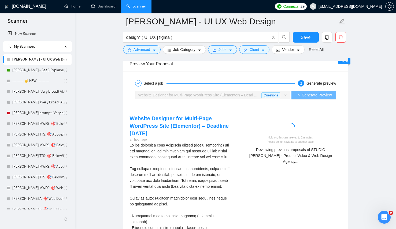
scroll to position [1035, 0]
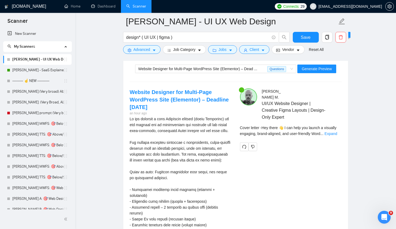
click at [303, 186] on div "Website Designer for Multi-Page WordPress Site (Elementor) – Deadline August 31…" at bounding box center [236, 226] width 220 height 274
click at [333, 132] on div "Cover letter - Hey there 👋 I can help you launch a visually engaging, brand-ali…" at bounding box center [291, 133] width 102 height 16
click at [334, 132] on link "Expand" at bounding box center [331, 134] width 13 height 4
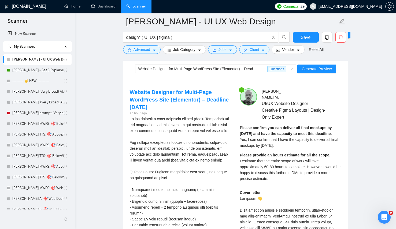
click at [332, 128] on strong "Please confirm you can deliver all final mockups by August 31 and have the capa…" at bounding box center [286, 131] width 92 height 10
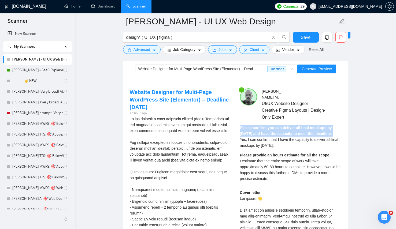
click at [332, 128] on strong "Please confirm you can deliver all final mockups by August 31 and have the capa…" at bounding box center [286, 131] width 92 height 10
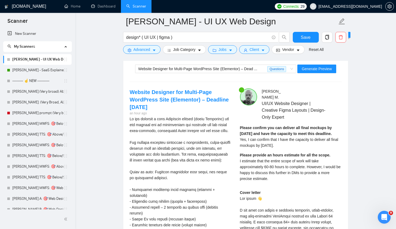
click at [327, 166] on span "I estimate that the entire scope of work will take approximately 60-80 hours to…" at bounding box center [290, 170] width 101 height 22
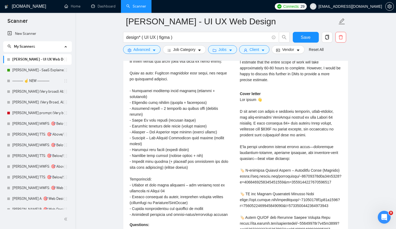
scroll to position [1135, 0]
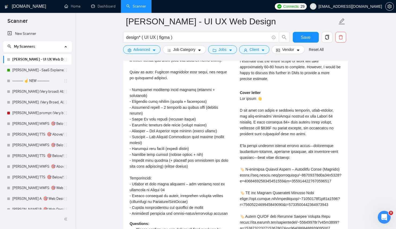
click at [319, 127] on div "Cover letter" at bounding box center [291, 211] width 102 height 242
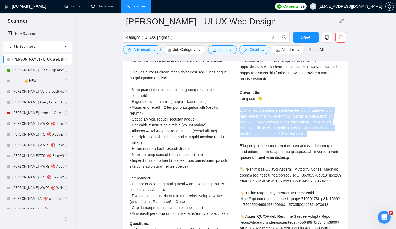
click at [319, 127] on div "Cover letter" at bounding box center [291, 211] width 102 height 242
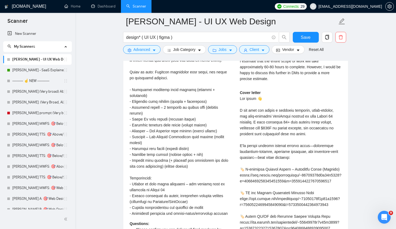
click at [327, 145] on div "Cover letter" at bounding box center [291, 211] width 102 height 242
click at [306, 108] on div "Cover letter" at bounding box center [291, 211] width 102 height 242
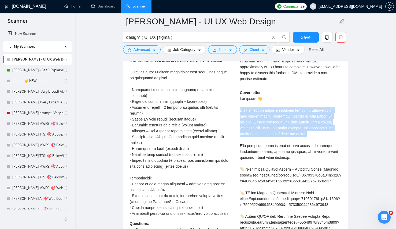
click at [306, 108] on div "Cover letter" at bounding box center [291, 211] width 102 height 242
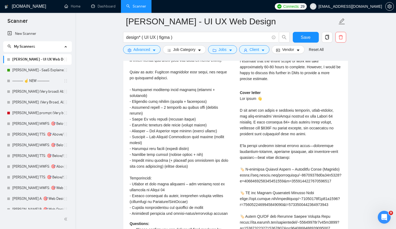
click at [306, 146] on div "Cover letter" at bounding box center [291, 211] width 102 height 242
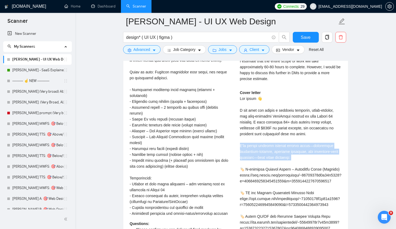
click at [306, 146] on div "Cover letter" at bounding box center [291, 211] width 102 height 242
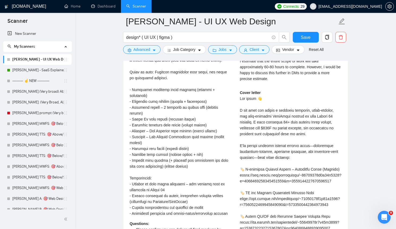
click at [318, 165] on div "Cover letter" at bounding box center [291, 211] width 102 height 242
click at [315, 154] on div "Cover letter" at bounding box center [291, 211] width 102 height 242
click at [313, 129] on div "Cover letter" at bounding box center [291, 211] width 102 height 242
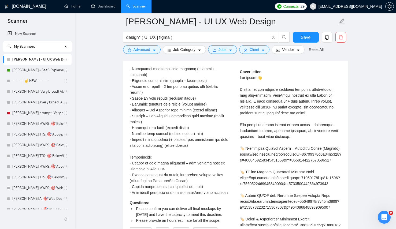
scroll to position [1156, 0]
click at [313, 129] on div "Cover letter" at bounding box center [291, 189] width 102 height 242
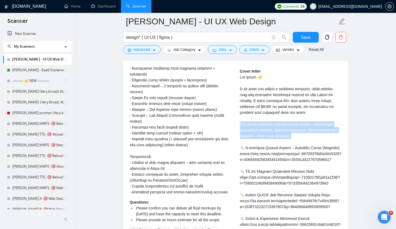
click at [313, 129] on div "Cover letter" at bounding box center [291, 189] width 102 height 242
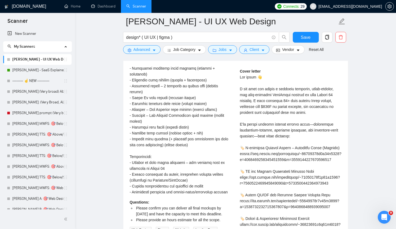
click at [317, 177] on div "Cover letter" at bounding box center [291, 189] width 102 height 242
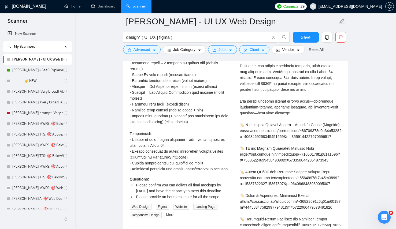
click at [317, 177] on div "Cover letter" at bounding box center [291, 166] width 102 height 242
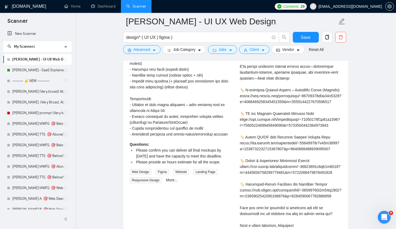
scroll to position [1216, 0]
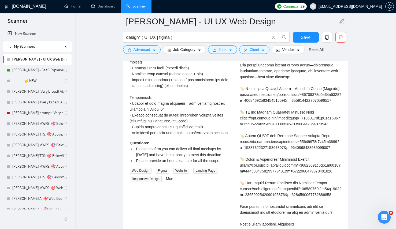
click at [298, 128] on div "Cover letter" at bounding box center [291, 130] width 102 height 242
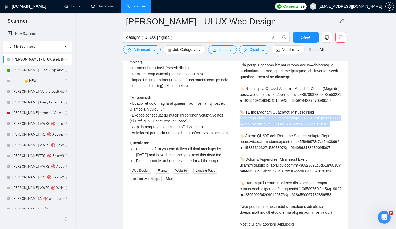
click at [298, 128] on div "Cover letter" at bounding box center [291, 130] width 102 height 242
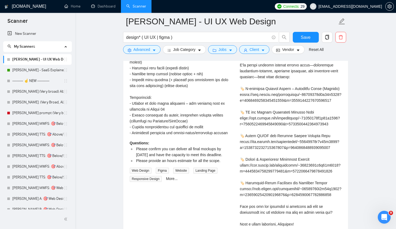
click at [303, 179] on div "Cover letter" at bounding box center [291, 130] width 102 height 242
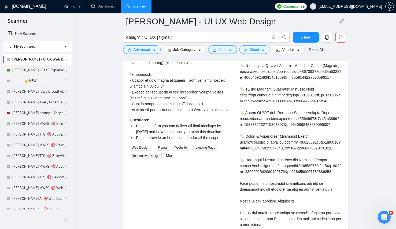
scroll to position [1315, 0]
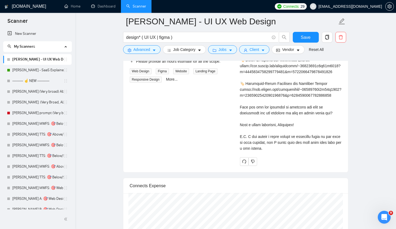
click at [271, 130] on div "Cover letter" at bounding box center [291, 31] width 102 height 242
click at [277, 149] on div "Cover letter" at bounding box center [291, 31] width 102 height 242
click at [277, 134] on div "Cover letter" at bounding box center [291, 31] width 102 height 242
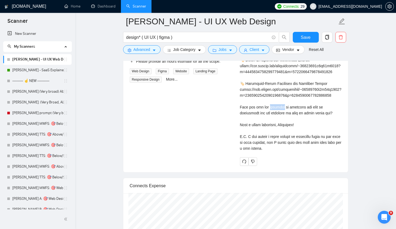
click at [277, 134] on div "Cover letter" at bounding box center [291, 31] width 102 height 242
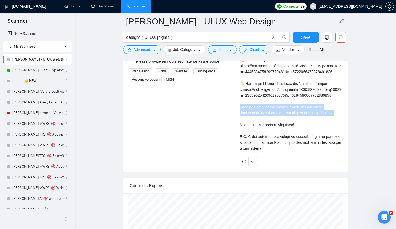
click at [277, 134] on div "Cover letter" at bounding box center [291, 31] width 102 height 242
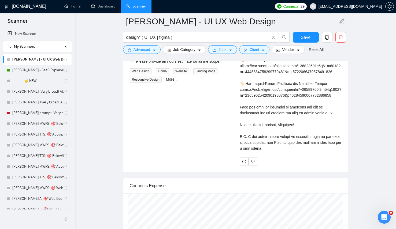
click at [289, 152] on div "Cover letter" at bounding box center [291, 31] width 102 height 242
click at [286, 152] on div "Cover letter" at bounding box center [291, 31] width 102 height 242
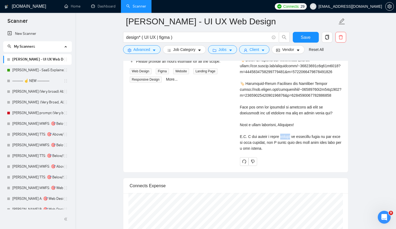
click at [286, 152] on div "Cover letter" at bounding box center [291, 31] width 102 height 242
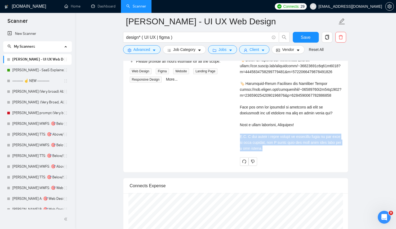
click at [286, 152] on div "Cover letter" at bounding box center [291, 31] width 102 height 242
click at [299, 152] on div "Cover letter" at bounding box center [291, 31] width 102 height 242
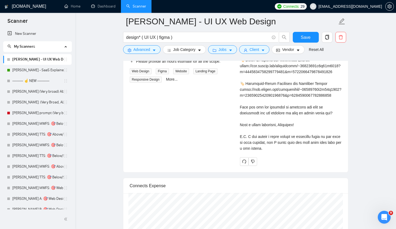
click at [299, 152] on div "Cover letter" at bounding box center [291, 31] width 102 height 242
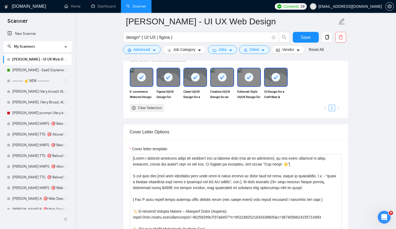
scroll to position [634, 0]
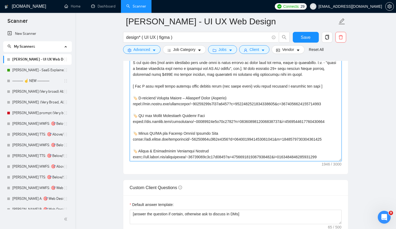
click at [240, 154] on textarea "Cover letter template:" at bounding box center [236, 101] width 212 height 121
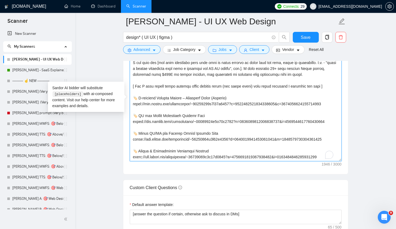
scroll to position [100, 0]
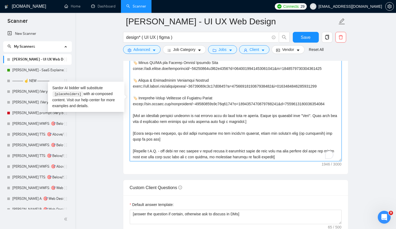
click at [240, 154] on textarea "Cover letter template:" at bounding box center [236, 101] width 212 height 121
click at [229, 155] on textarea "Cover letter template:" at bounding box center [236, 101] width 212 height 121
click at [227, 157] on textarea "Cover letter template:" at bounding box center [236, 101] width 212 height 121
click at [242, 155] on textarea "Cover letter template:" at bounding box center [236, 101] width 212 height 121
click at [224, 157] on textarea "Cover letter template:" at bounding box center [236, 101] width 212 height 121
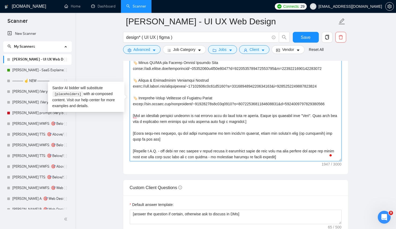
click at [217, 154] on textarea "Cover letter template:" at bounding box center [236, 101] width 212 height 121
click at [287, 155] on textarea "Cover letter template:" at bounding box center [236, 101] width 212 height 121
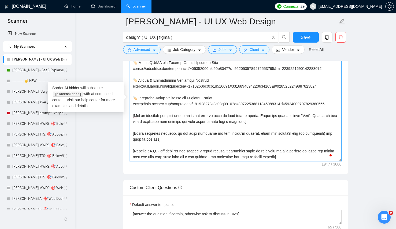
click at [287, 155] on textarea "Cover letter template:" at bounding box center [236, 101] width 212 height 121
click at [254, 155] on textarea "Cover letter template:" at bounding box center [236, 101] width 212 height 121
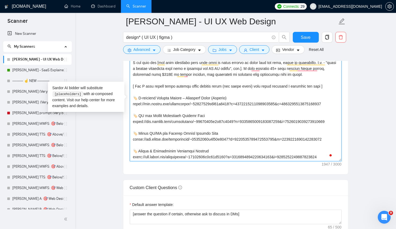
scroll to position [508, 0]
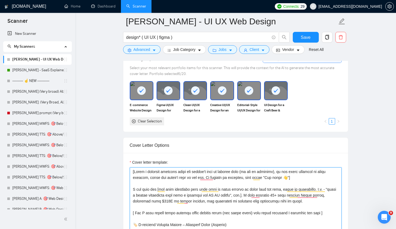
click at [237, 180] on textarea "Cover letter template:" at bounding box center [236, 228] width 212 height 121
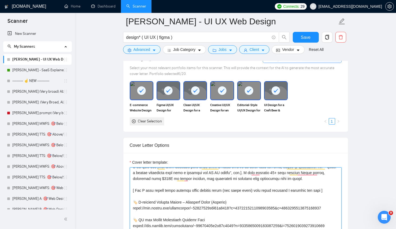
scroll to position [16, 0]
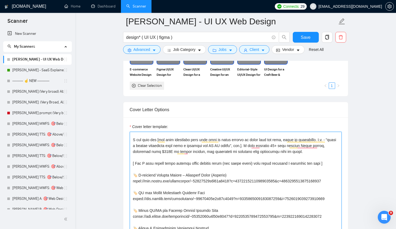
click at [313, 143] on textarea "Cover letter template:" at bounding box center [236, 192] width 212 height 121
click at [312, 147] on textarea "Cover letter template:" at bounding box center [236, 192] width 212 height 121
click at [160, 161] on textarea "Cover letter template:" at bounding box center [236, 192] width 212 height 121
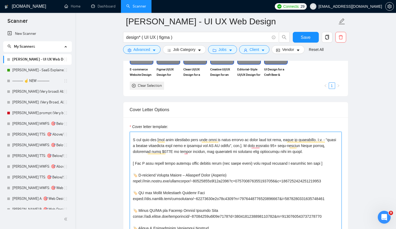
click at [160, 161] on textarea "Cover letter template:" at bounding box center [236, 192] width 212 height 121
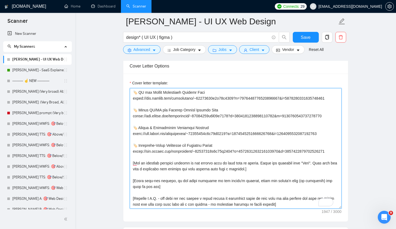
click at [303, 202] on textarea "Cover letter template:" at bounding box center [236, 148] width 212 height 121
paste textarea "[ Say I have helped these clients reach similar goals (say which goals) with th…"
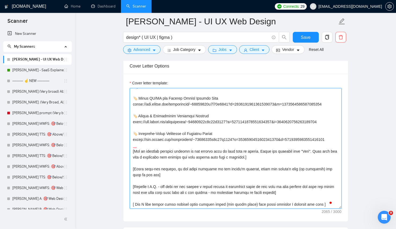
drag, startPoint x: 136, startPoint y: 205, endPoint x: 321, endPoint y: 197, distance: 185.3
click at [322, 197] on textarea "Cover letter template:" at bounding box center [236, 148] width 212 height 121
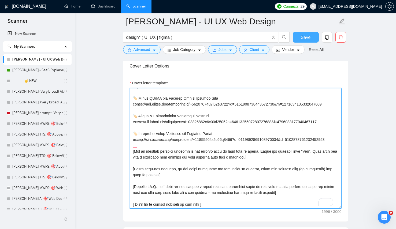
type textarea "[Write a personal greeting using the client's name or company name (if any is p…"
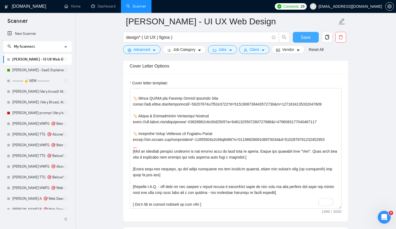
click at [308, 42] on button "Save" at bounding box center [306, 37] width 26 height 11
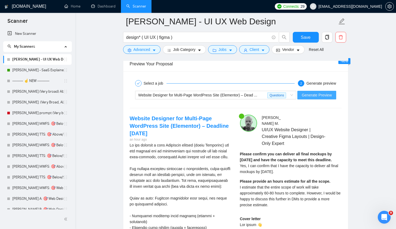
click at [316, 97] on span "Generate Preview" at bounding box center [317, 95] width 30 height 6
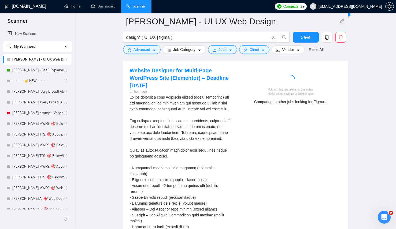
scroll to position [1058, 0]
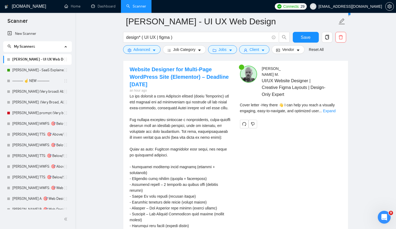
click at [339, 102] on div "Cover letter - Hey there 👋 I can help you reach a visually engaging, easy-to-na…" at bounding box center [291, 108] width 102 height 12
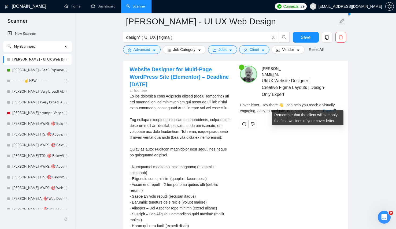
click at [336, 109] on link "Expand" at bounding box center [329, 111] width 13 height 4
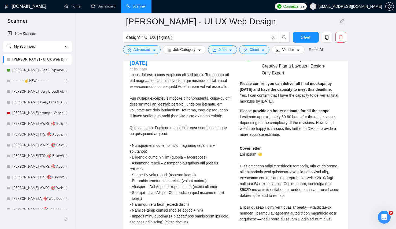
scroll to position [1082, 0]
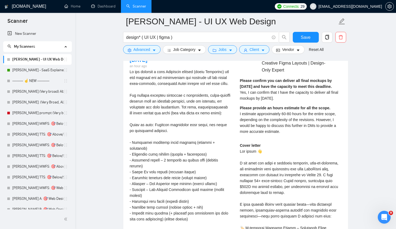
click at [286, 89] on div "Please confirm you can deliver all final mockups by August 31 and have the capa…" at bounding box center [291, 90] width 102 height 24
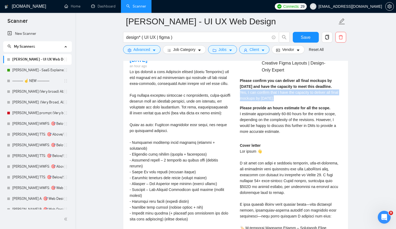
click at [286, 89] on div "Please confirm you can deliver all final mockups by August 31 and have the capa…" at bounding box center [291, 90] width 102 height 24
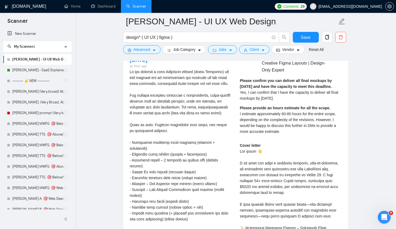
click at [297, 115] on span "I estimate approximately 60-80 hours for the entire scope, depending on the com…" at bounding box center [288, 123] width 96 height 22
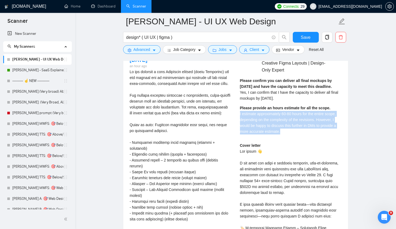
click at [297, 115] on span "I estimate approximately 60-80 hours for the entire scope, depending on the com…" at bounding box center [288, 123] width 96 height 22
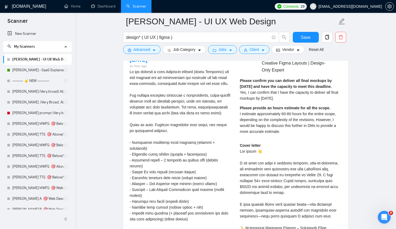
click at [295, 130] on div "Please confirm you can deliver all final mockups by August 31 and have the capa…" at bounding box center [291, 108] width 102 height 61
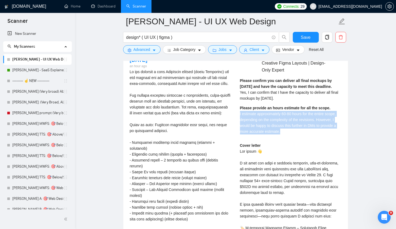
click at [295, 130] on div "Please confirm you can deliver all final mockups by August 31 and have the capa…" at bounding box center [291, 108] width 102 height 61
click at [291, 115] on span "I estimate approximately 60-80 hours for the entire scope, depending on the com…" at bounding box center [288, 123] width 96 height 22
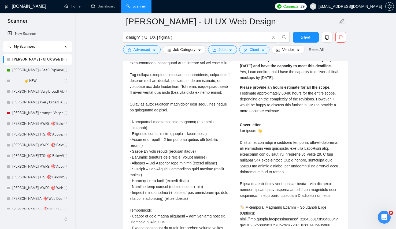
scroll to position [1104, 0]
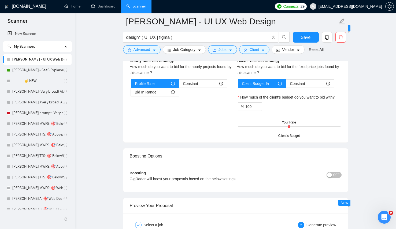
scroll to position [1118, 0]
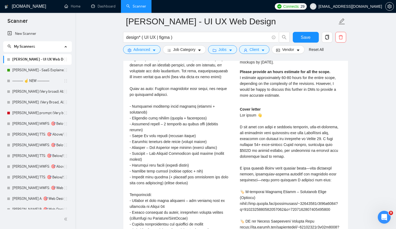
copy div "l"
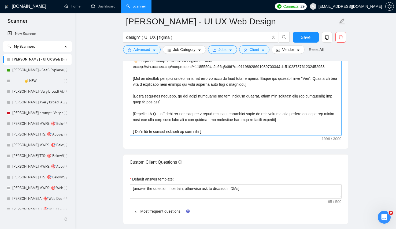
scroll to position [118, 0]
click at [170, 127] on textarea "Cover letter template:" at bounding box center [236, 75] width 212 height 121
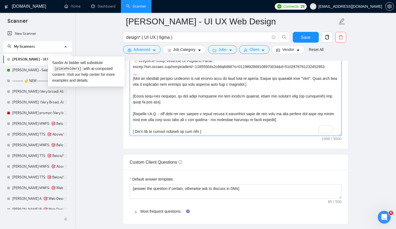
click at [208, 126] on textarea "Cover letter template:" at bounding box center [236, 75] width 212 height 121
paste textarea "—"
click at [268, 125] on textarea "Cover letter template:" at bounding box center [236, 75] width 212 height 121
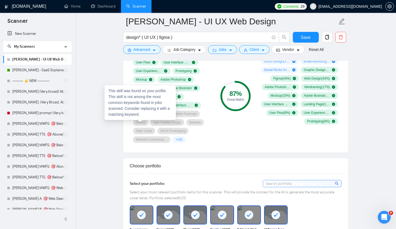
scroll to position [500, 0]
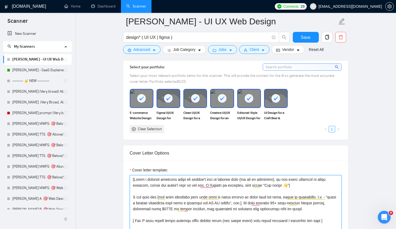
paste textarea "[ Don't use em dashes anywhere in the text. Don't use — symbol EVER!]"
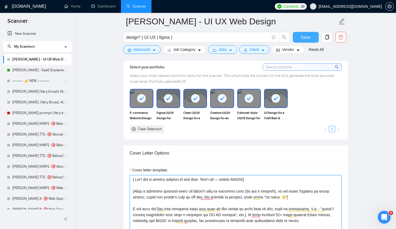
type textarea "[ Don't use em dashes anywhere in the text. Don't use — symbol EVER!] [Write a …"
click at [311, 36] on button "Save" at bounding box center [306, 37] width 26 height 11
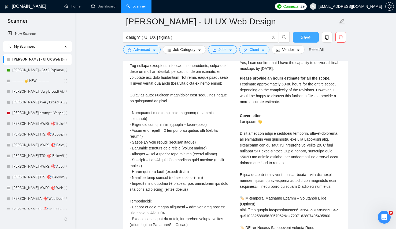
scroll to position [1005, 0]
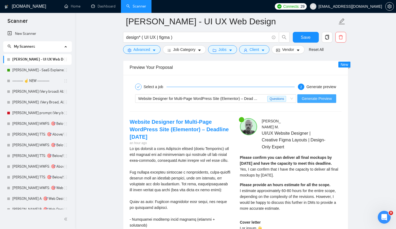
click at [306, 96] on span "Generate Preview" at bounding box center [317, 99] width 30 height 6
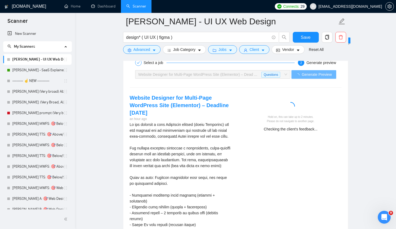
click at [289, 126] on div "Hold on, this can take up to 2 minutes. Please do not navigate to another page.…" at bounding box center [290, 117] width 97 height 30
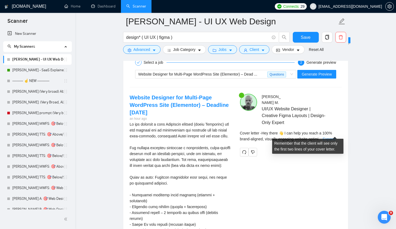
click at [328, 137] on link "Expand" at bounding box center [329, 139] width 13 height 4
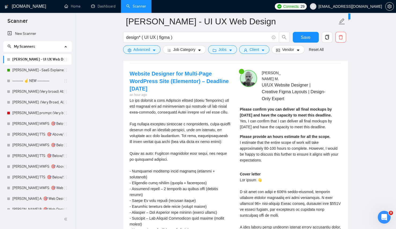
scroll to position [1054, 0]
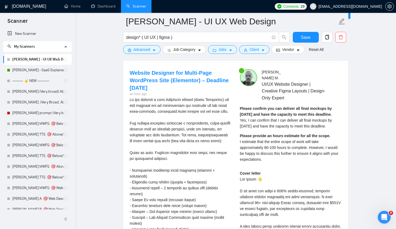
click at [319, 147] on span "I estimate that the entire scope of work will take approximately 80-100 hours t…" at bounding box center [289, 151] width 98 height 22
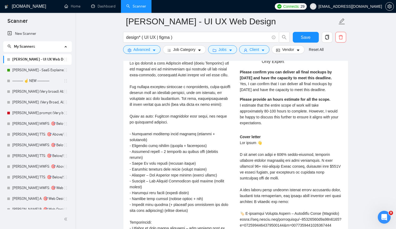
scroll to position [1108, 0]
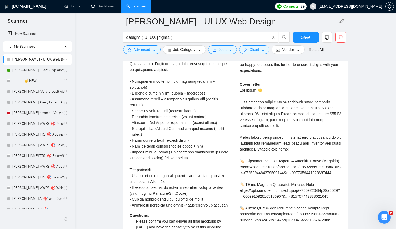
scroll to position [1161, 0]
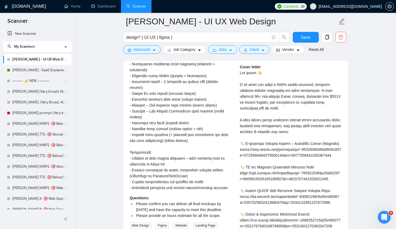
click at [328, 129] on div "Cover letter" at bounding box center [291, 188] width 102 height 248
click at [306, 115] on div "Cover letter" at bounding box center [291, 188] width 102 height 248
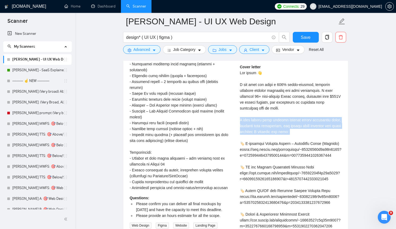
click at [306, 115] on div "Cover letter" at bounding box center [291, 188] width 102 height 248
click at [321, 116] on div "Cover letter" at bounding box center [291, 188] width 102 height 248
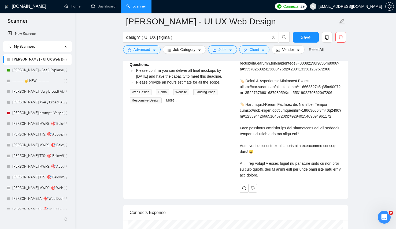
scroll to position [1295, 0]
click at [252, 157] on div "Cover letter" at bounding box center [291, 54] width 102 height 248
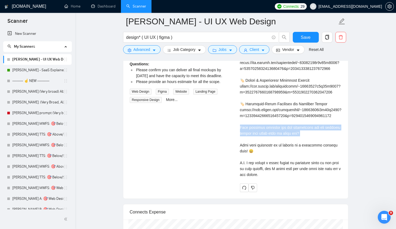
click at [252, 157] on div "Cover letter" at bounding box center [291, 54] width 102 height 248
click at [329, 156] on div "Cover letter" at bounding box center [291, 54] width 102 height 248
click at [290, 178] on div "Cover letter" at bounding box center [291, 54] width 102 height 248
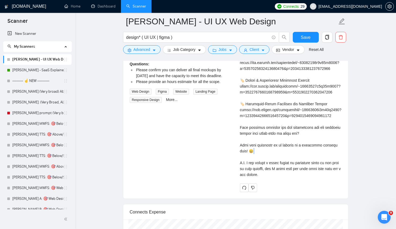
click at [290, 178] on div "Cover letter" at bounding box center [291, 54] width 102 height 248
click at [301, 165] on div "Cover letter" at bounding box center [291, 54] width 102 height 248
click at [290, 178] on div "Cover letter" at bounding box center [291, 54] width 102 height 248
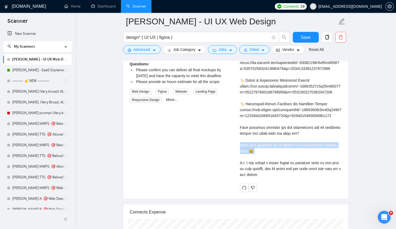
click at [290, 178] on div "Cover letter" at bounding box center [291, 54] width 102 height 248
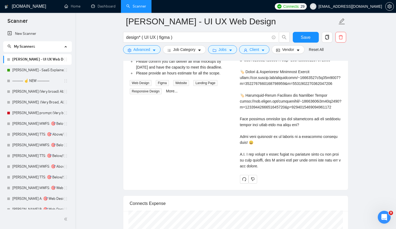
click at [309, 150] on div "Cover letter" at bounding box center [291, 45] width 102 height 248
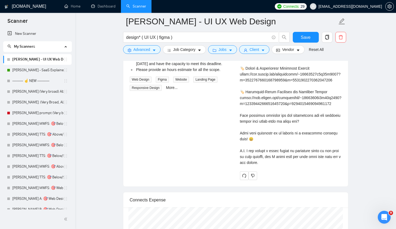
click at [283, 166] on div "Cover letter" at bounding box center [291, 42] width 102 height 248
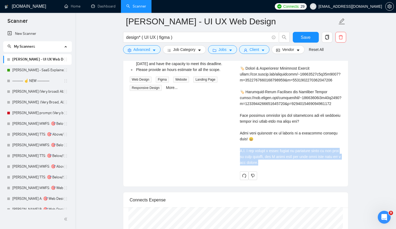
click at [283, 166] on div "Cover letter" at bounding box center [291, 42] width 102 height 248
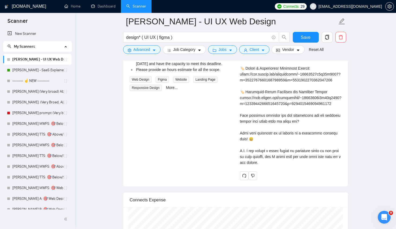
click at [294, 156] on div "Cover letter" at bounding box center [291, 42] width 102 height 248
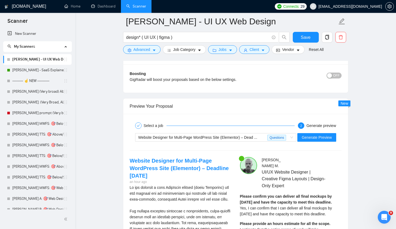
scroll to position [652, 0]
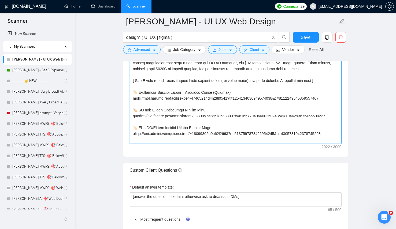
click at [176, 117] on textarea "Cover letter template:" at bounding box center [236, 83] width 212 height 121
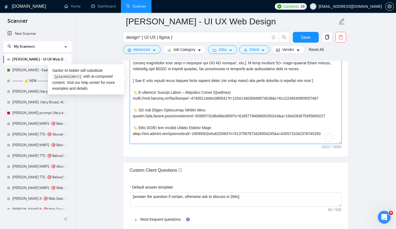
click at [186, 93] on textarea "Cover letter template:" at bounding box center [236, 83] width 212 height 121
click at [245, 107] on textarea "Cover letter template:" at bounding box center [236, 83] width 212 height 121
click at [190, 89] on textarea "Cover letter template:" at bounding box center [236, 83] width 212 height 121
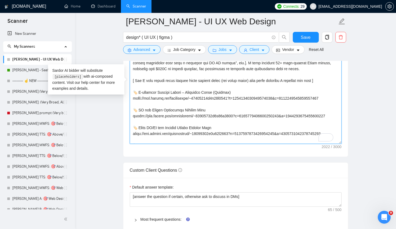
click at [190, 89] on textarea "Cover letter template:" at bounding box center [236, 83] width 212 height 121
click at [233, 88] on textarea "Cover letter template:" at bounding box center [236, 83] width 212 height 121
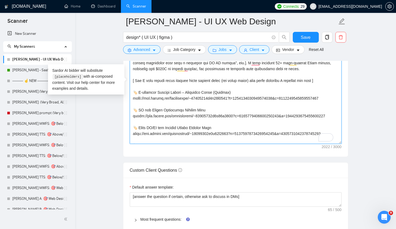
click at [231, 93] on textarea "Cover letter template:" at bounding box center [236, 83] width 212 height 121
click at [217, 92] on textarea "Cover letter template:" at bounding box center [236, 83] width 212 height 121
click at [193, 117] on textarea "Cover letter template:" at bounding box center [236, 83] width 212 height 121
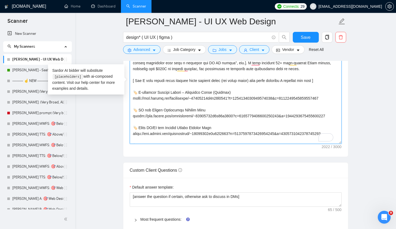
click at [281, 114] on textarea "Cover letter template:" at bounding box center [236, 83] width 212 height 121
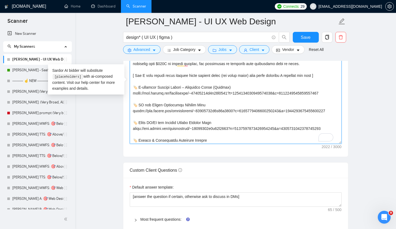
scroll to position [14, 0]
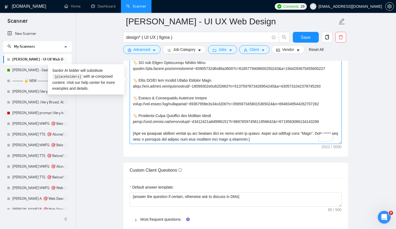
click at [166, 113] on textarea "Cover letter template:" at bounding box center [236, 83] width 212 height 121
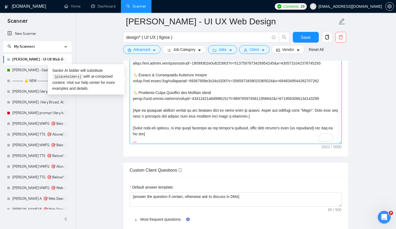
drag, startPoint x: 133, startPoint y: 114, endPoint x: 255, endPoint y: 133, distance: 123.7
click at [255, 133] on textarea "Cover letter template:" at bounding box center [236, 83] width 212 height 121
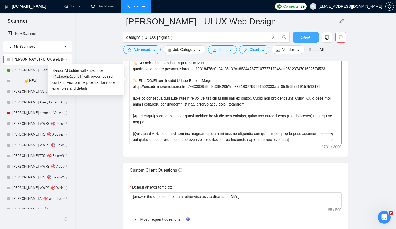
type textarea "[ Don't use em dashes anywhere in the text. Don't use — symbol EVER!] [Write a …"
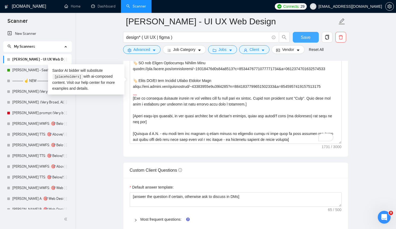
click at [302, 35] on span "Save" at bounding box center [306, 37] width 10 height 7
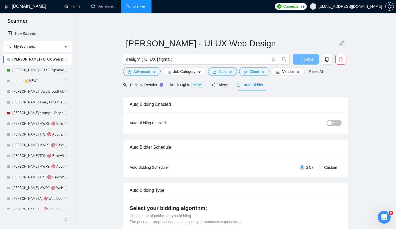
click at [329, 122] on div "button" at bounding box center [329, 123] width 5 height 5
click at [307, 59] on span "Save" at bounding box center [306, 59] width 10 height 7
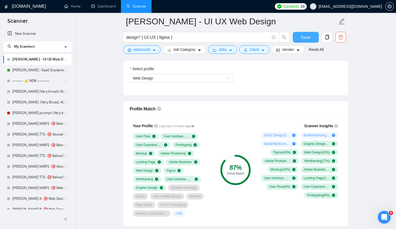
scroll to position [356, 0]
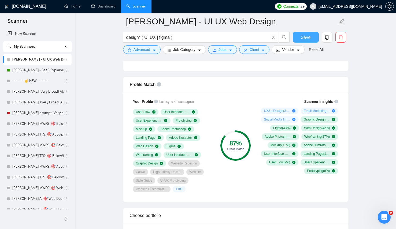
click at [303, 42] on button "Save" at bounding box center [306, 37] width 26 height 11
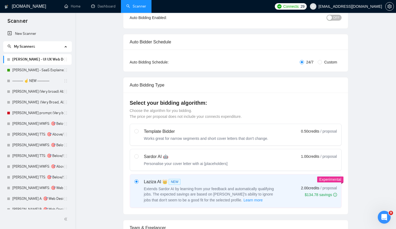
scroll to position [0, 0]
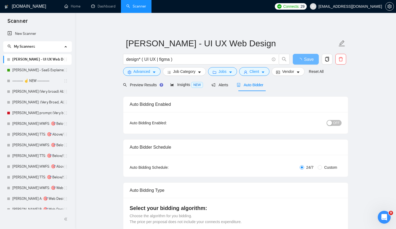
click at [331, 118] on div "Auto Bidding Enabled: OFF" at bounding box center [235, 122] width 225 height 21
click at [323, 111] on div "Auto Bidding Enabled" at bounding box center [236, 104] width 212 height 15
click at [337, 119] on div "OFF" at bounding box center [306, 123] width 71 height 9
click at [336, 120] on span "OFF" at bounding box center [336, 123] width 6 height 6
click at [307, 61] on span "Save" at bounding box center [306, 59] width 10 height 7
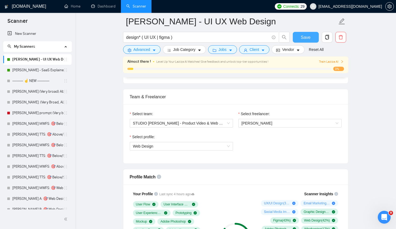
scroll to position [321, 0]
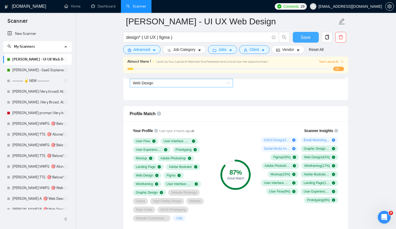
click at [217, 87] on div "Web Design" at bounding box center [181, 83] width 103 height 9
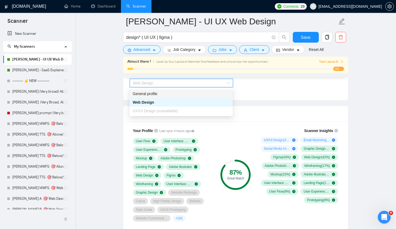
click at [171, 94] on div "General profile" at bounding box center [181, 94] width 97 height 6
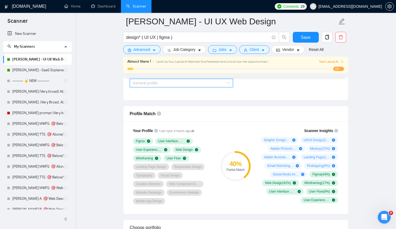
click at [219, 86] on span "General profile" at bounding box center [181, 83] width 97 height 8
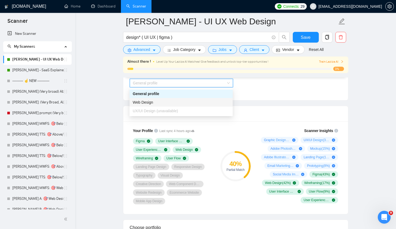
click at [174, 100] on div "Web Design" at bounding box center [181, 103] width 97 height 6
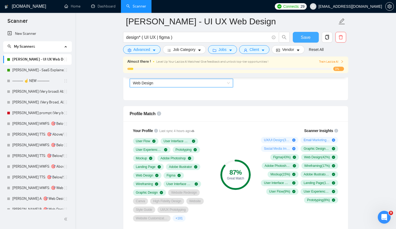
click at [301, 35] on span "Save" at bounding box center [306, 37] width 10 height 7
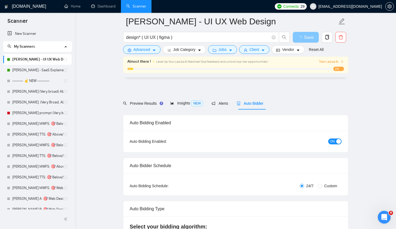
scroll to position [0, 0]
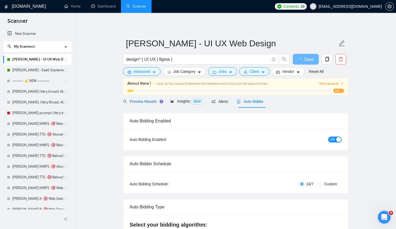
click at [147, 100] on span "Preview Results" at bounding box center [142, 102] width 39 height 4
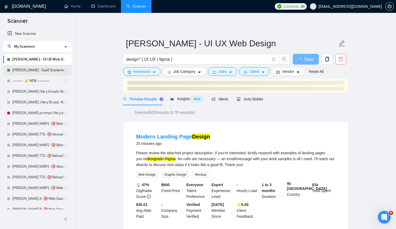
click at [42, 70] on link "[PERSON_NAME] - SaaS Explainer Video" at bounding box center [37, 70] width 51 height 11
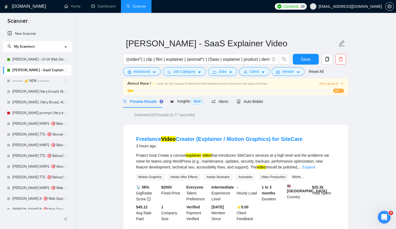
click at [154, 116] on span "Detected 1037 results (0.77 seconds)" at bounding box center [165, 115] width 68 height 6
click at [128, 130] on div "Freelance Video Creator (Explainer / Motion Graphics) for SiteCare 3 hours ago …" at bounding box center [235, 179] width 225 height 108
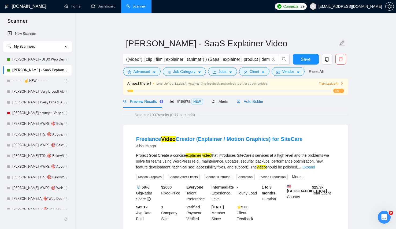
click at [249, 101] on span "Auto Bidder" at bounding box center [250, 102] width 27 height 4
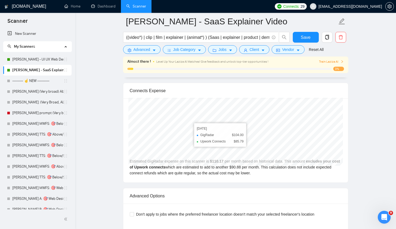
scroll to position [1128, 0]
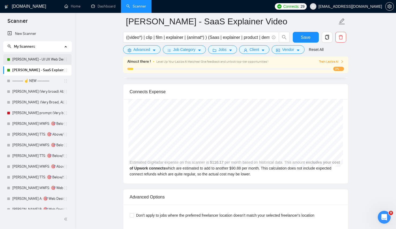
click at [32, 61] on link "[PERSON_NAME] - UI UX Web Design" at bounding box center [37, 59] width 51 height 11
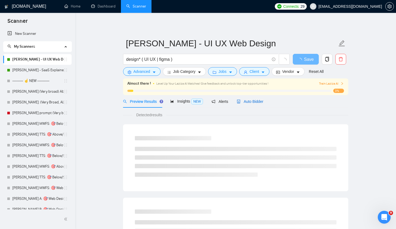
click at [256, 104] on div "Auto Bidder" at bounding box center [250, 102] width 27 height 6
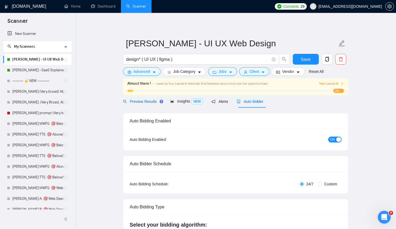
click at [142, 104] on div "Preview Results" at bounding box center [142, 102] width 39 height 6
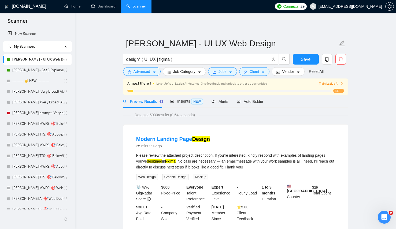
click at [179, 138] on link "Modern Landing Page Design" at bounding box center [173, 139] width 74 height 6
